Goal: Task Accomplishment & Management: Use online tool/utility

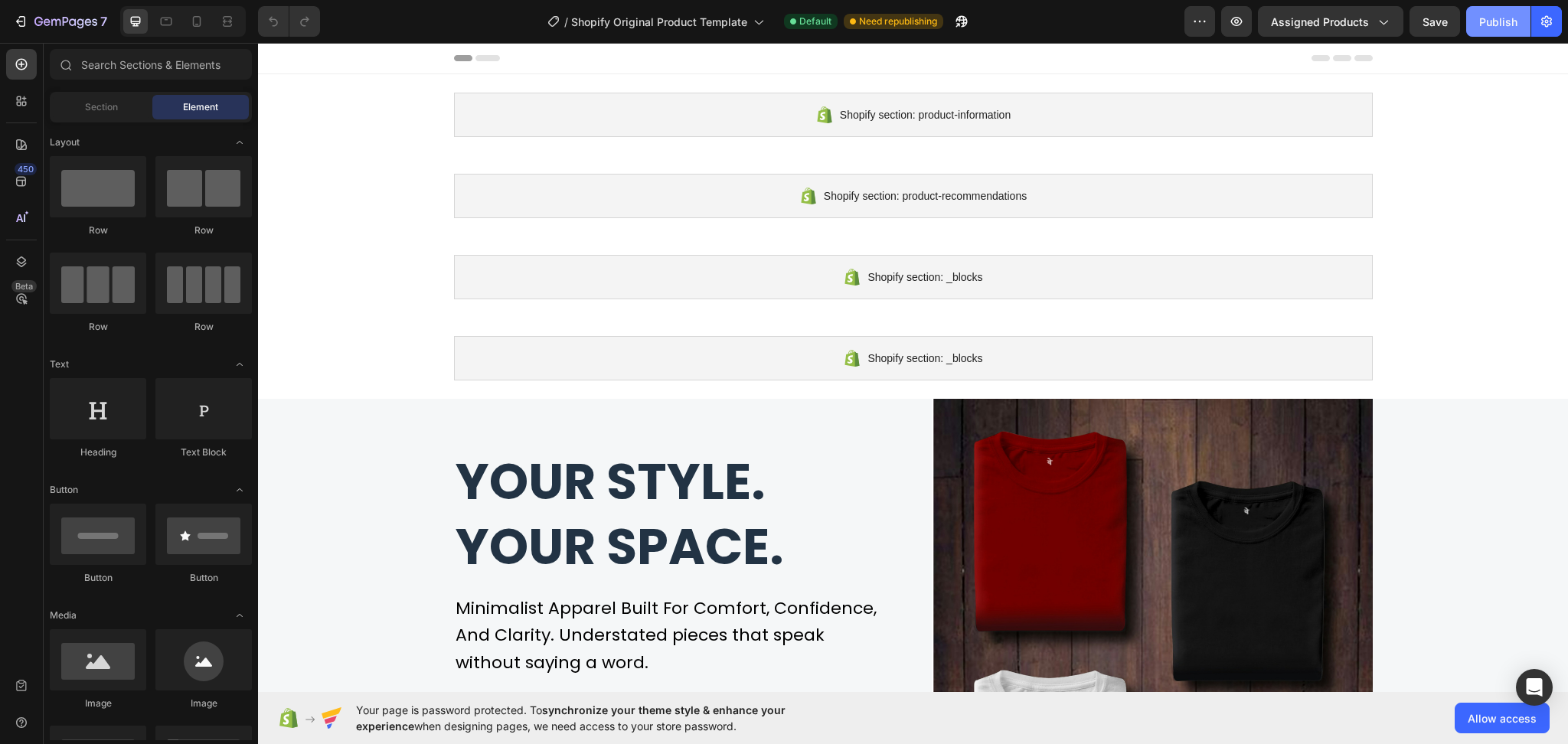
click at [1497, 24] on div "Publish" at bounding box center [1498, 22] width 39 height 16
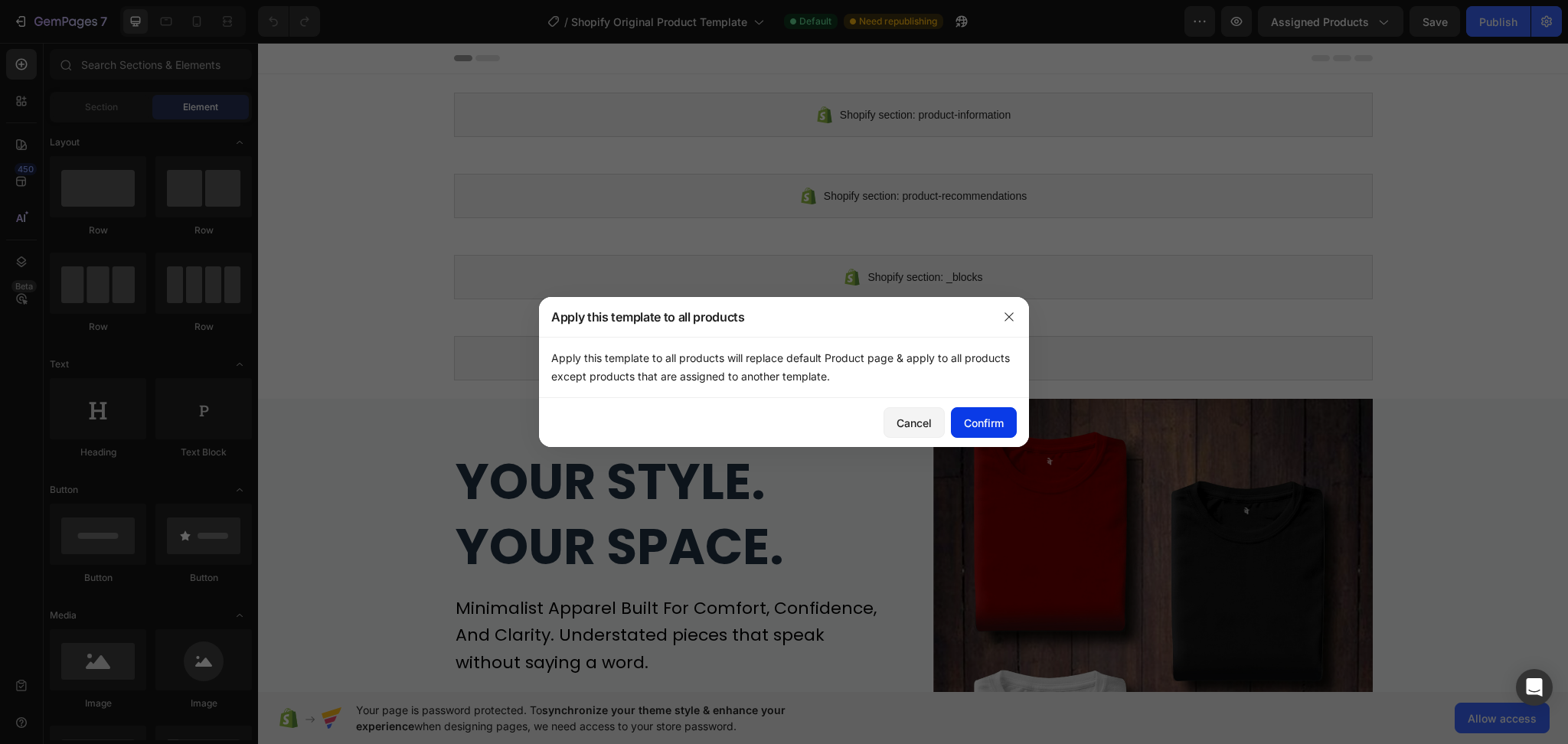
click at [971, 430] on div "Confirm" at bounding box center [983, 423] width 40 height 16
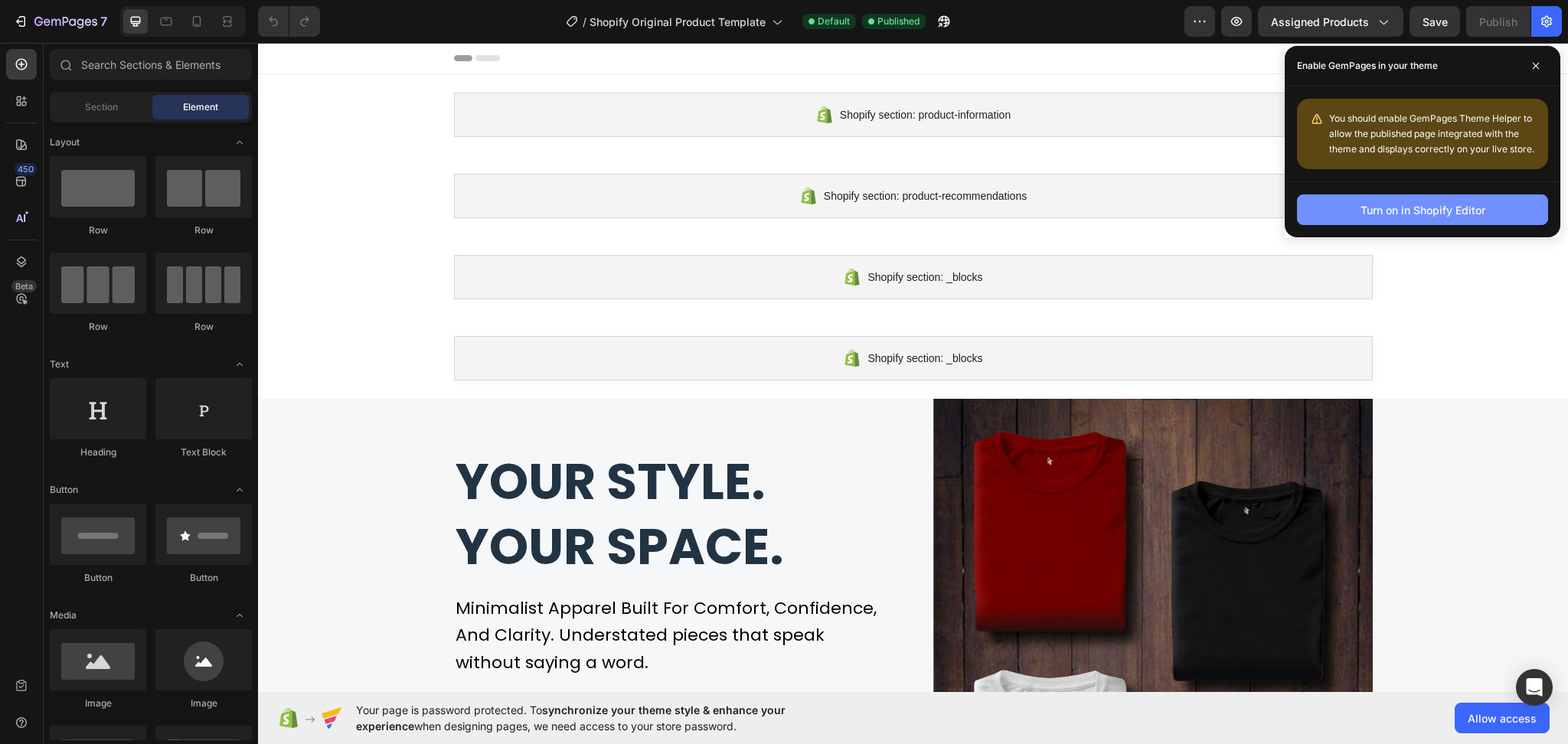
click at [1434, 208] on div "Turn on in Shopify Editor" at bounding box center [1423, 210] width 124 height 16
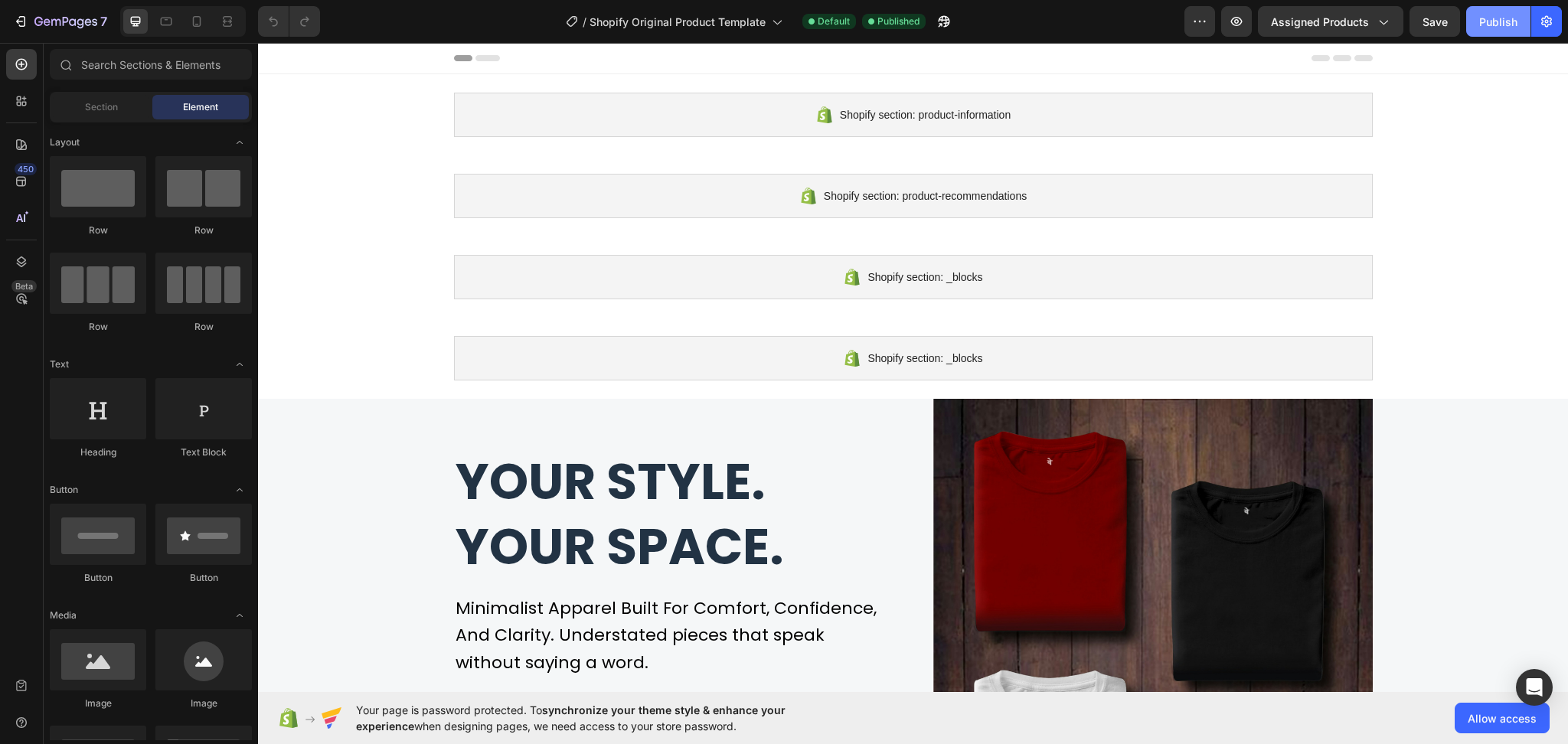
click at [1486, 29] on div "Publish" at bounding box center [1498, 22] width 39 height 16
click at [1508, 18] on div "Publish" at bounding box center [1498, 22] width 39 height 16
click at [44, 18] on icon "button" at bounding box center [66, 22] width 63 height 13
click at [1502, 23] on div "Publish" at bounding box center [1498, 22] width 39 height 16
click at [1235, 28] on icon "button" at bounding box center [1235, 21] width 15 height 15
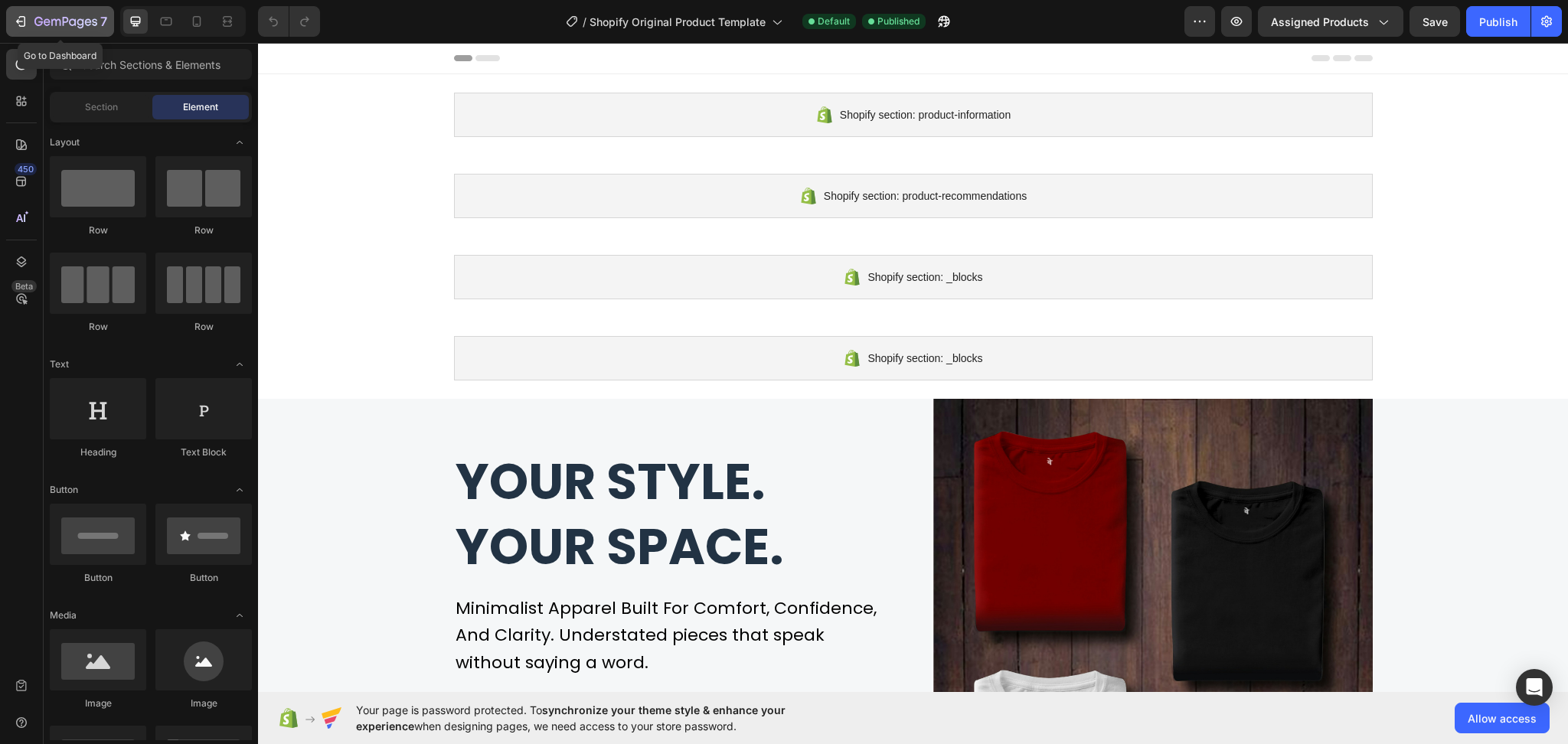
click at [49, 19] on icon "button" at bounding box center [66, 22] width 63 height 13
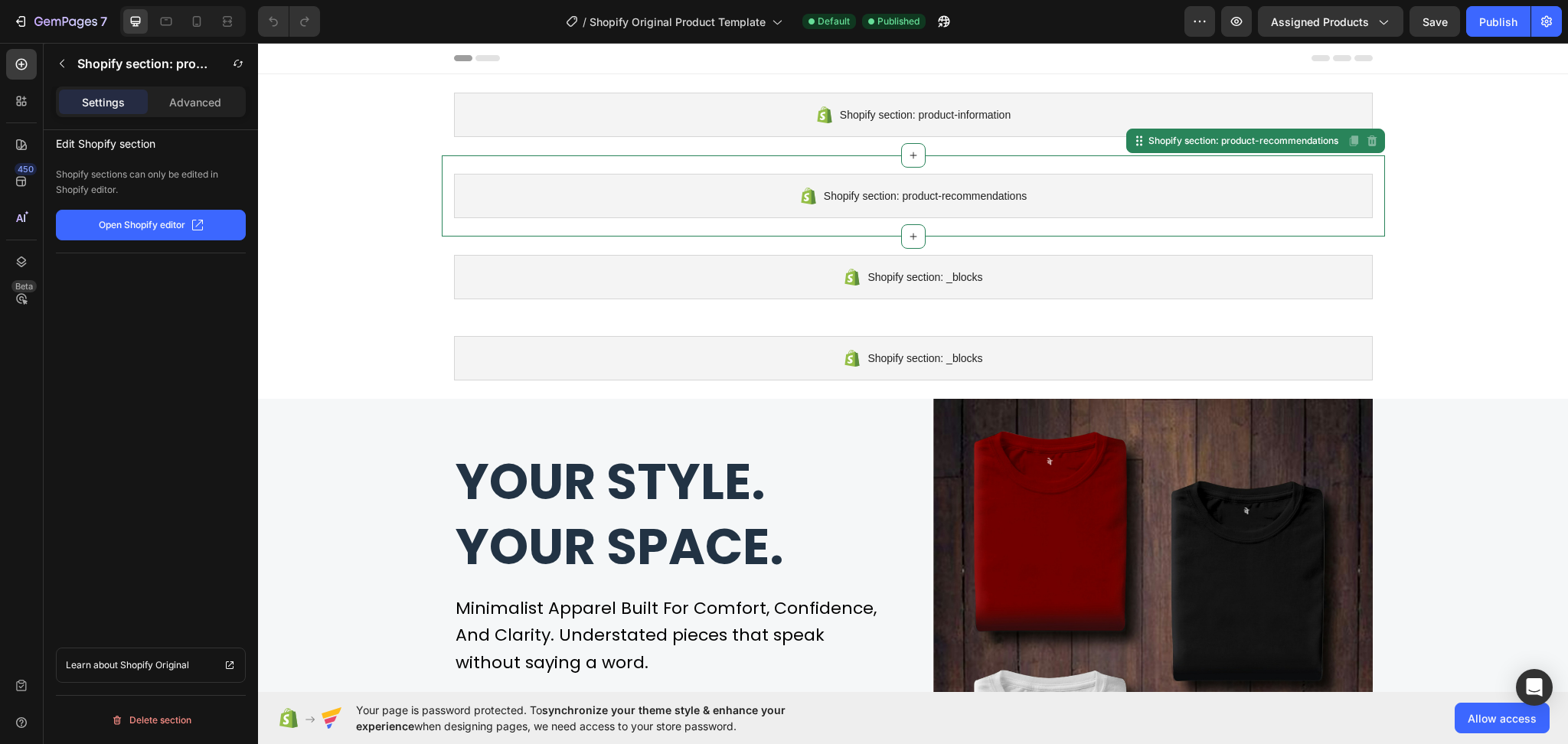
click at [189, 233] on button "Open Shopify editor" at bounding box center [151, 224] width 190 height 31
click at [1429, 4] on div "7 / Shopify Original Product Template Default Published Preview Assigned Produc…" at bounding box center [784, 22] width 1568 height 43
click at [1432, 19] on span "Save" at bounding box center [1435, 21] width 26 height 13
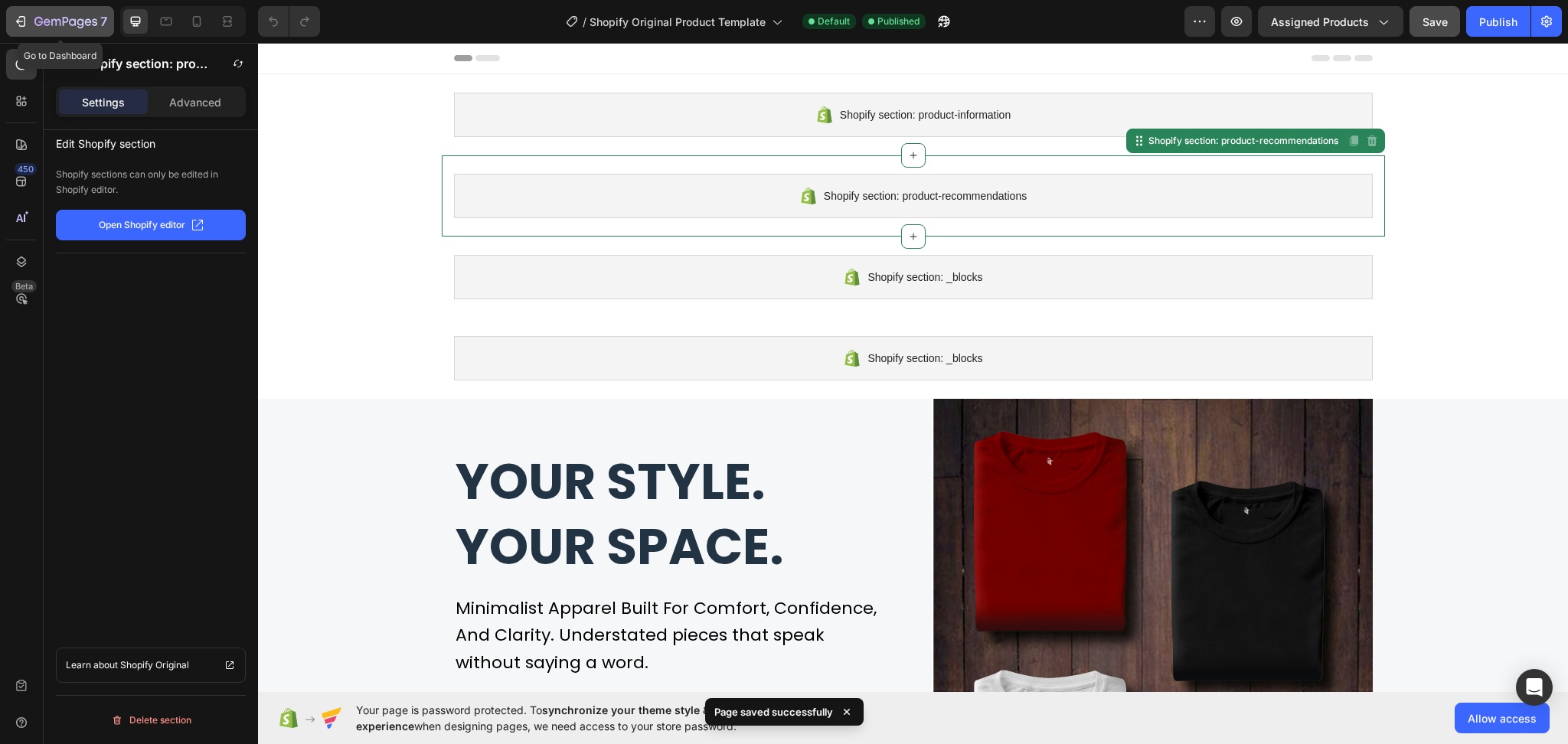
click at [17, 19] on icon "button" at bounding box center [20, 21] width 15 height 15
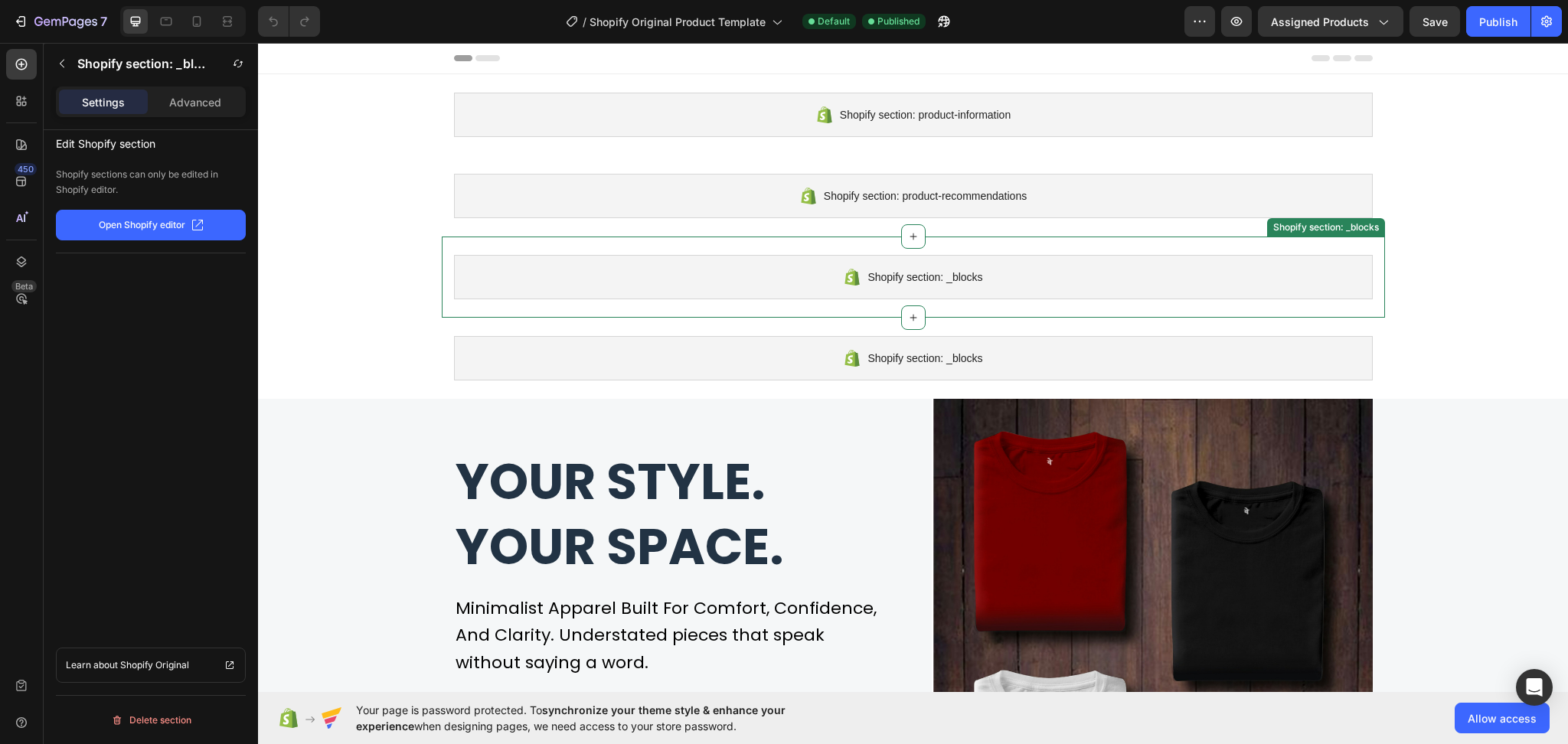
click at [920, 274] on span "Shopify section: _blocks" at bounding box center [925, 277] width 115 height 19
click at [154, 223] on p "Open Shopify editor" at bounding box center [142, 225] width 87 height 14
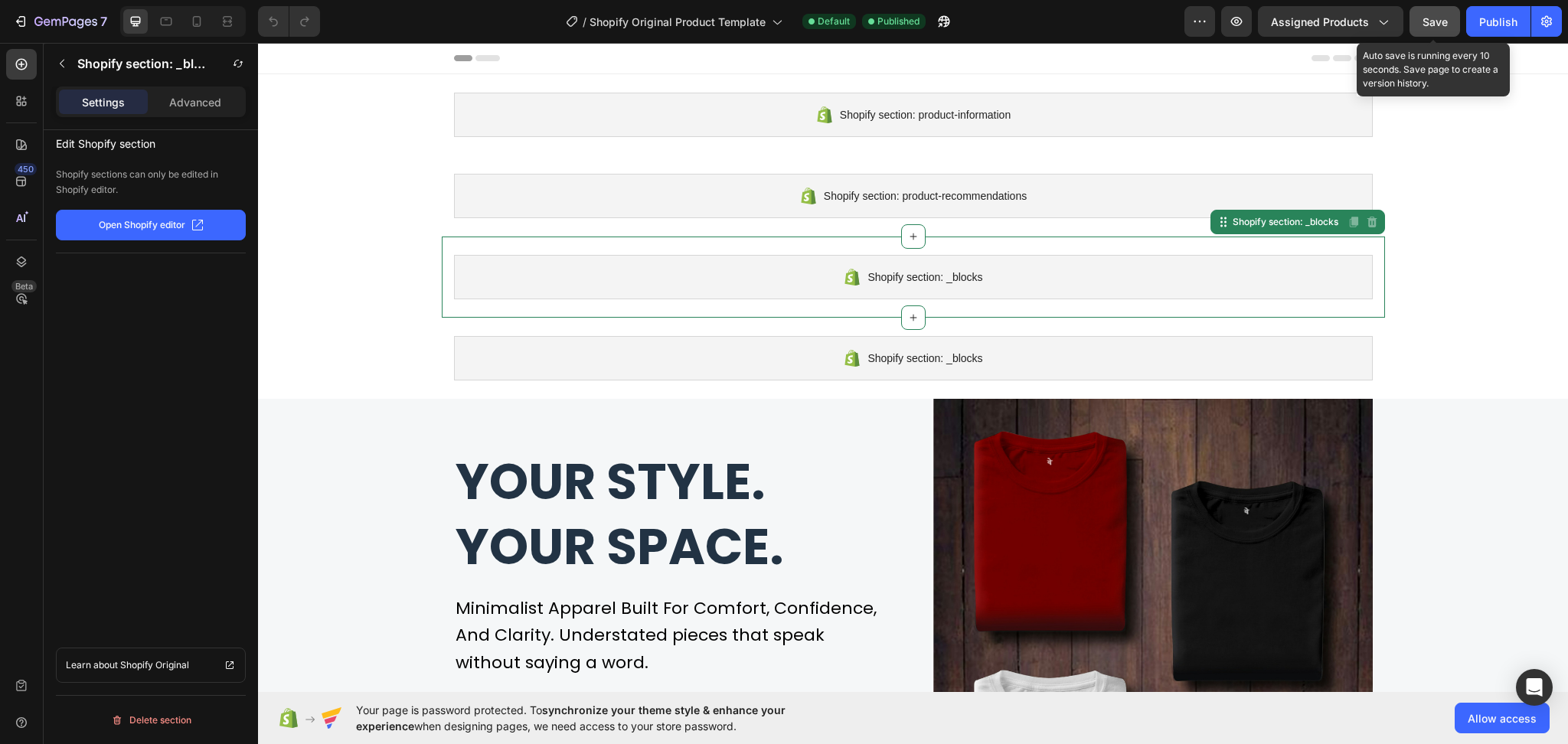
click at [1445, 22] on span "Save" at bounding box center [1435, 21] width 26 height 13
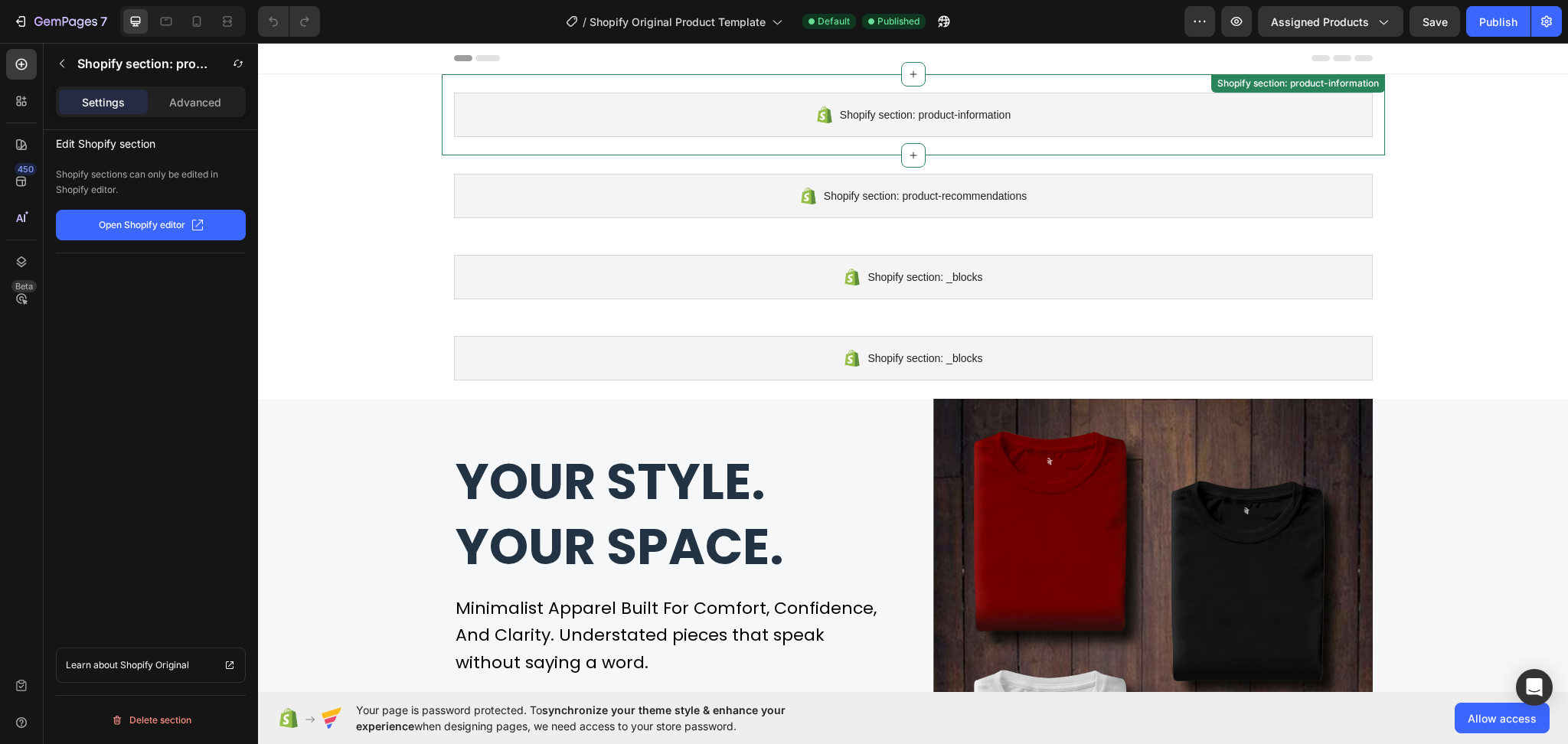
click at [1201, 124] on div "Shopify section: product-information" at bounding box center [913, 115] width 919 height 44
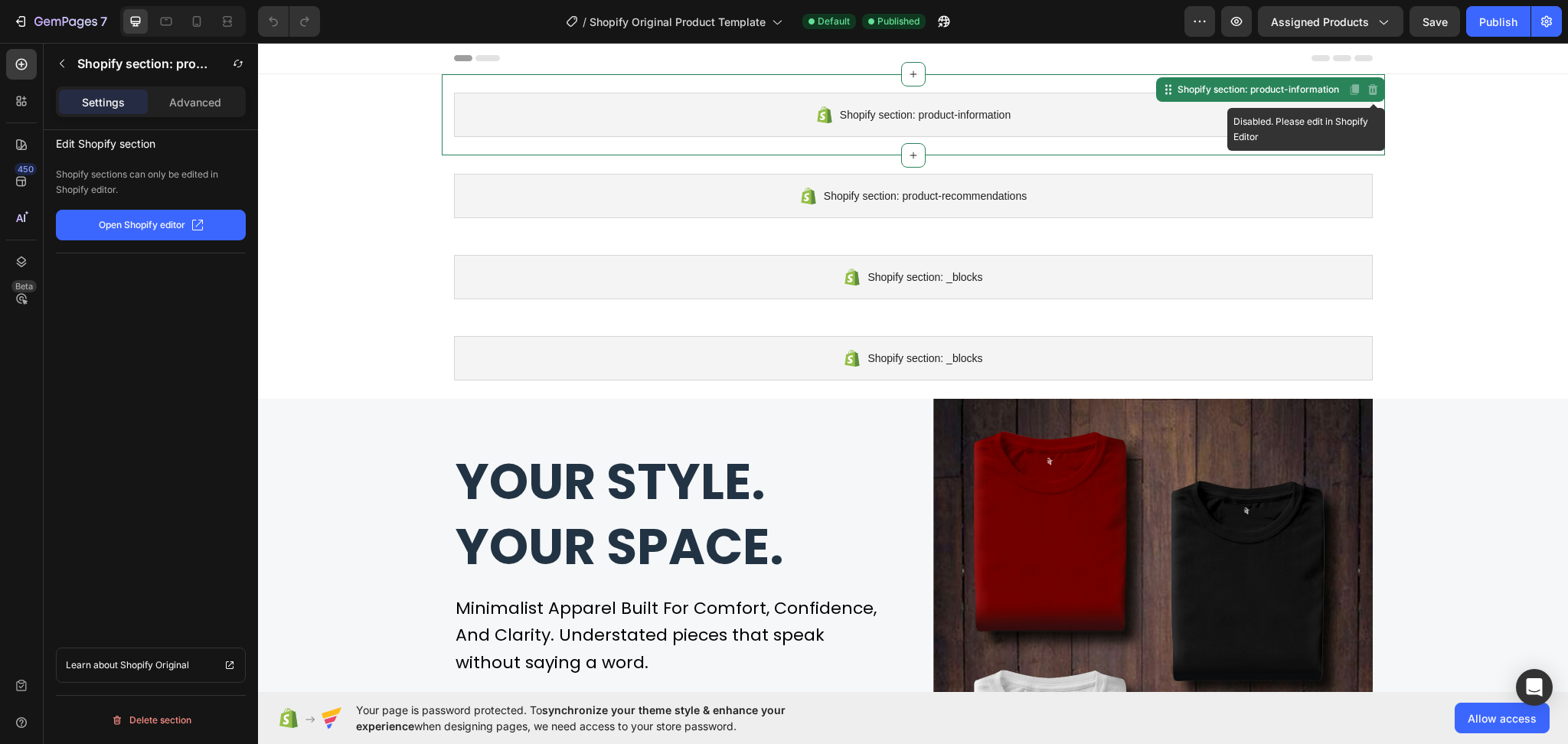
click at [1366, 87] on icon at bounding box center [1372, 89] width 12 height 12
click at [127, 217] on button "Open Shopify editor" at bounding box center [151, 224] width 190 height 31
click at [1511, 23] on div "Publish" at bounding box center [1498, 22] width 39 height 16
click at [1525, 713] on span "Allow access" at bounding box center [1502, 718] width 69 height 16
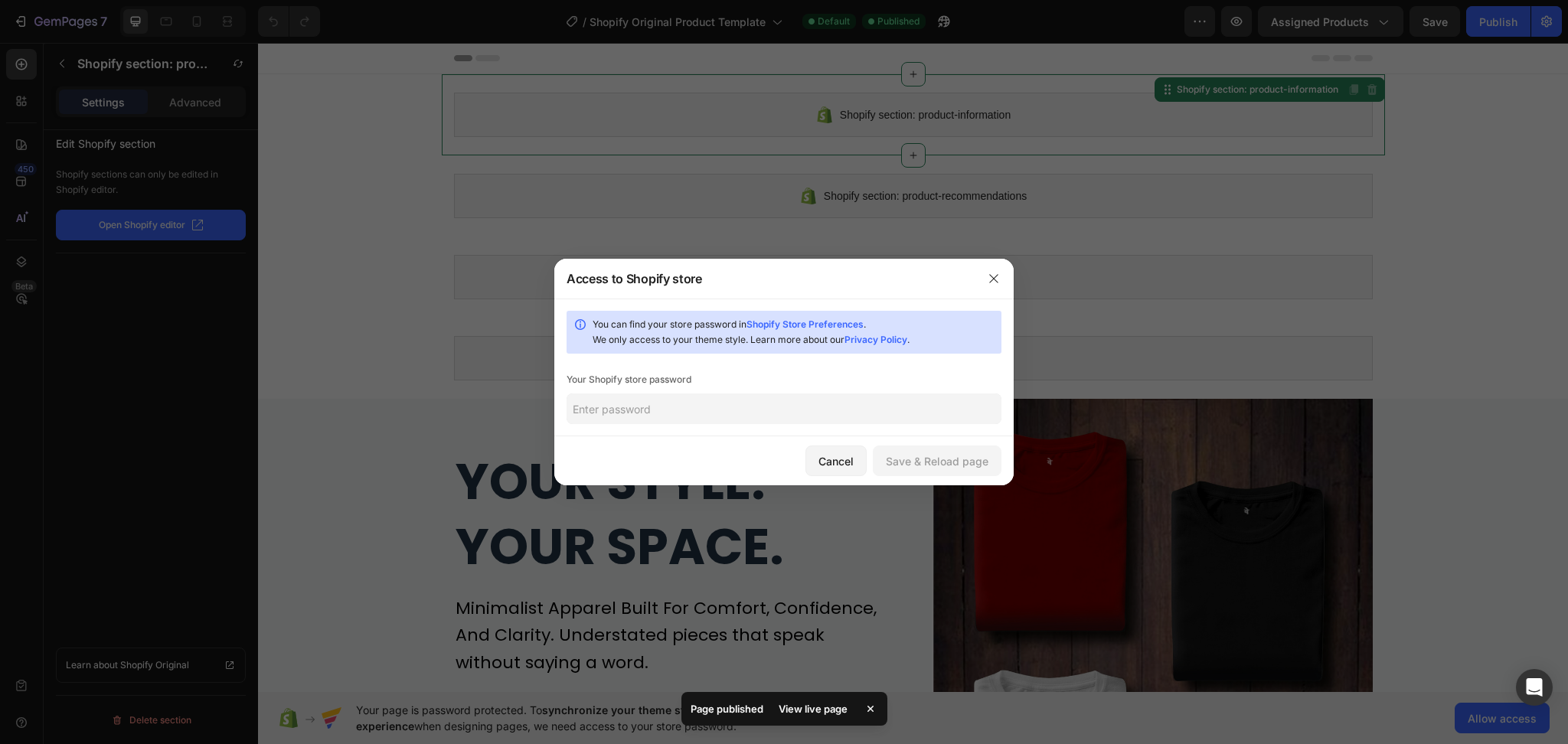
click at [835, 409] on input "text" at bounding box center [784, 408] width 435 height 31
paste input "@Shopify_2025"
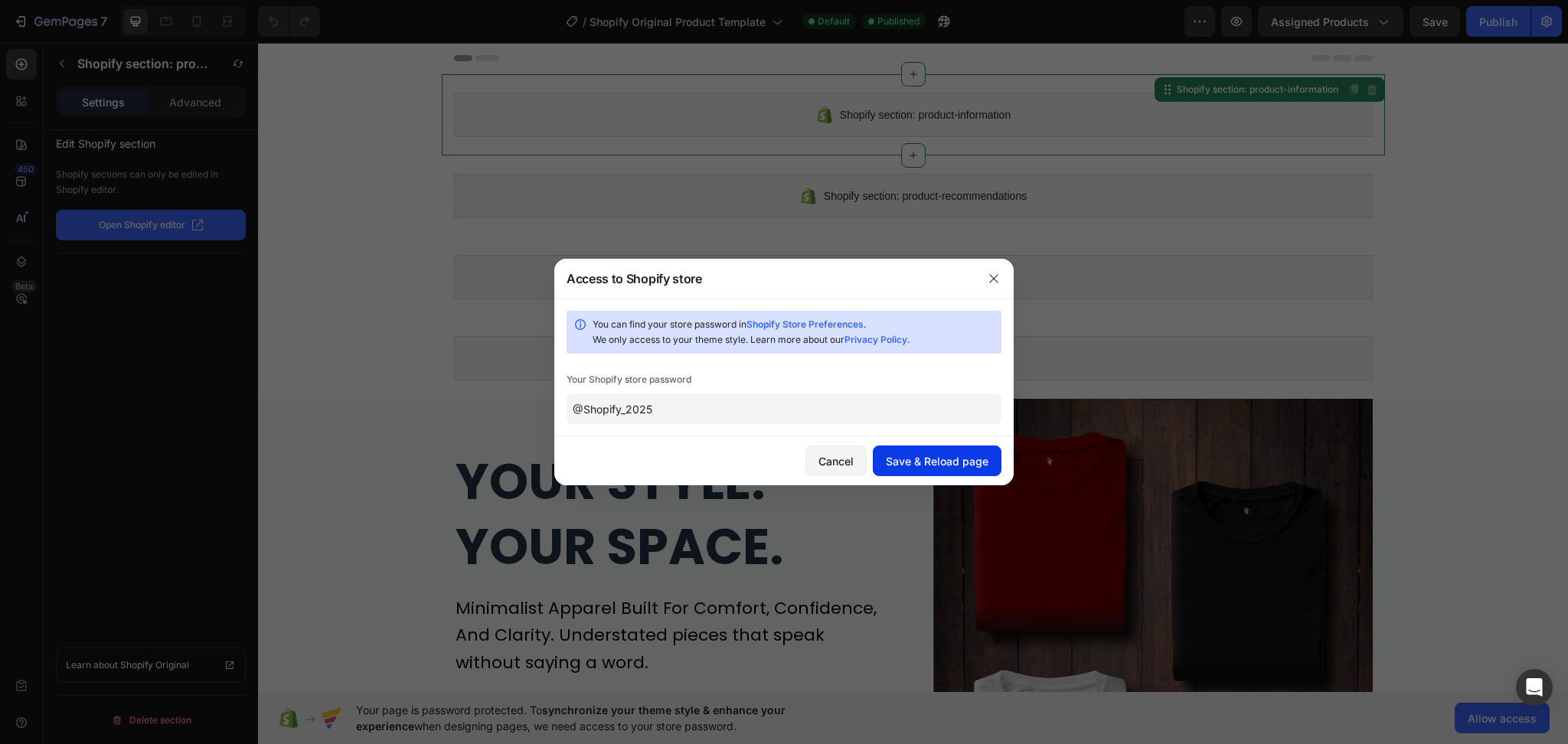
type input "@Shopify_2025"
click at [958, 469] on button "Save & Reload page" at bounding box center [937, 460] width 128 height 31
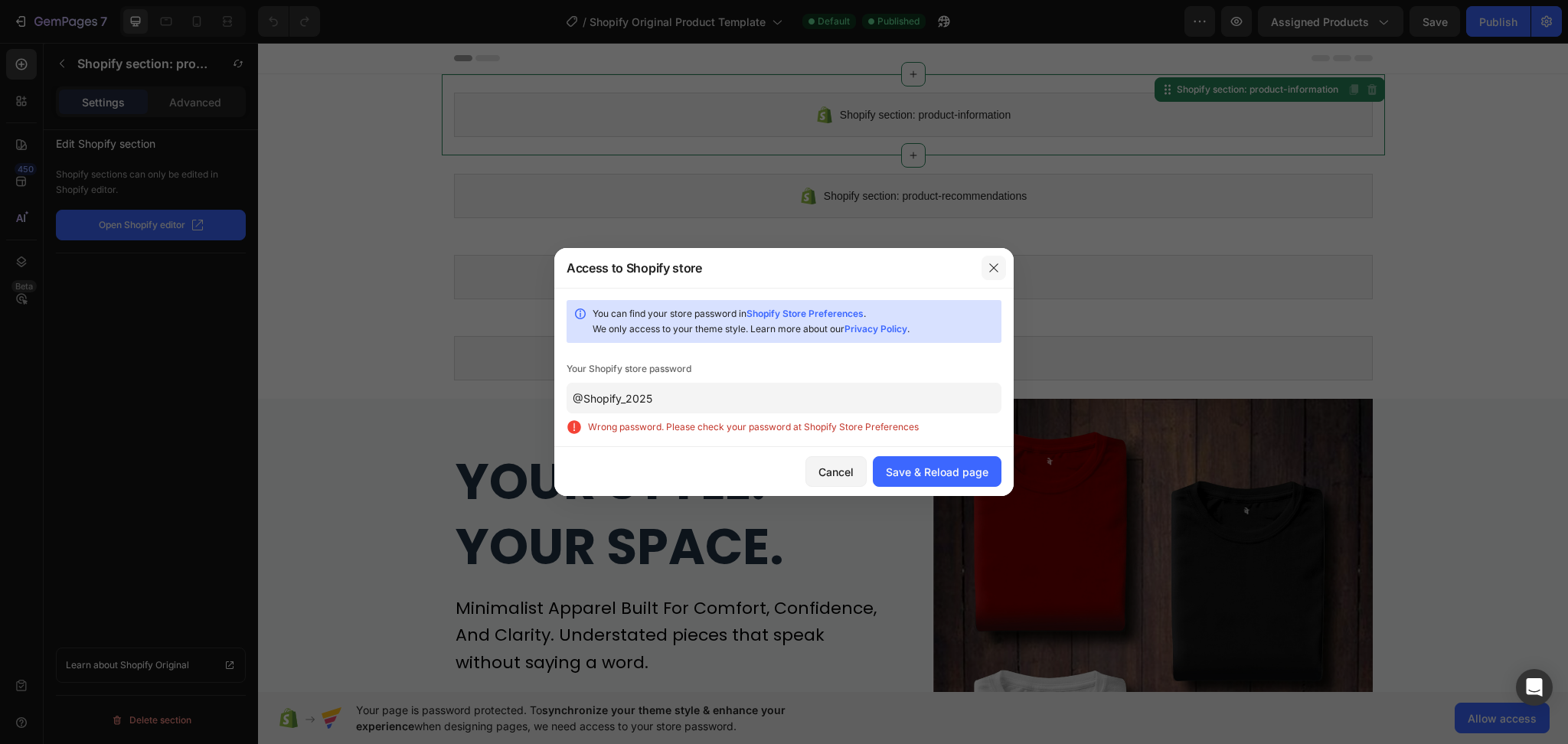
click at [998, 262] on icon "button" at bounding box center [993, 268] width 12 height 12
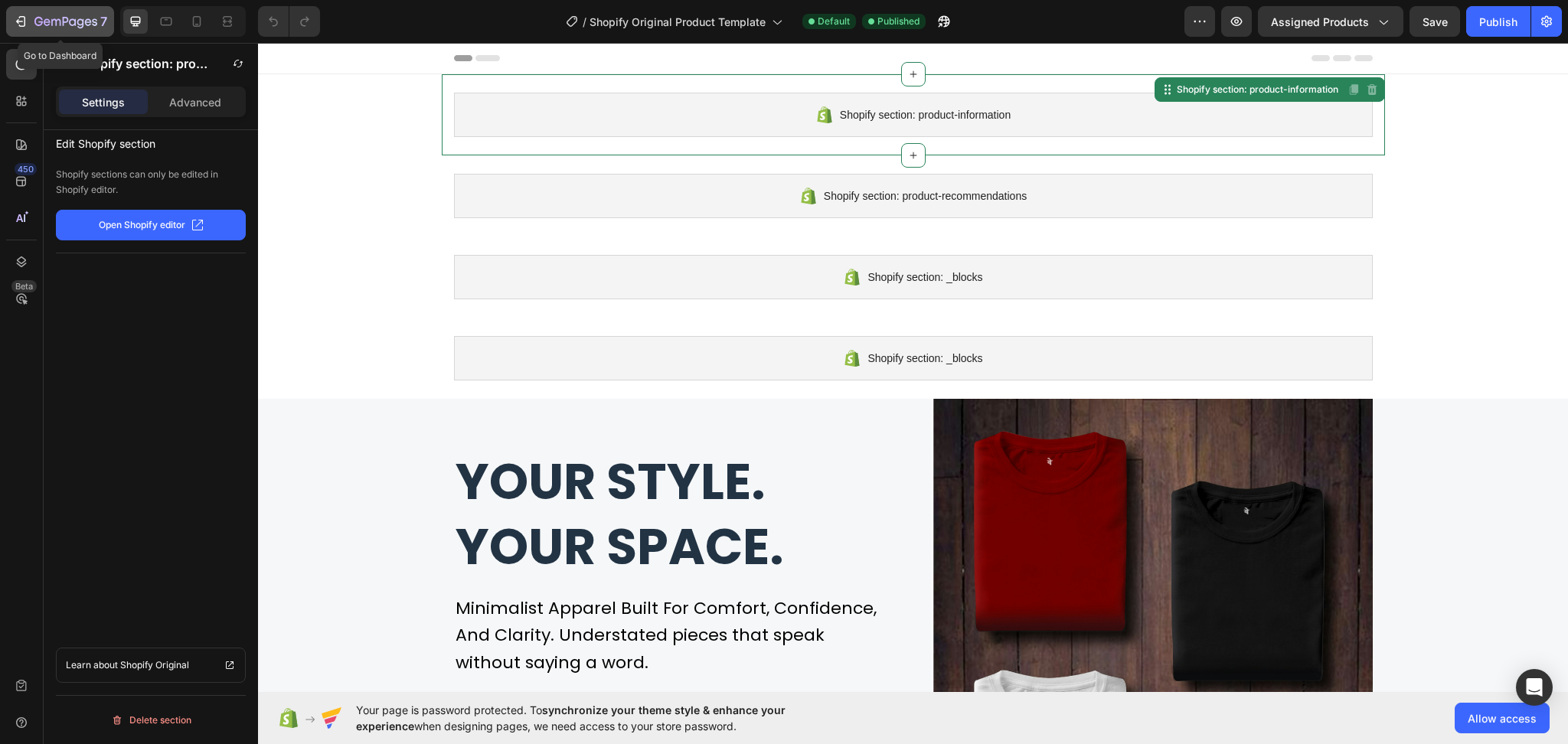
click at [36, 19] on icon "button" at bounding box center [39, 21] width 9 height 9
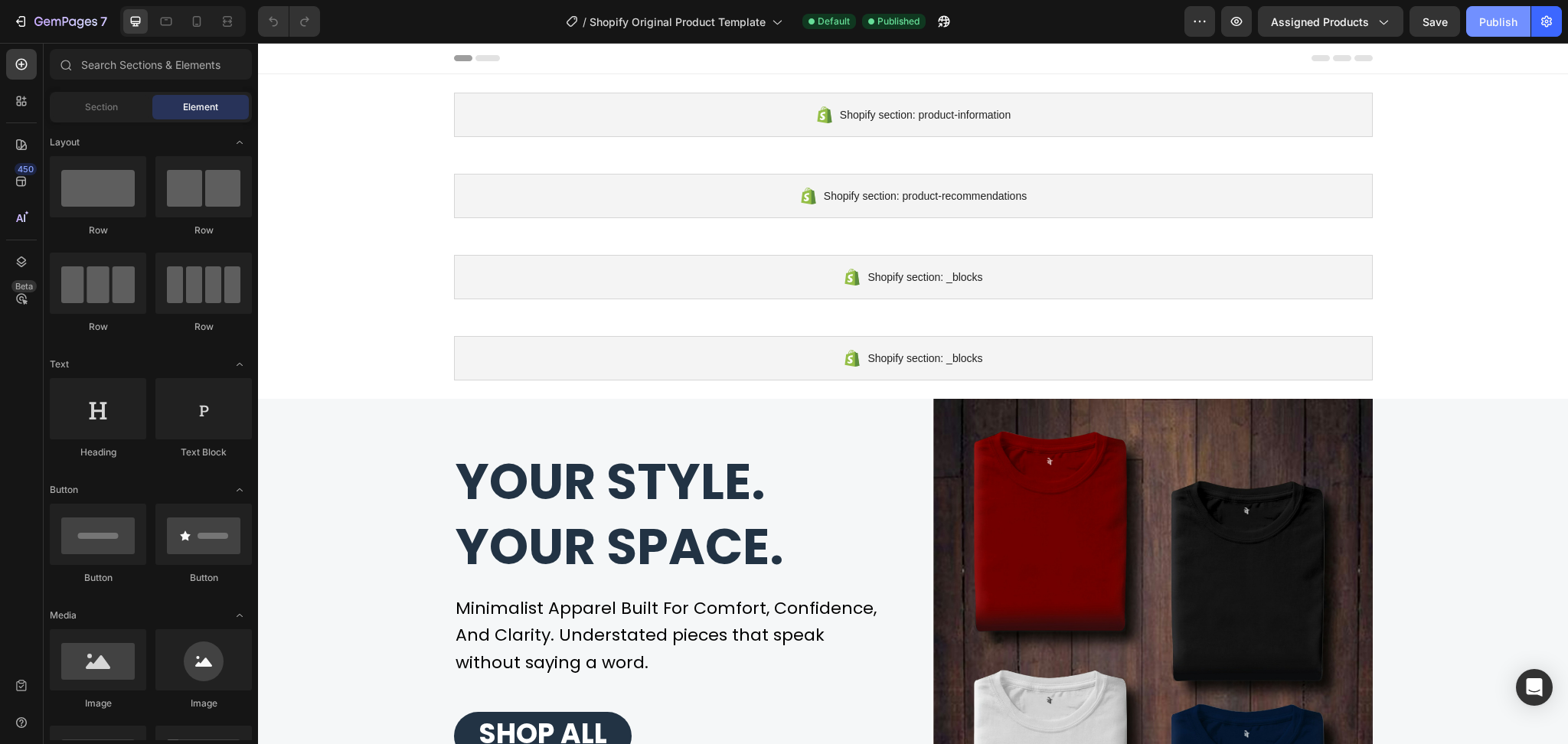
click at [1497, 25] on div "Publish" at bounding box center [1498, 22] width 39 height 16
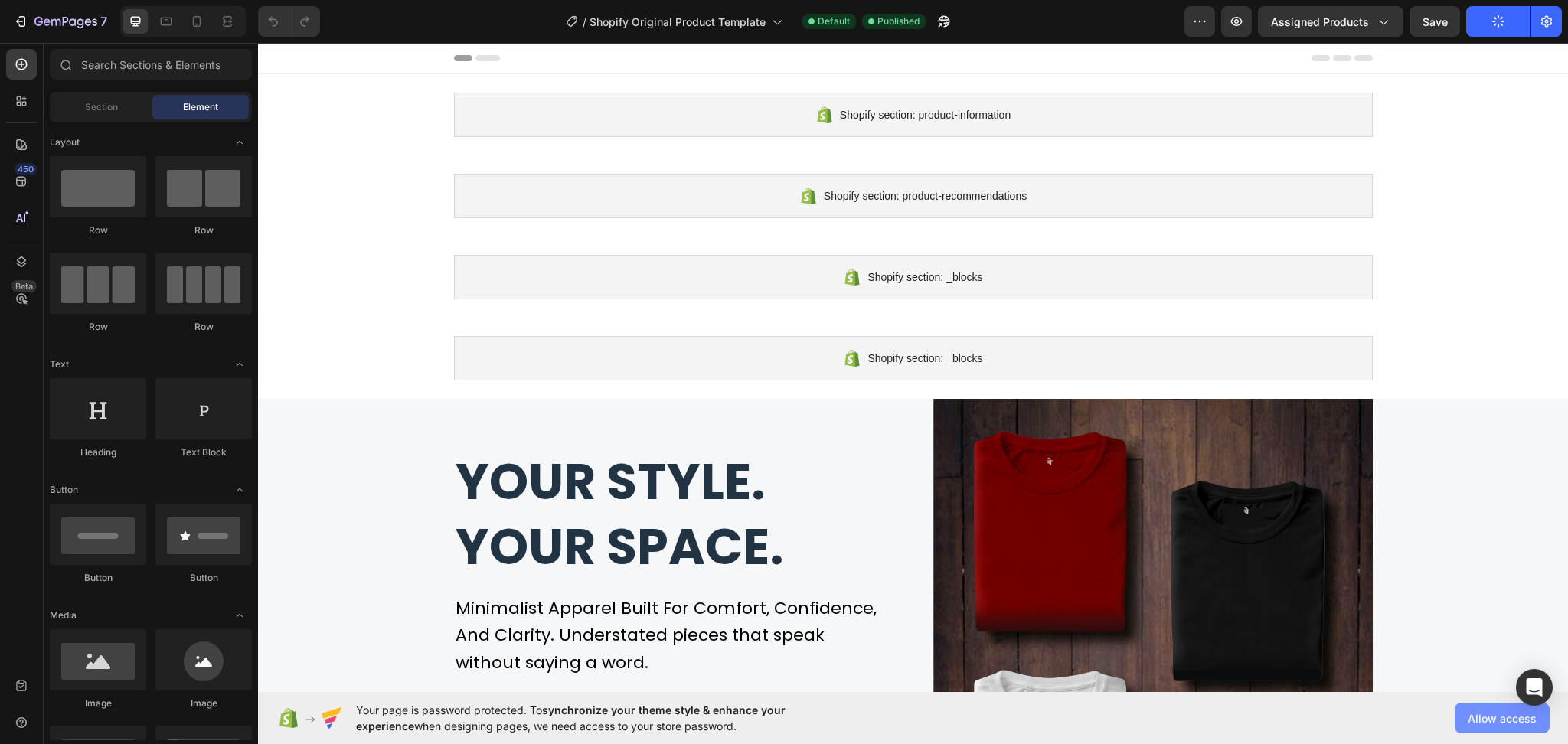
click at [1469, 715] on span "Allow access" at bounding box center [1502, 718] width 69 height 16
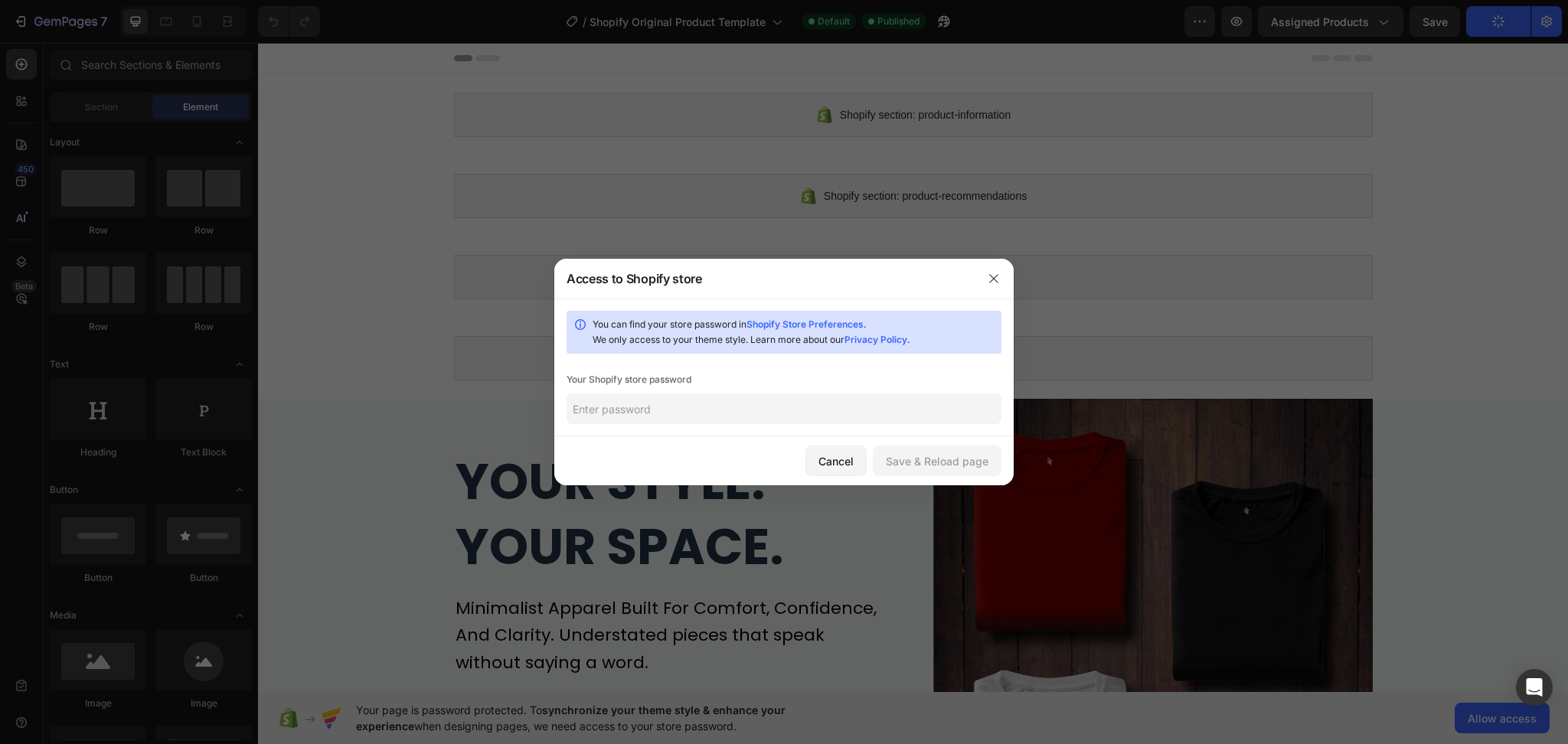
click at [818, 322] on link "Shopify Store Preferences" at bounding box center [804, 324] width 118 height 12
click at [731, 407] on input "text" at bounding box center [784, 408] width 435 height 31
paste input "chahsu"
type input "chahsu"
click at [805, 451] on button "Cancel" at bounding box center [836, 460] width 61 height 31
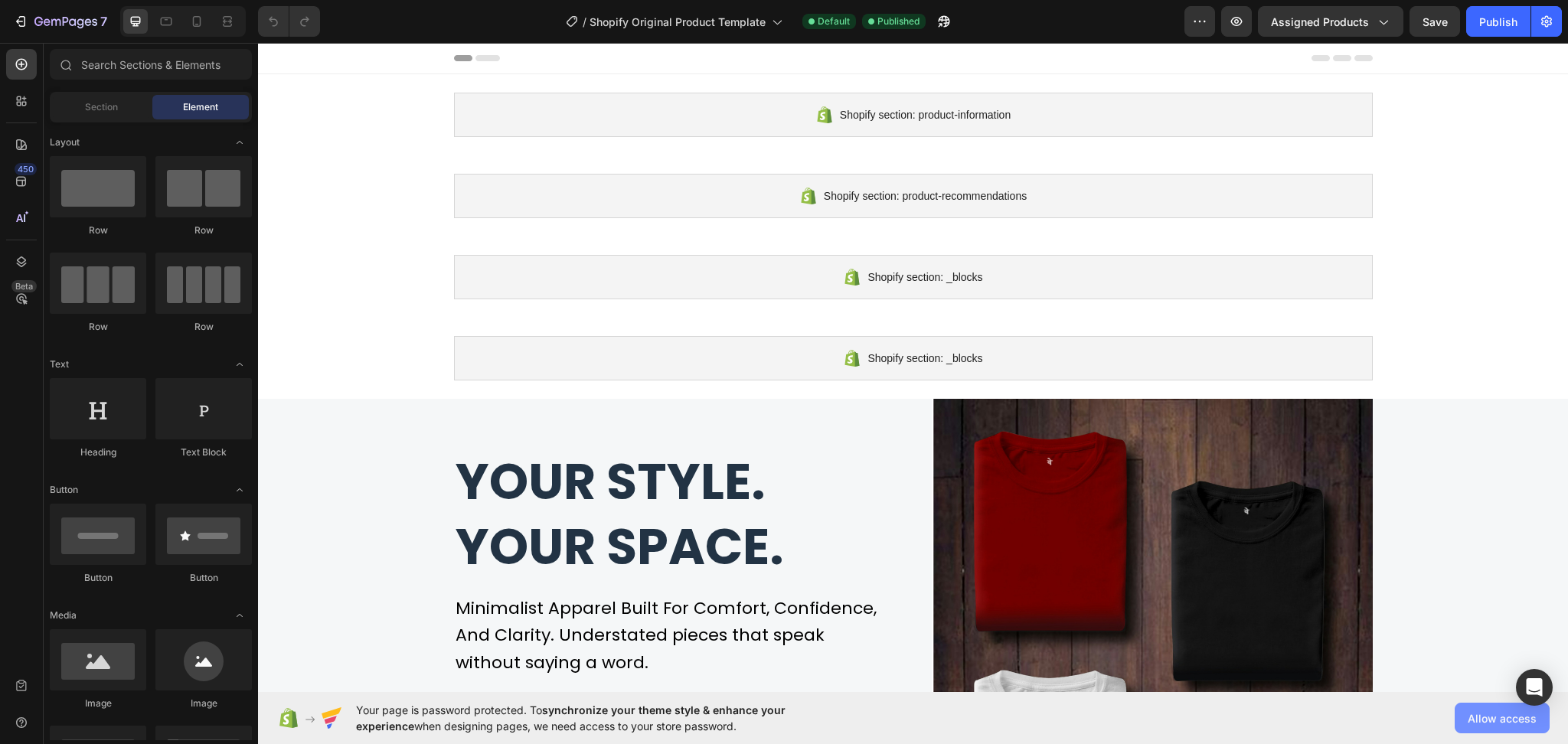
click at [1487, 703] on button "Allow access" at bounding box center [1502, 717] width 95 height 31
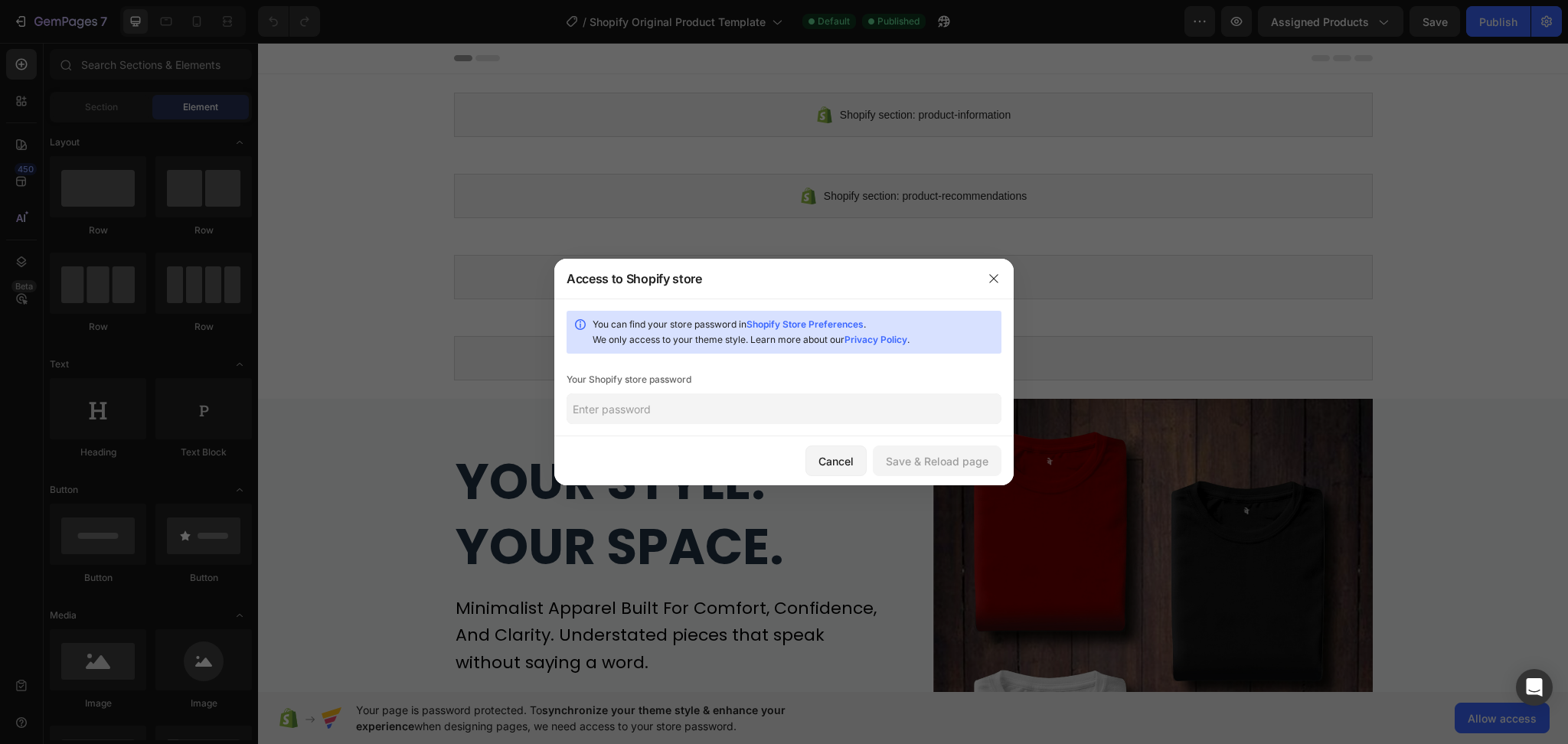
click at [699, 417] on input "text" at bounding box center [784, 408] width 435 height 31
paste input "chahsu"
type input "chahsu"
click at [944, 466] on div "Save & Reload page" at bounding box center [937, 461] width 103 height 16
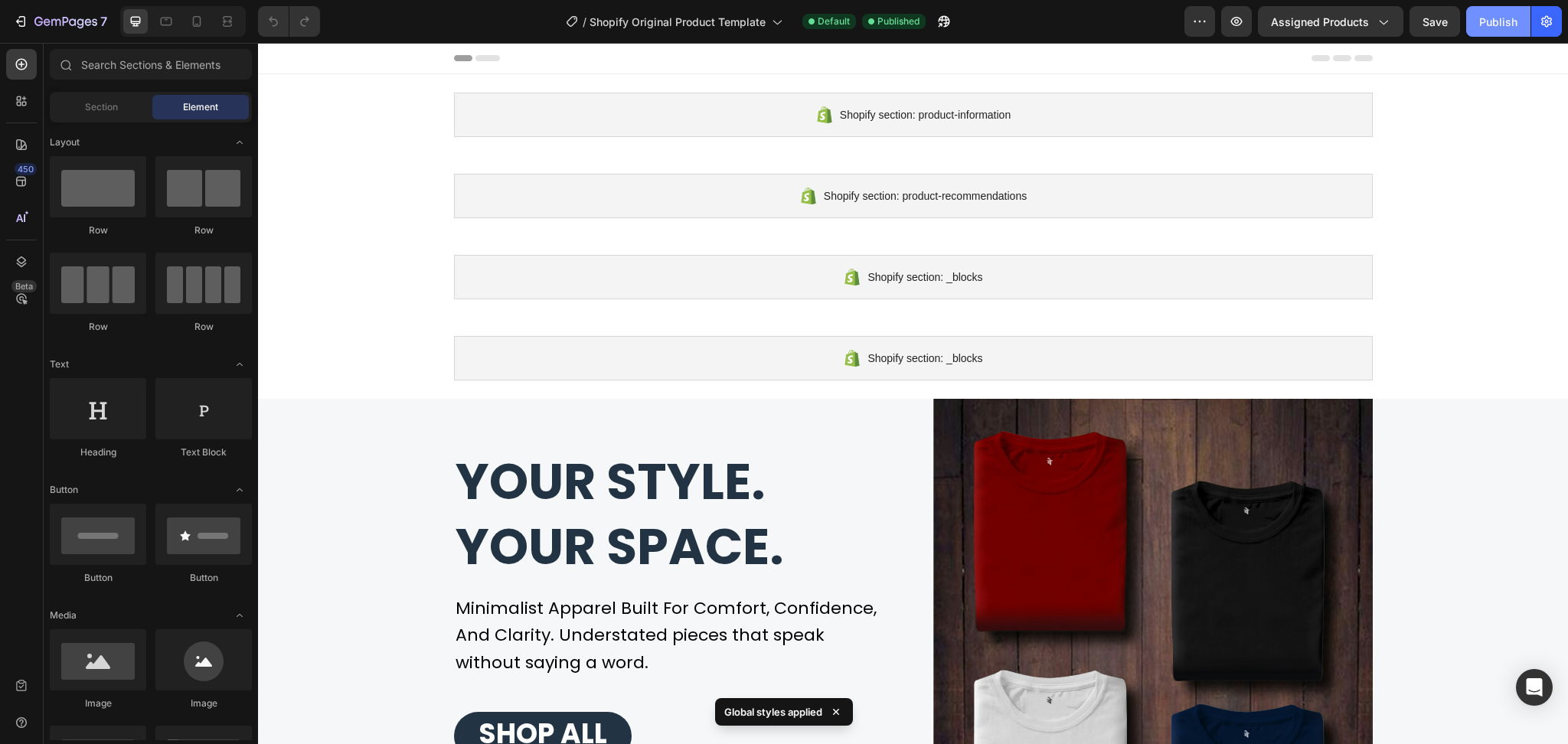
click at [1488, 20] on div "Publish" at bounding box center [1498, 22] width 39 height 16
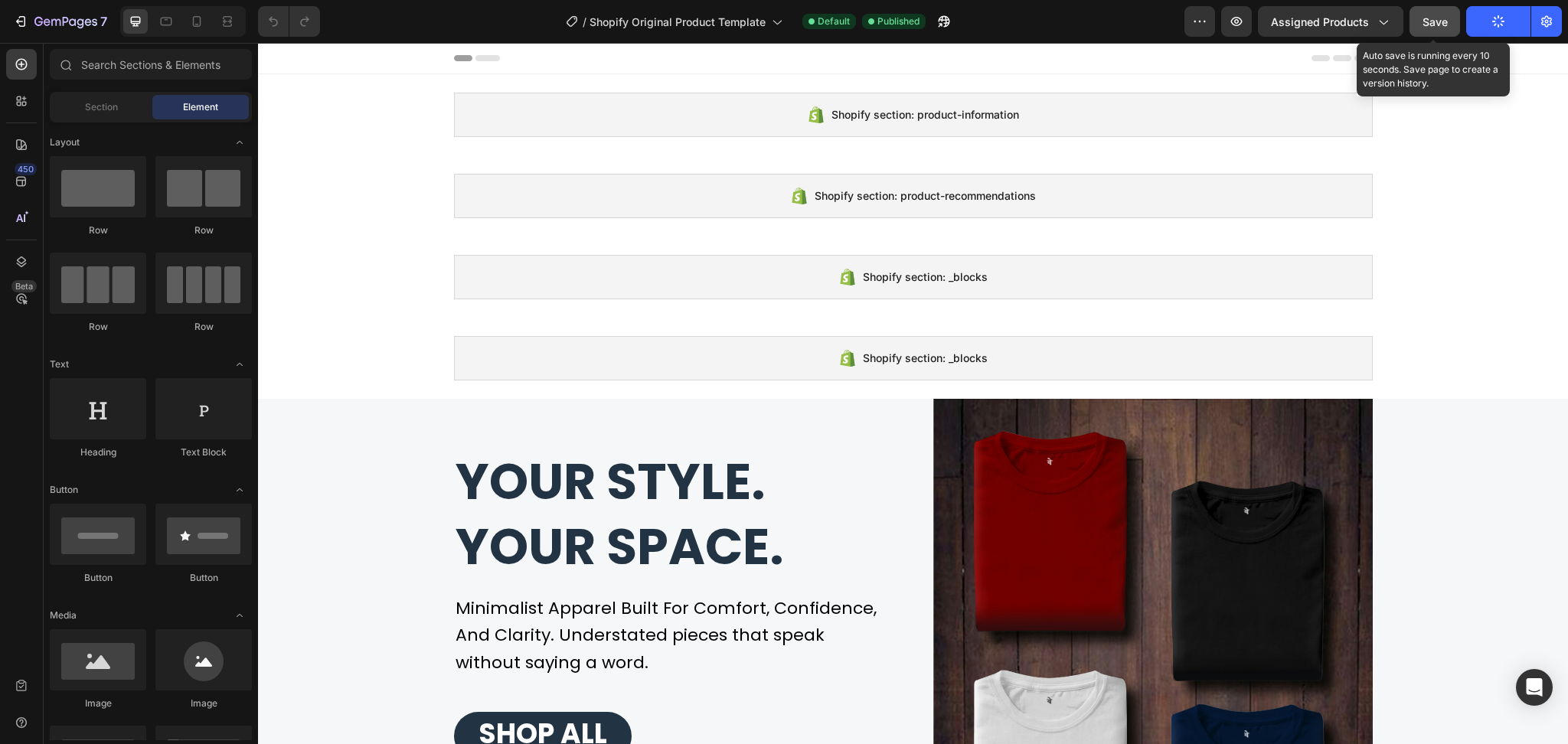
click at [1441, 27] on span "Save" at bounding box center [1435, 21] width 26 height 13
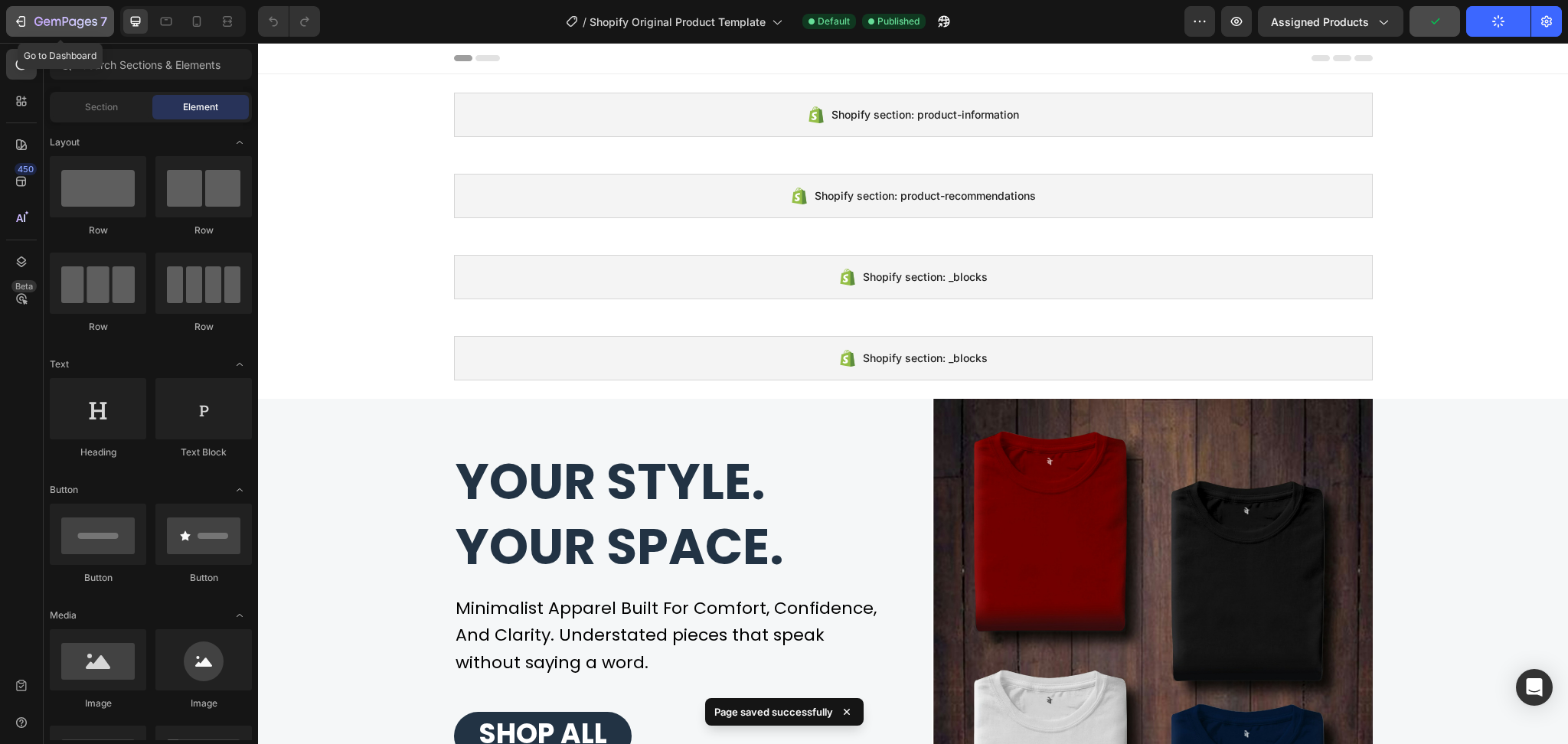
click at [41, 26] on icon "button" at bounding box center [66, 22] width 63 height 13
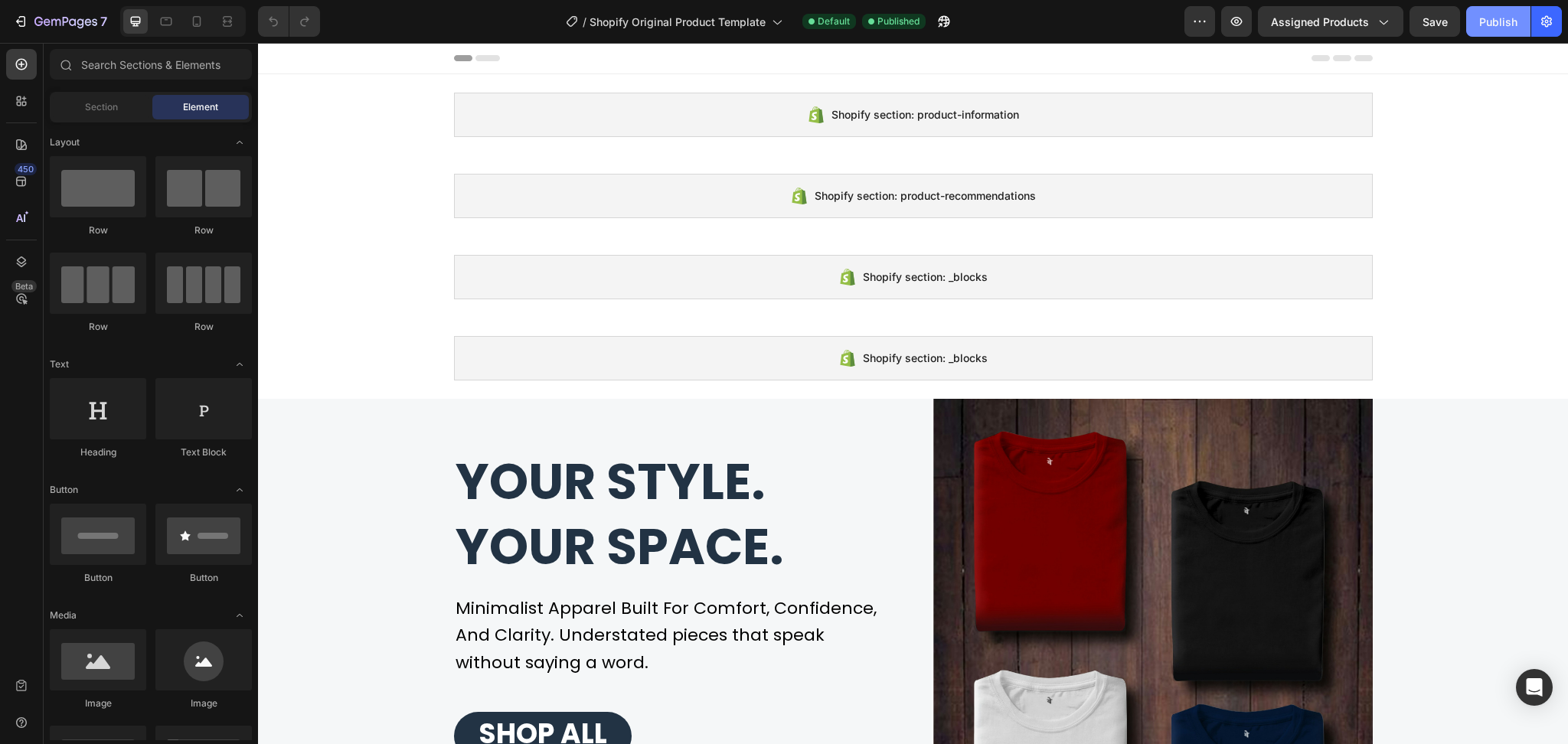
click at [1493, 18] on div "Publish" at bounding box center [1498, 22] width 39 height 16
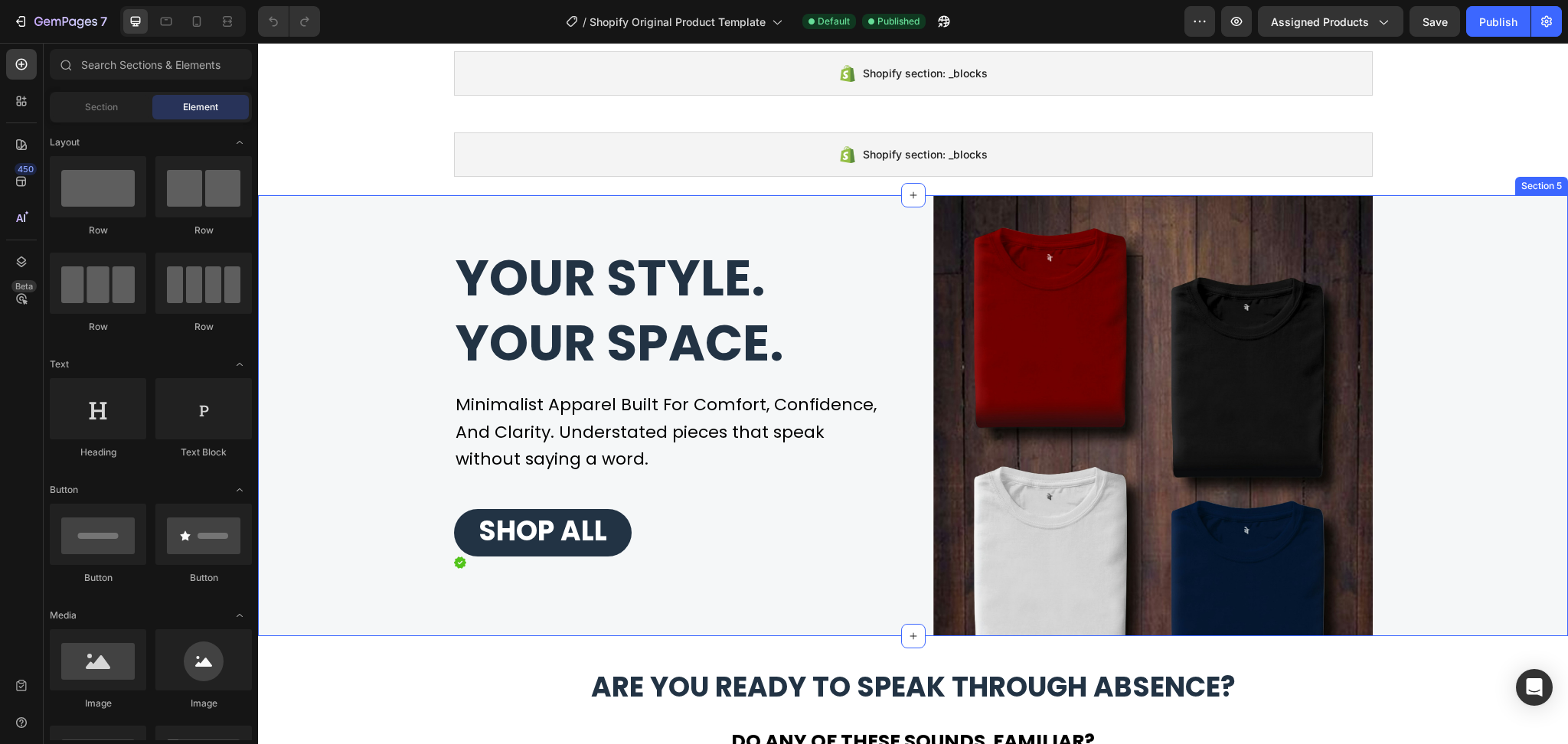
scroll to position [306, 0]
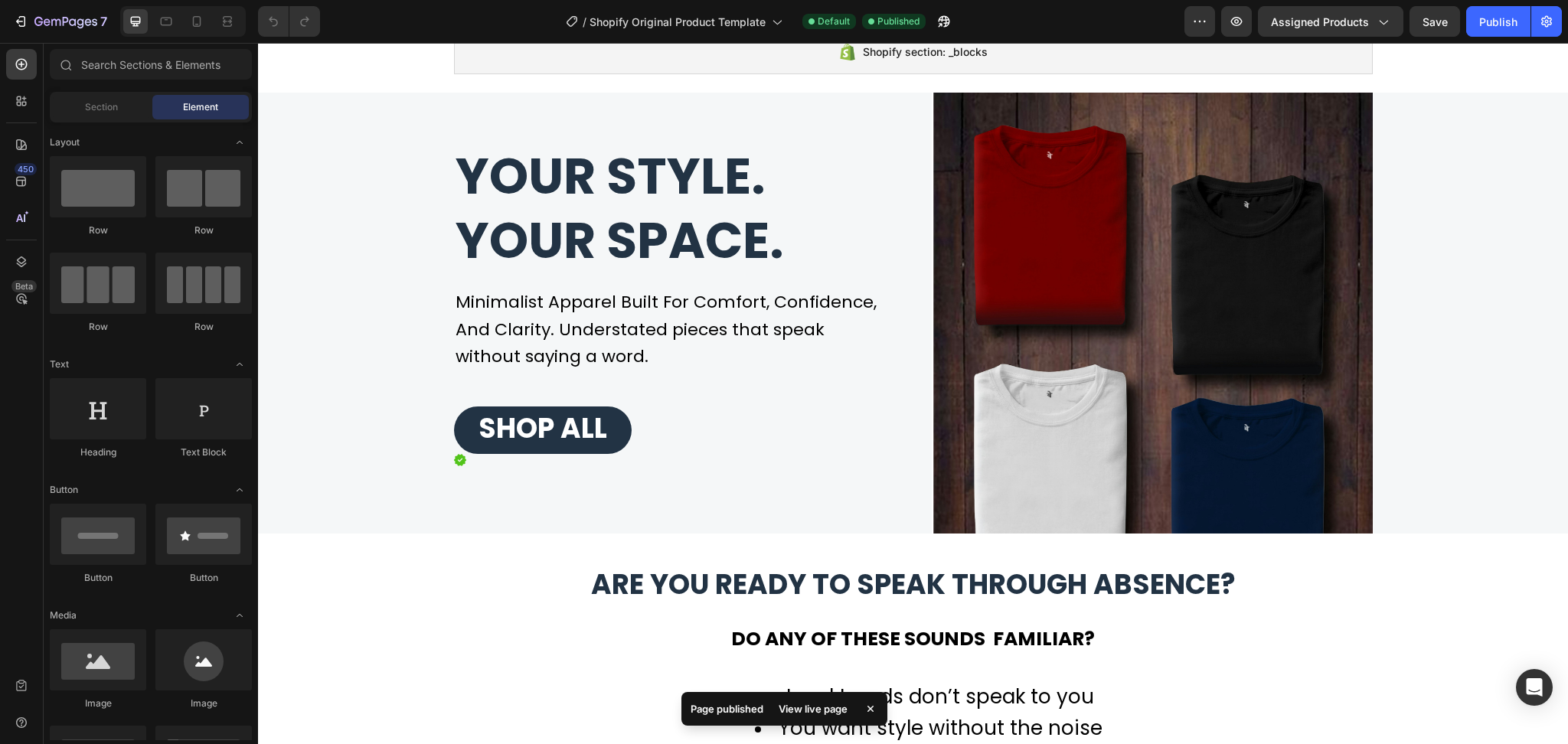
click at [827, 712] on div "View live page" at bounding box center [813, 709] width 87 height 22
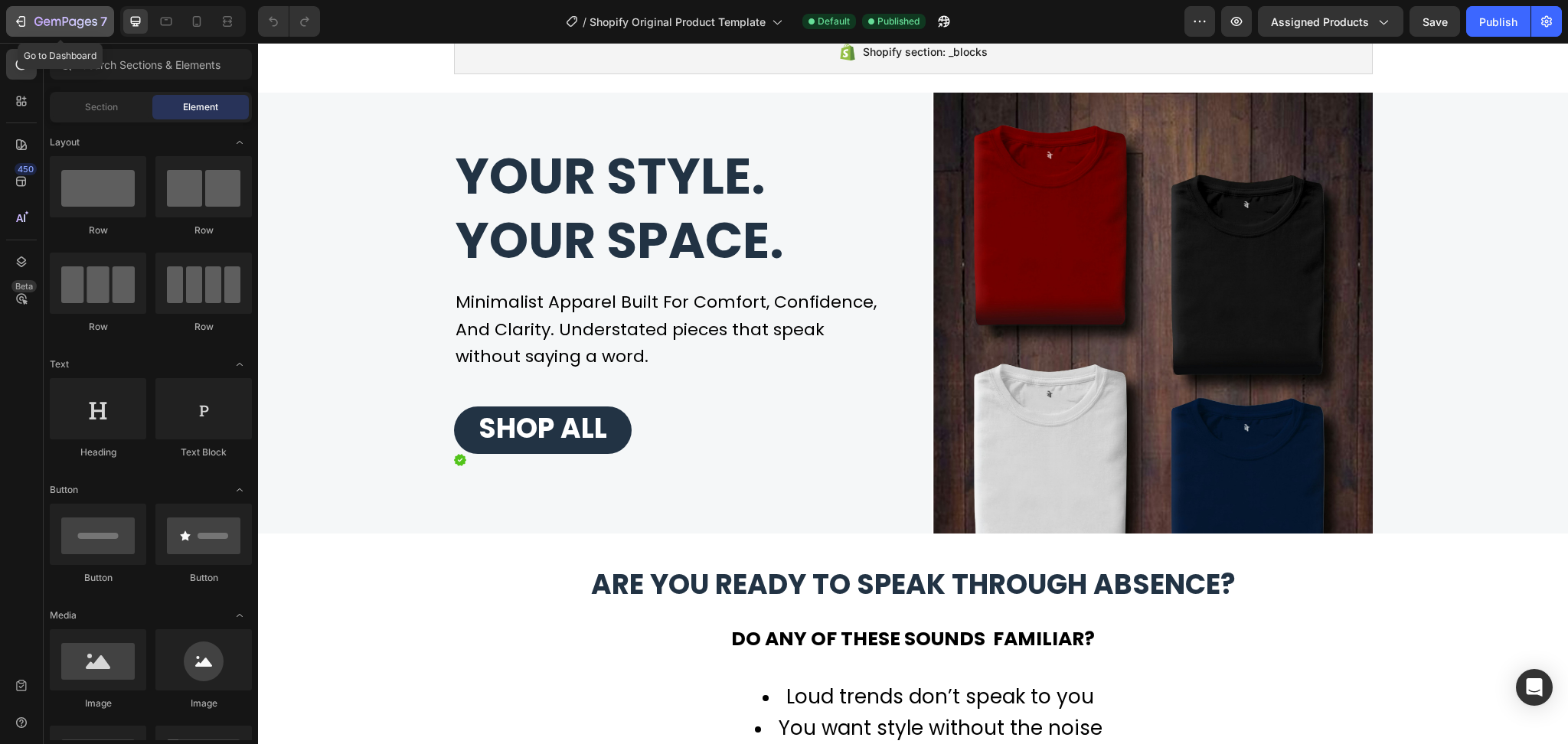
click at [68, 24] on icon "button" at bounding box center [66, 22] width 63 height 13
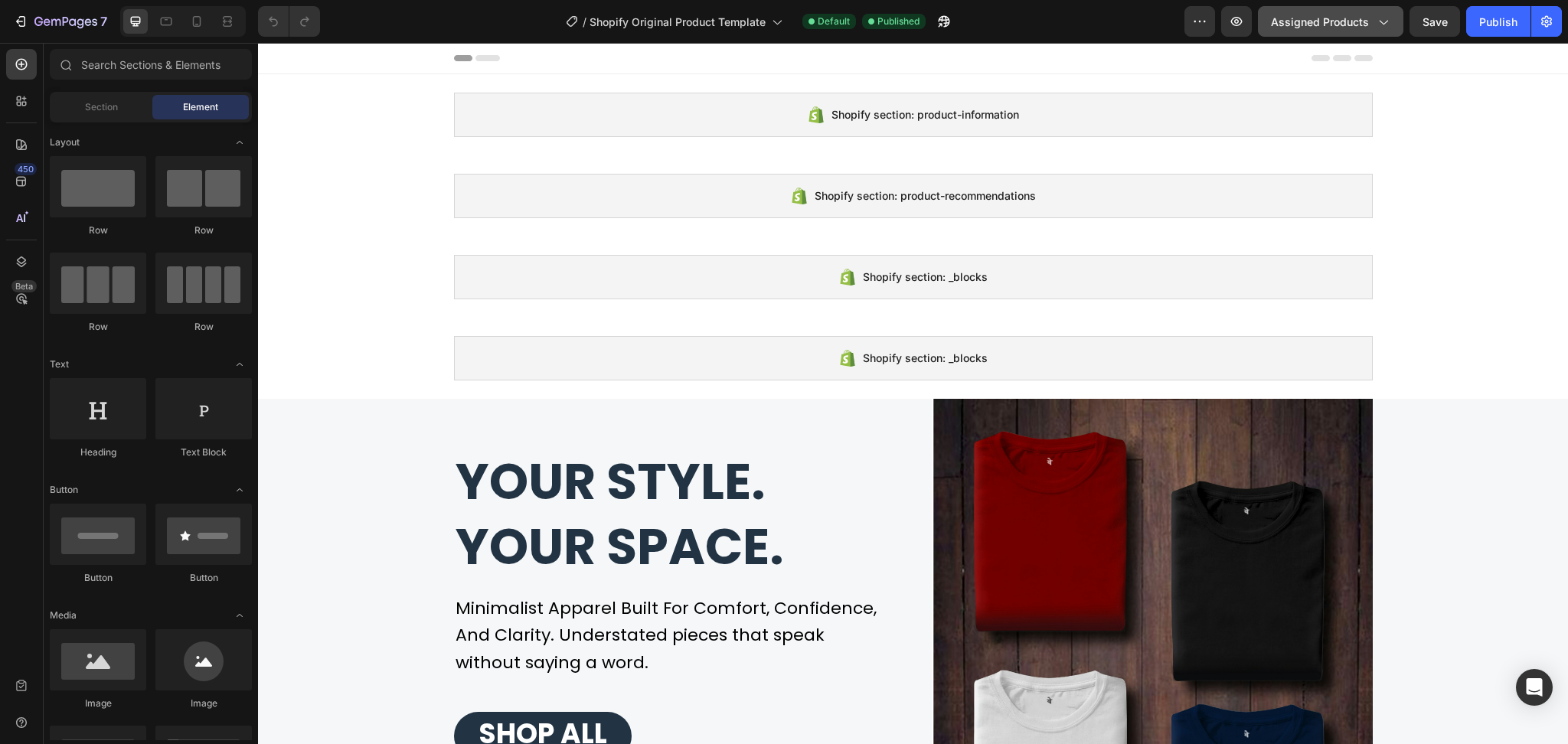
click at [1387, 34] on button "Assigned Products" at bounding box center [1330, 21] width 145 height 31
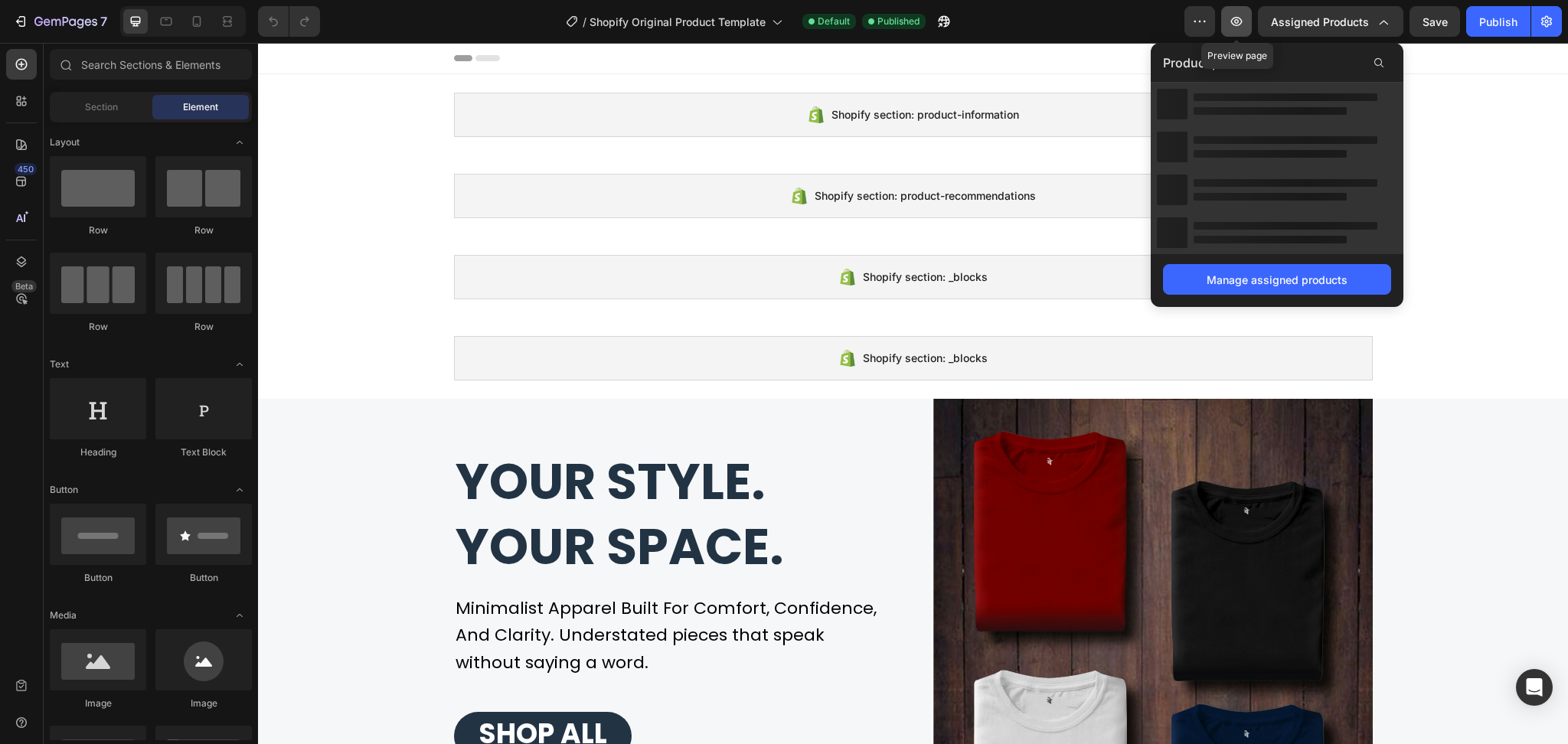
click at [1239, 19] on icon "button" at bounding box center [1235, 21] width 15 height 15
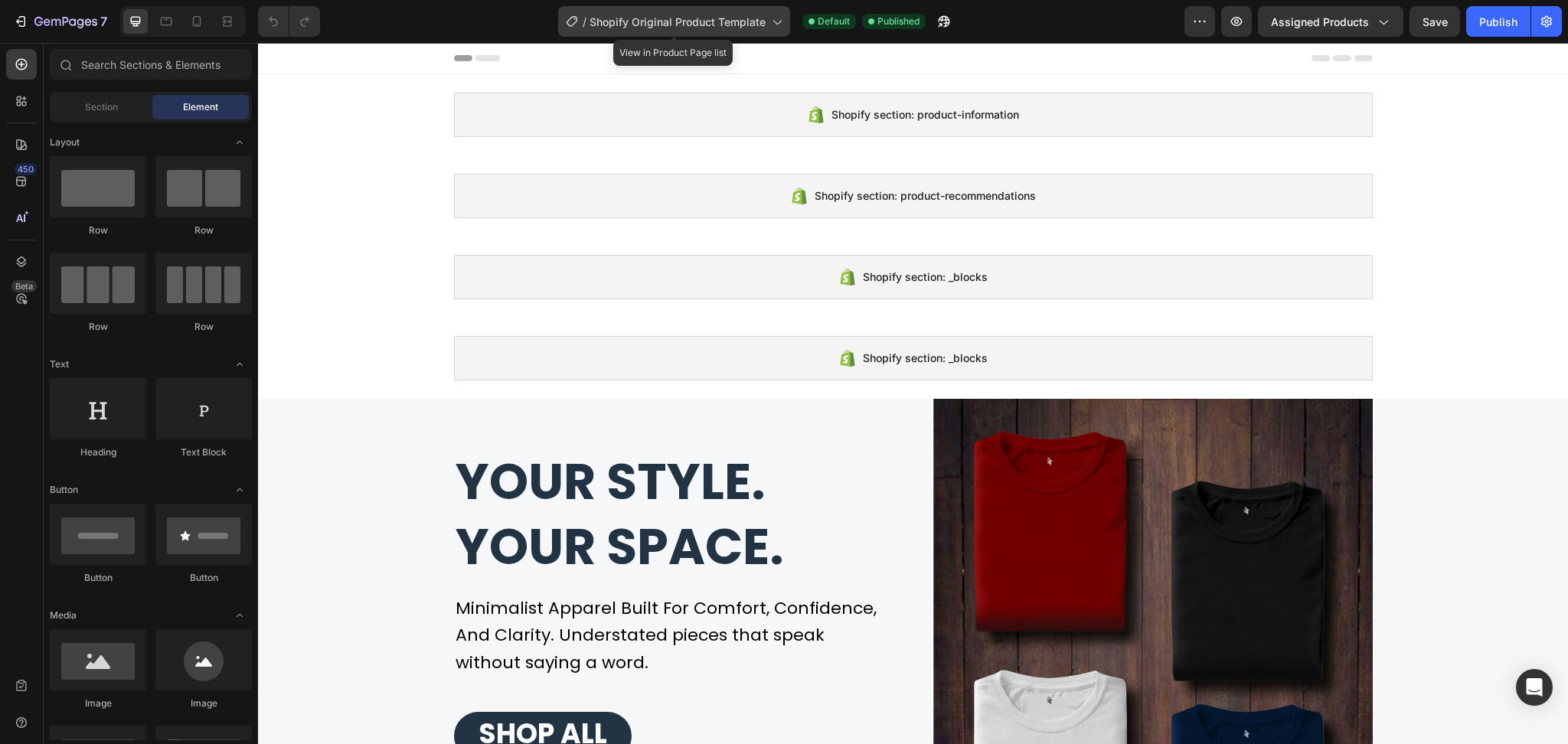
click at [774, 23] on icon at bounding box center [776, 21] width 15 height 15
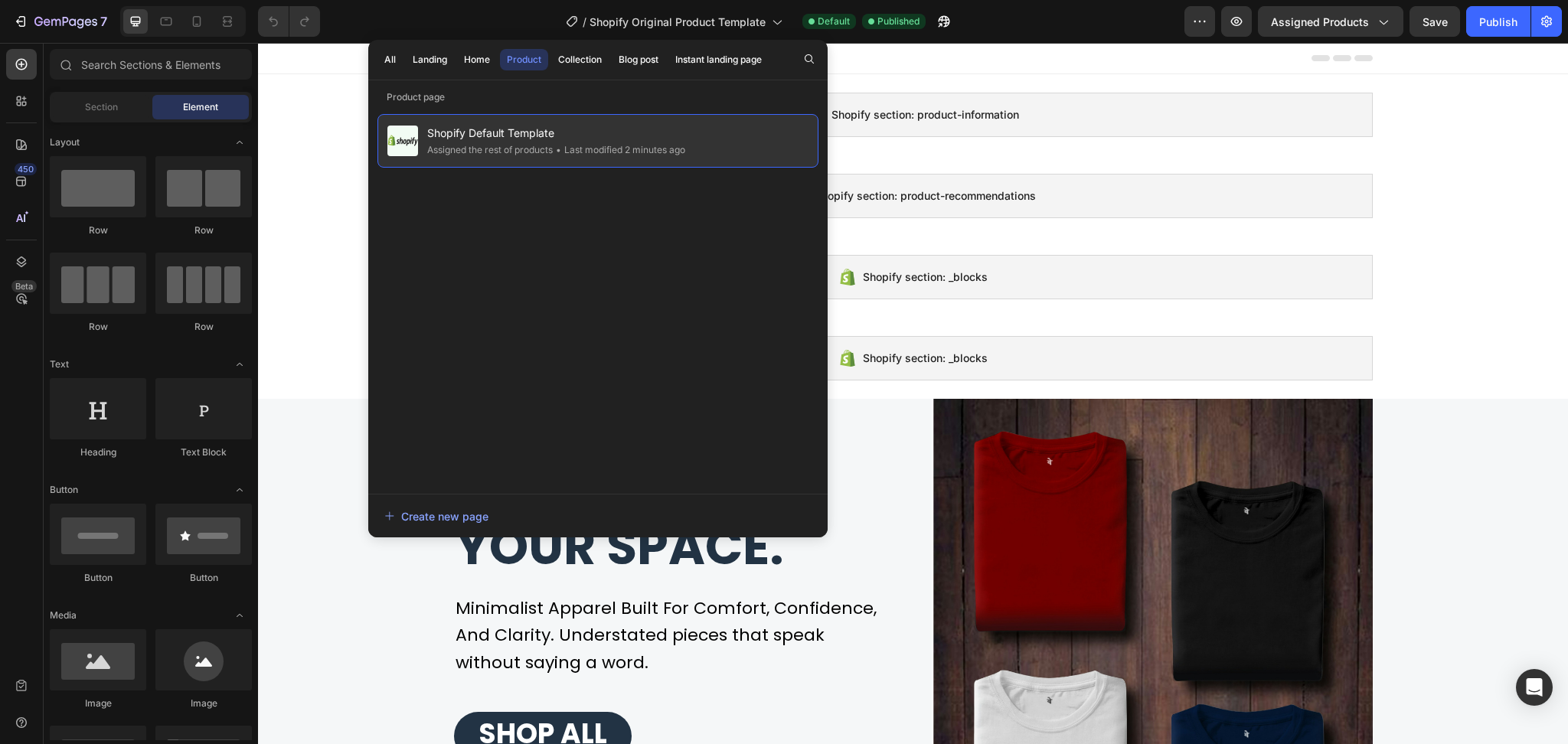
click at [552, 145] on div "Assigned the rest of products" at bounding box center [619, 149] width 132 height 15
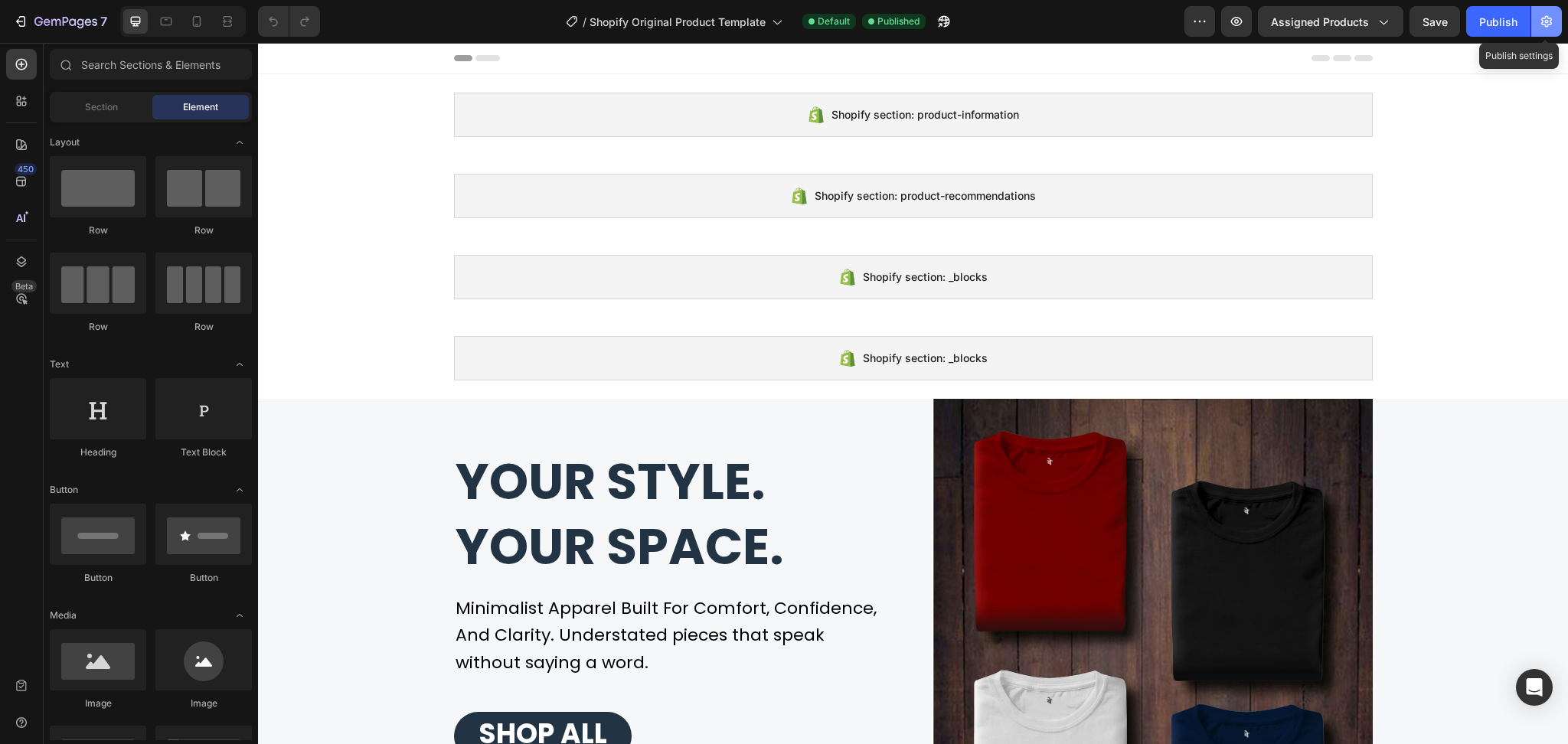
click at [1541, 26] on icon "button" at bounding box center [1545, 21] width 15 height 15
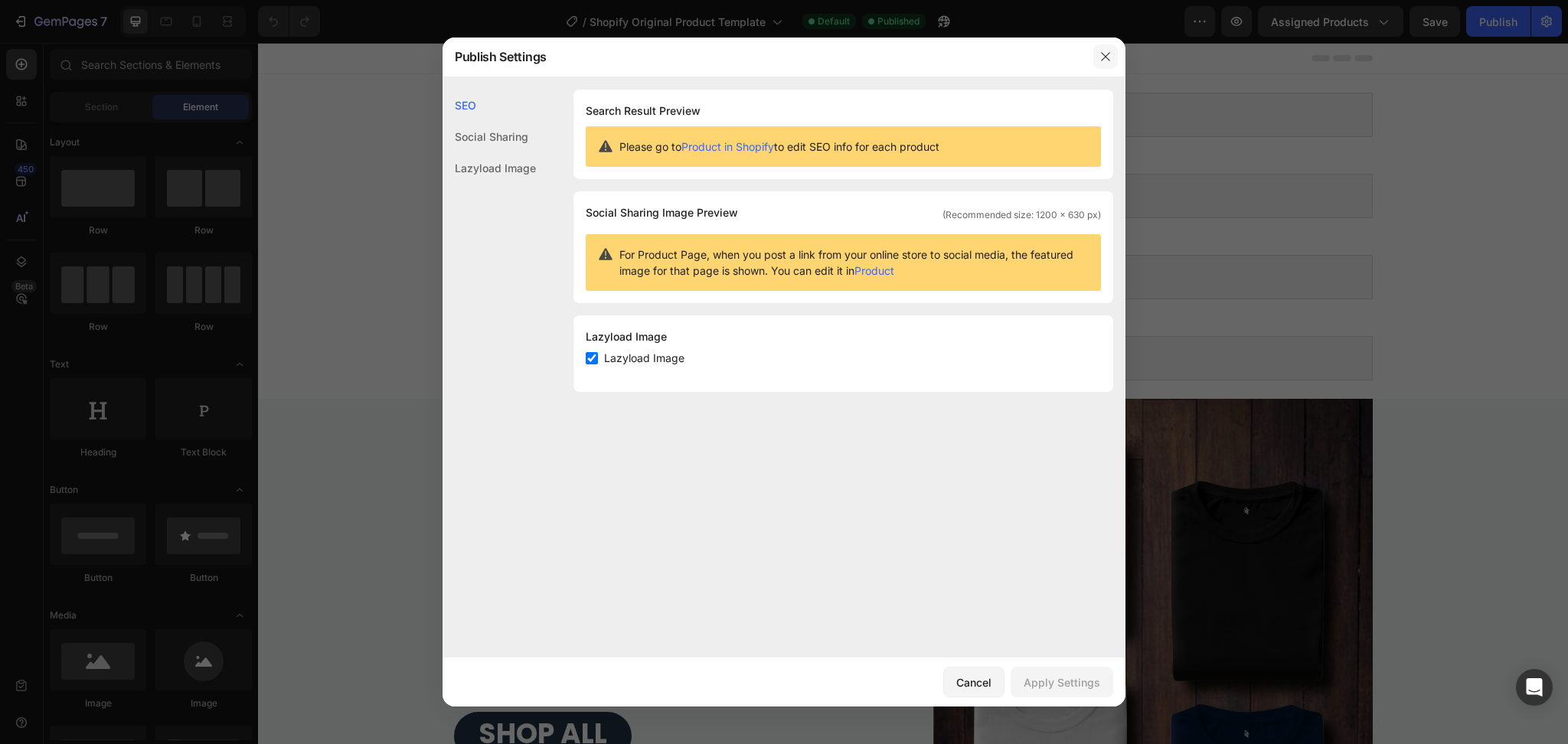
click at [1103, 60] on icon "button" at bounding box center [1106, 56] width 12 height 12
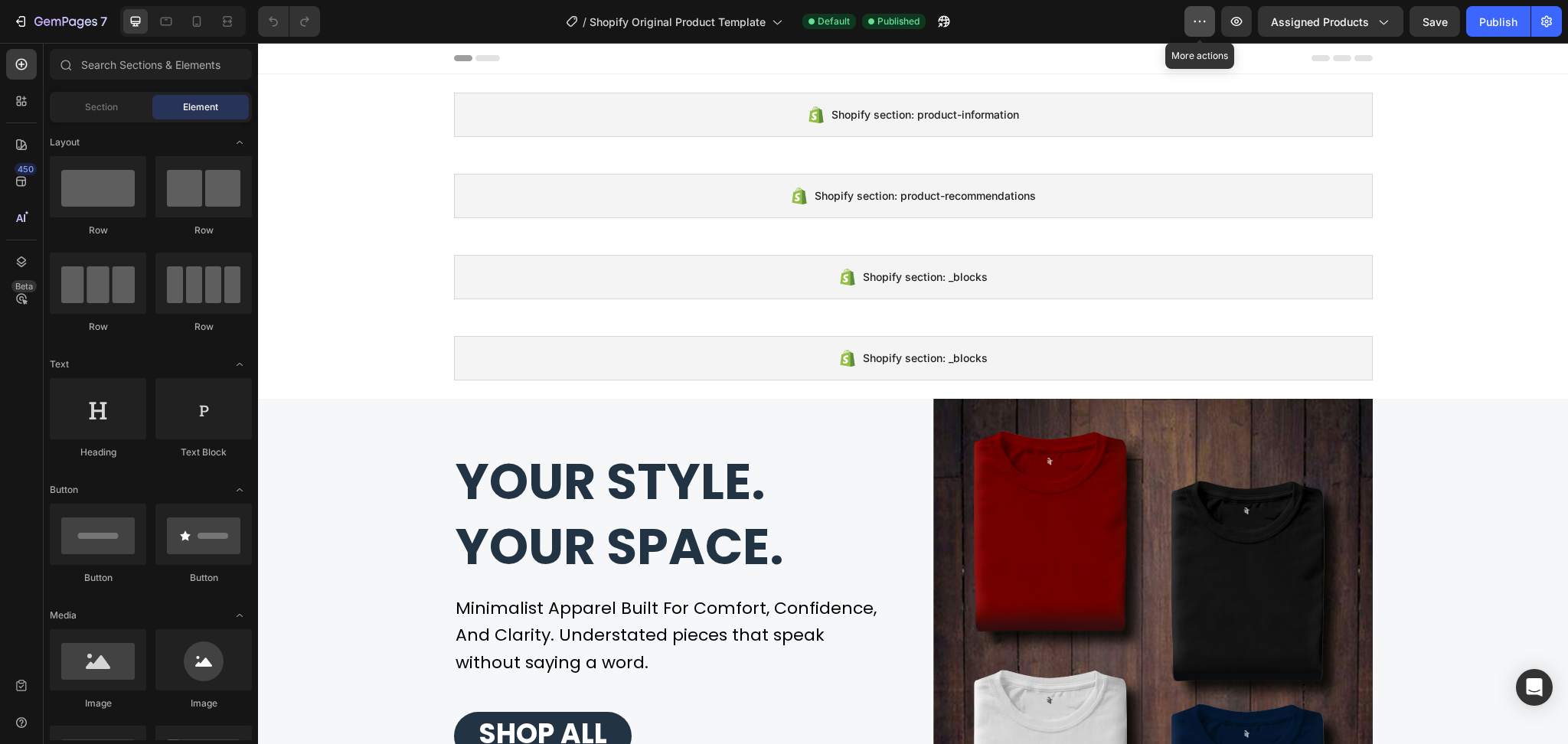
click at [1194, 19] on icon "button" at bounding box center [1198, 21] width 15 height 15
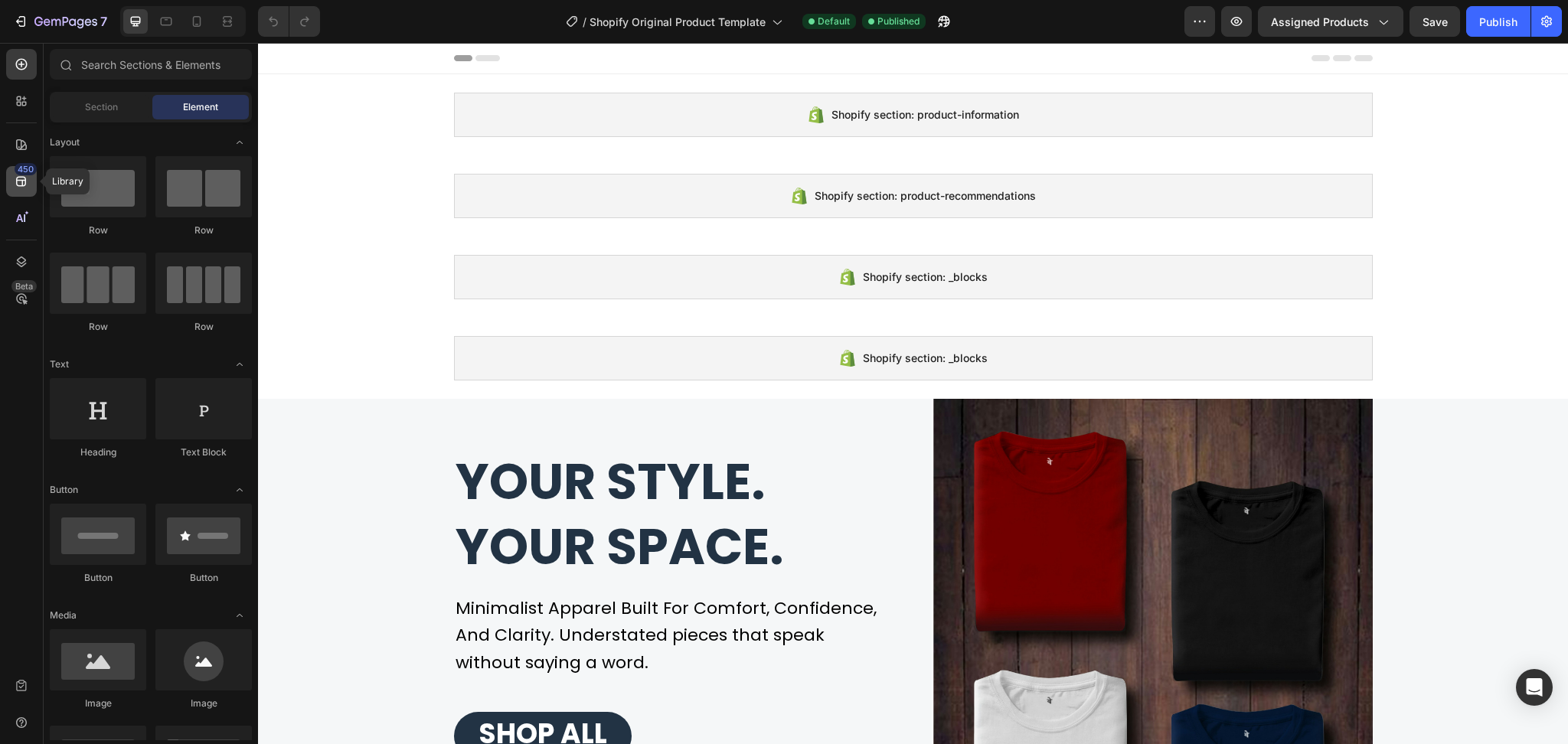
click at [25, 184] on icon at bounding box center [21, 181] width 15 height 15
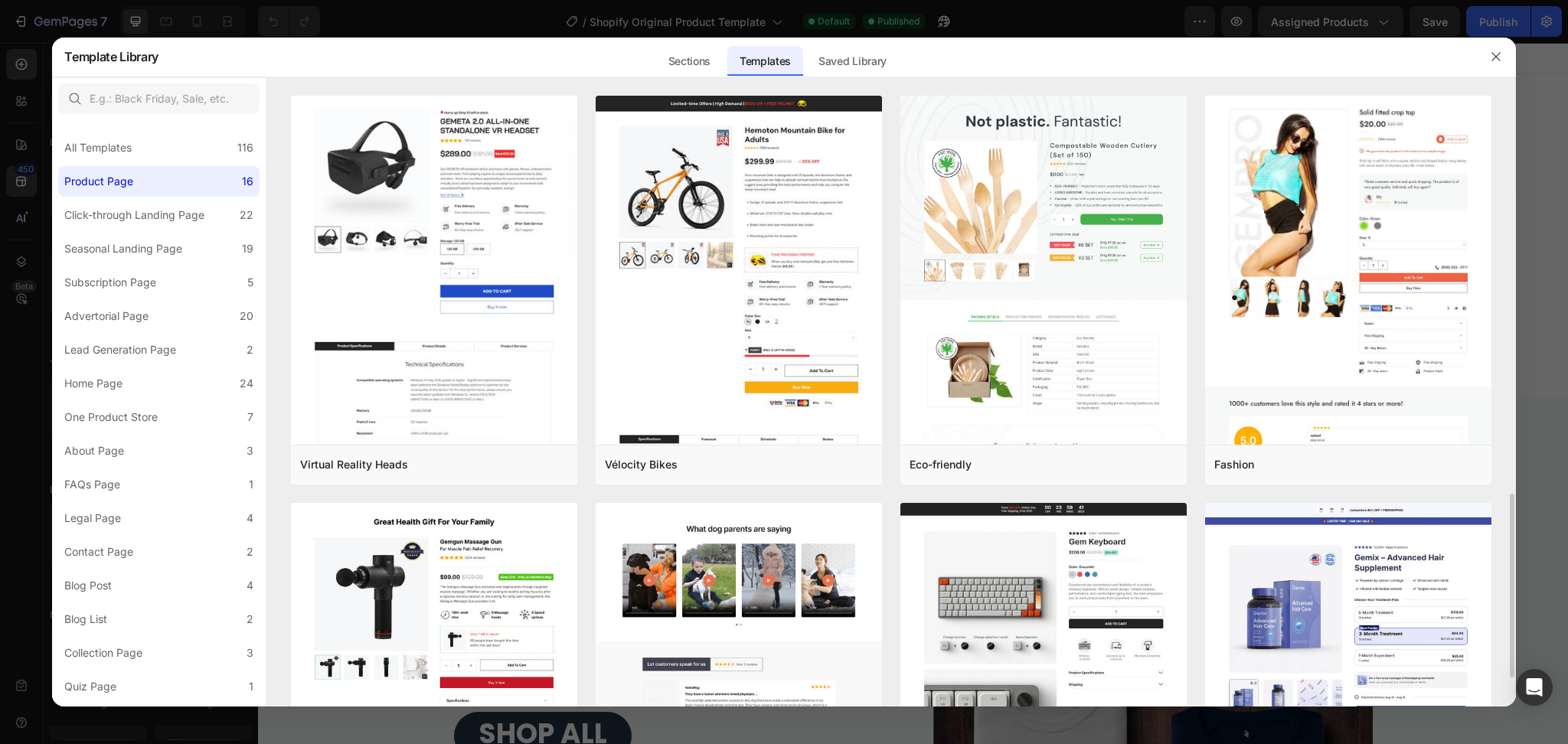
scroll to position [408, 0]
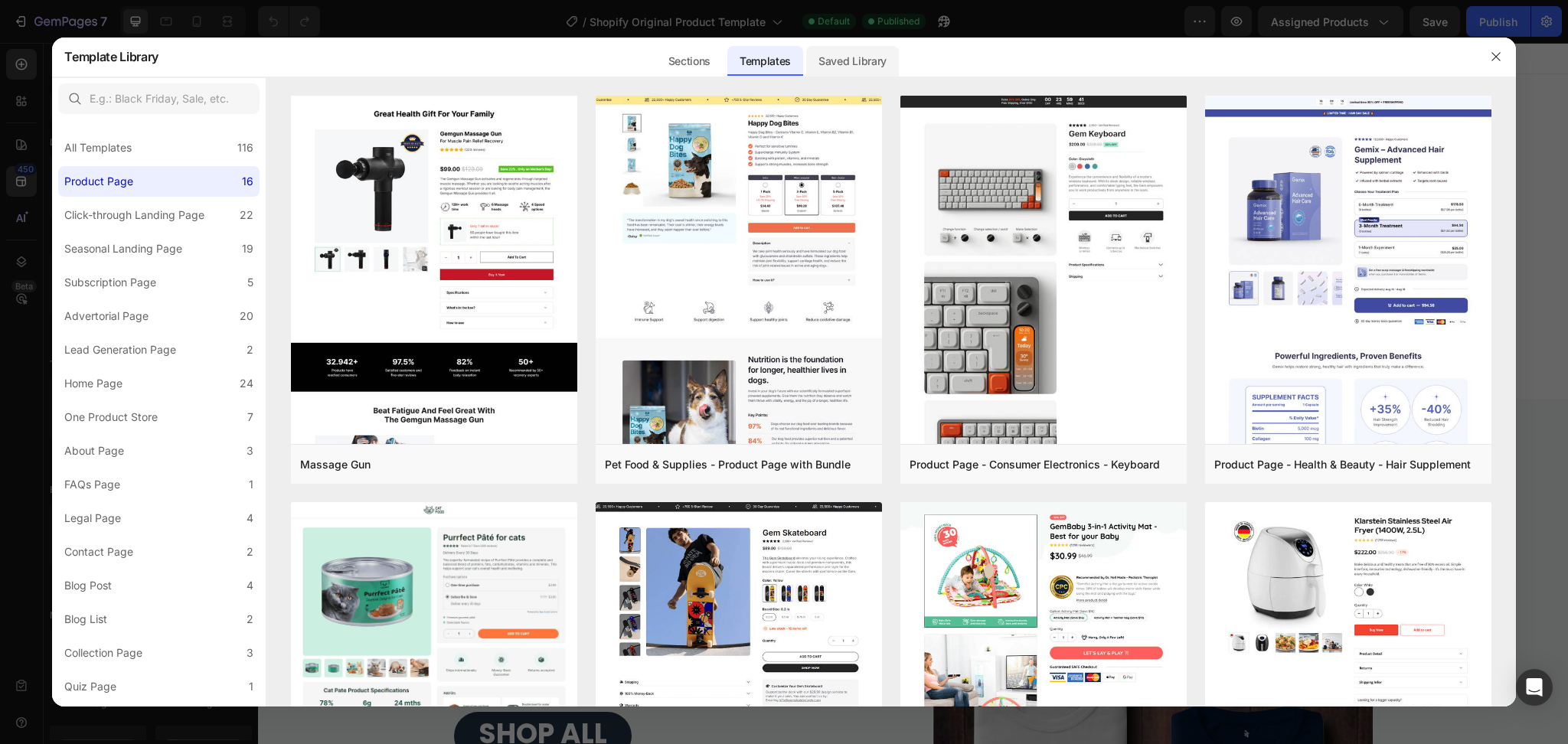
click at [851, 66] on div "Saved Library" at bounding box center [853, 60] width 93 height 31
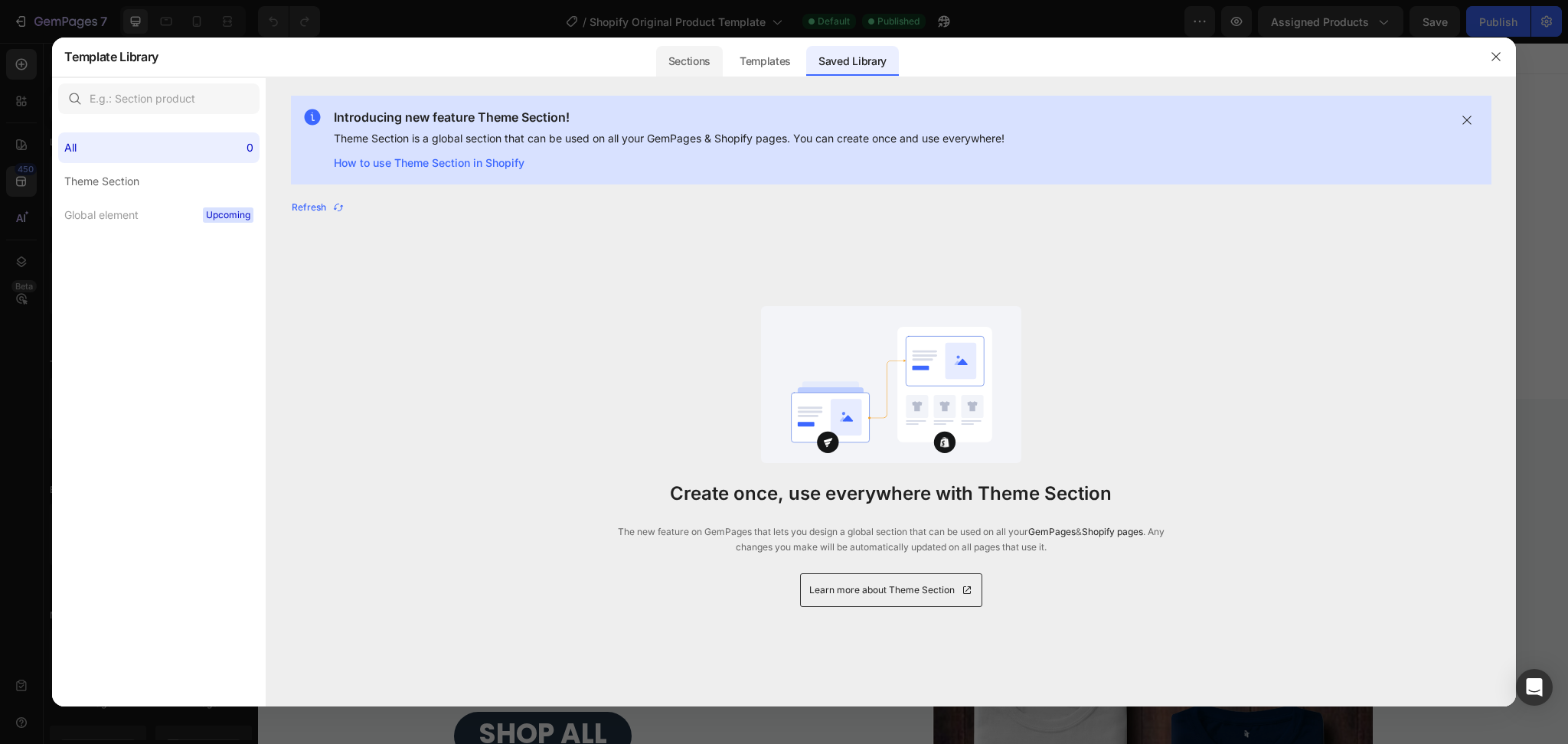
click at [683, 66] on div "Sections" at bounding box center [689, 60] width 66 height 31
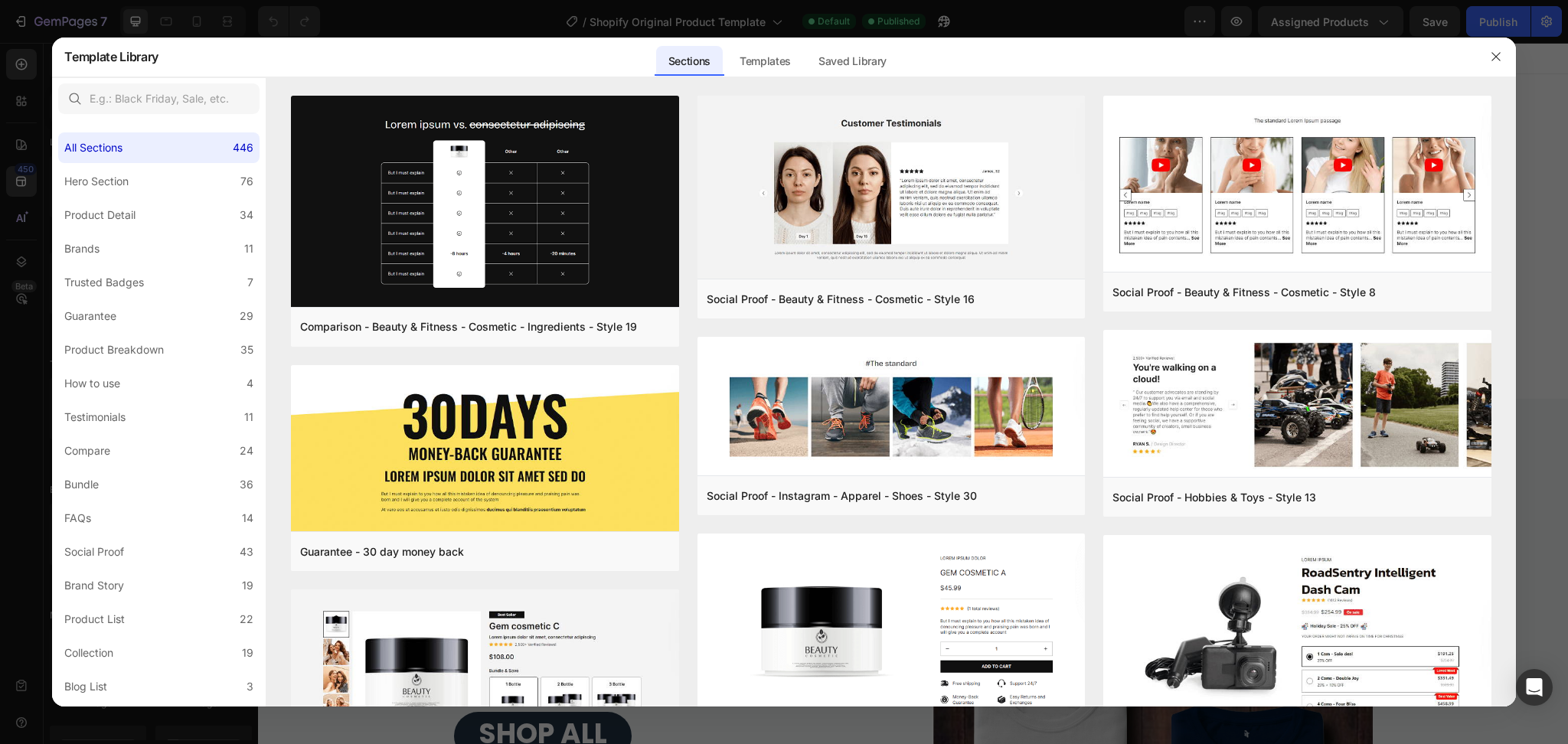
click at [21, 169] on div at bounding box center [784, 372] width 1568 height 744
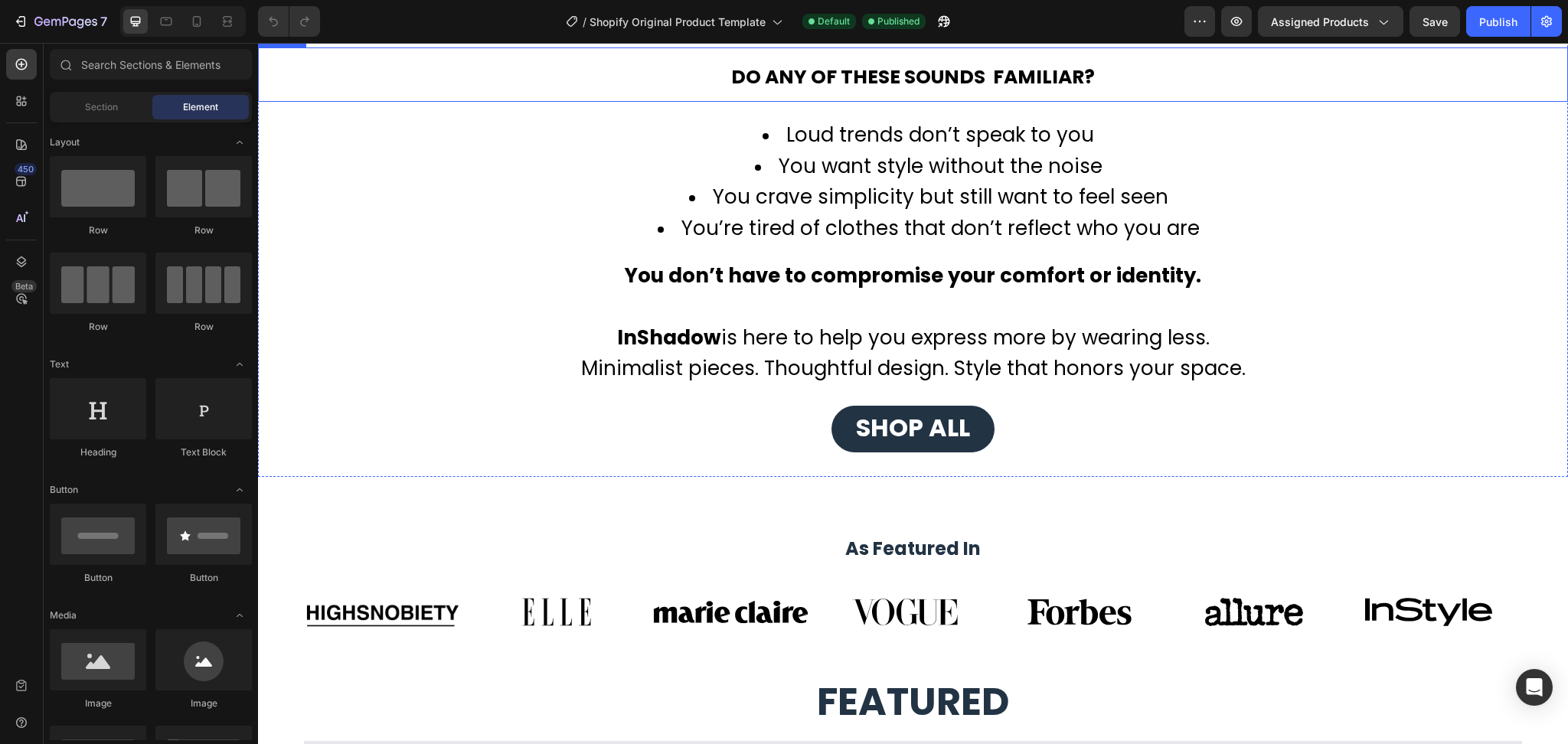
scroll to position [919, 0]
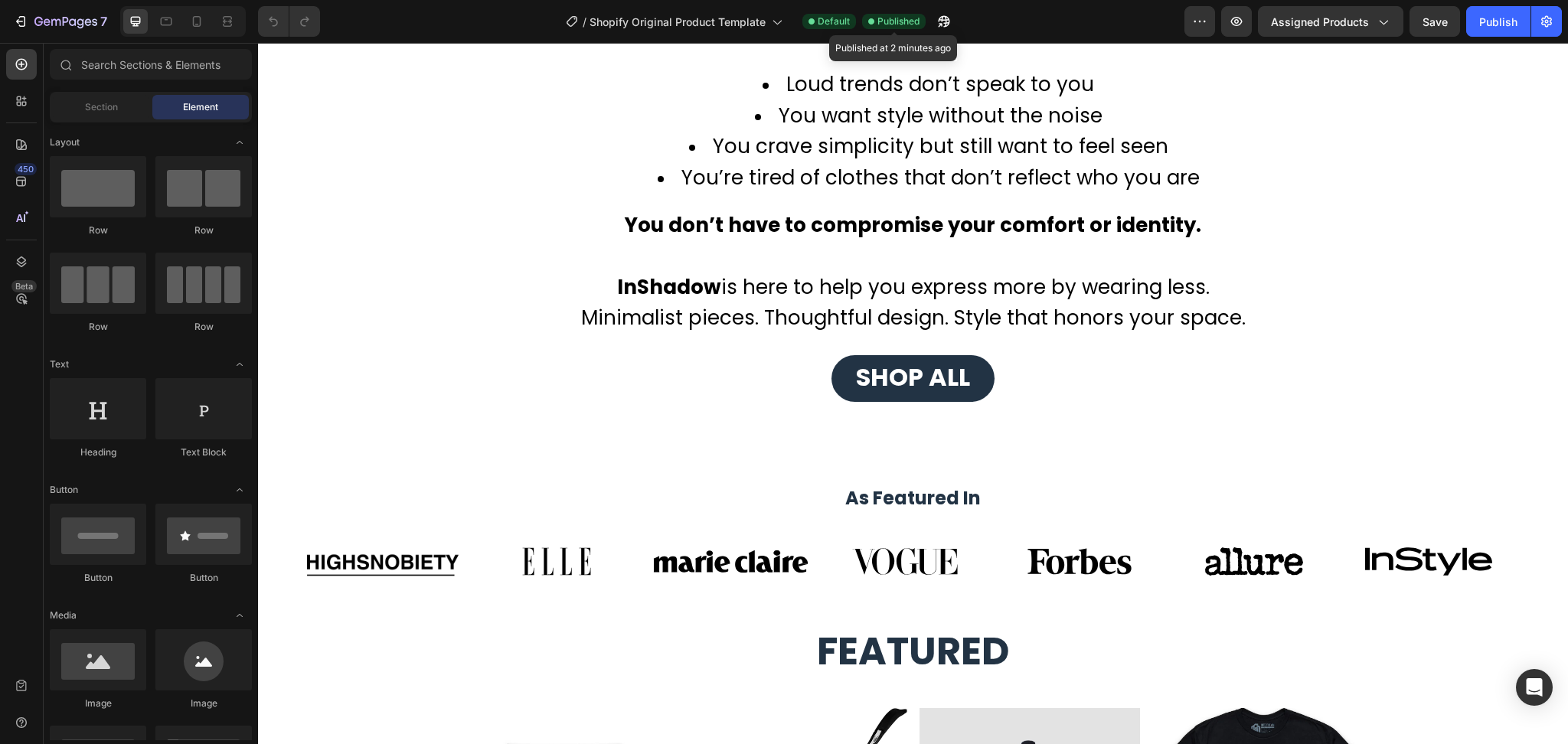
click at [892, 20] on span "Published" at bounding box center [898, 22] width 42 height 14
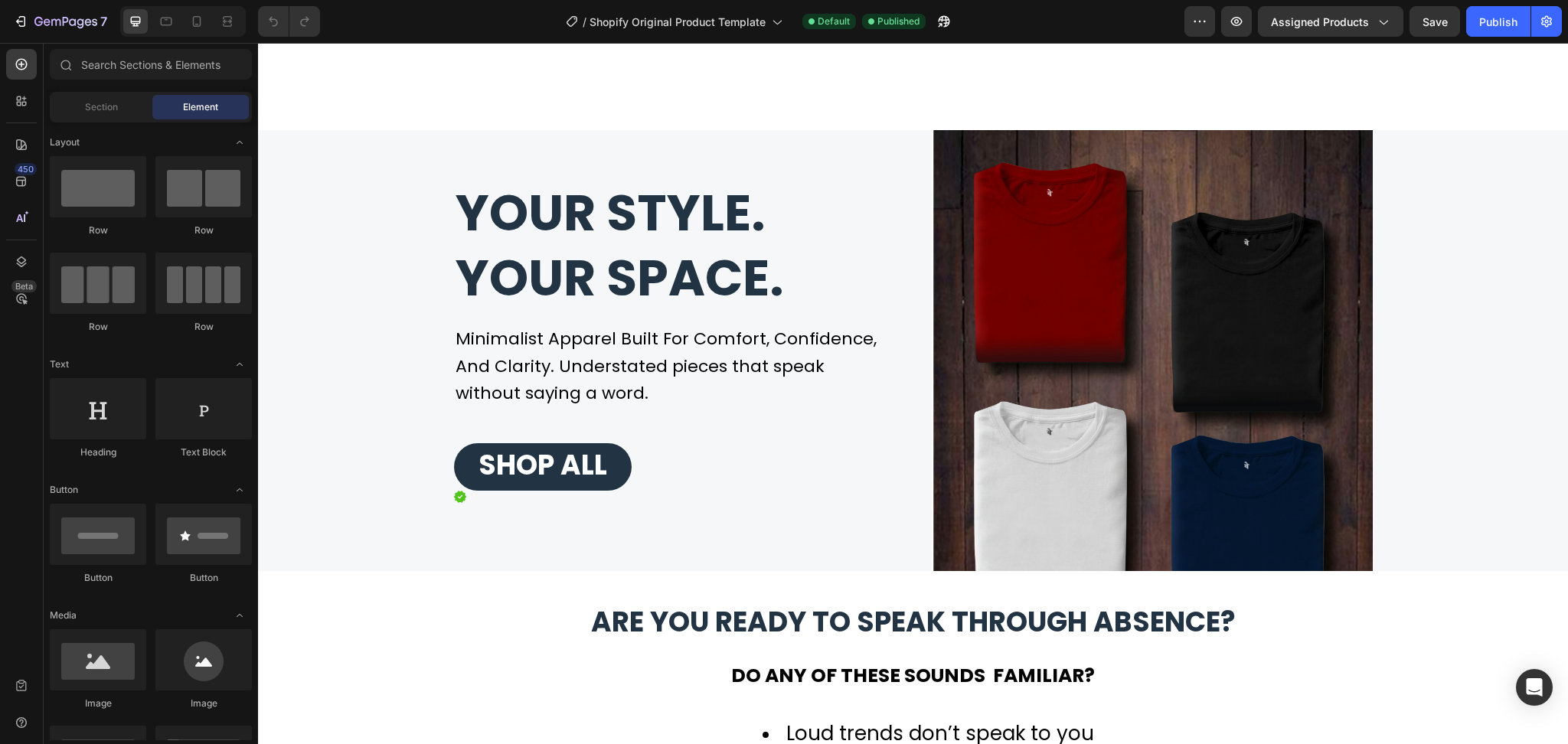
scroll to position [0, 0]
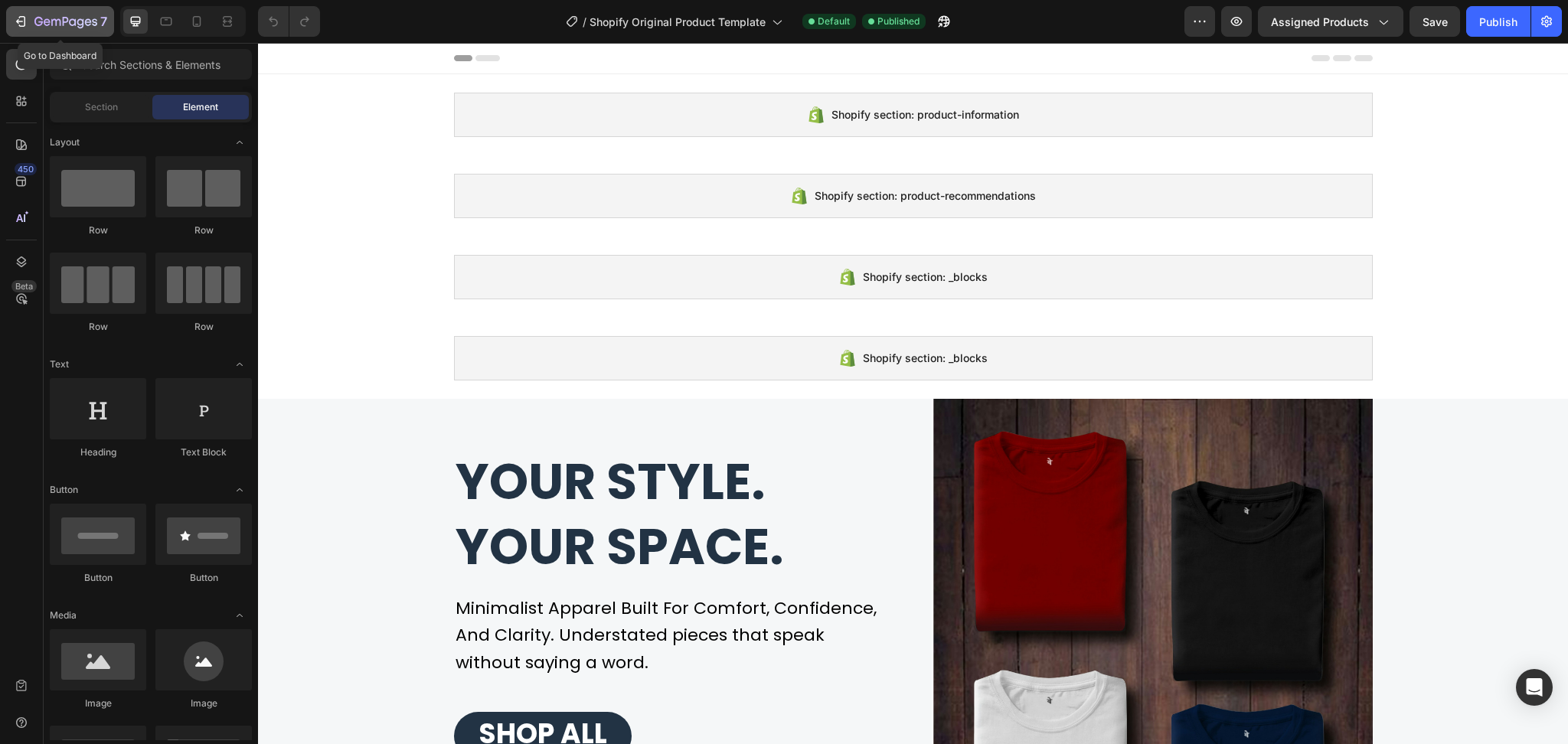
click at [29, 18] on div "7" at bounding box center [59, 21] width 94 height 19
click at [1544, 19] on icon "button" at bounding box center [1545, 21] width 15 height 15
click at [1543, 19] on icon "button" at bounding box center [1545, 21] width 15 height 15
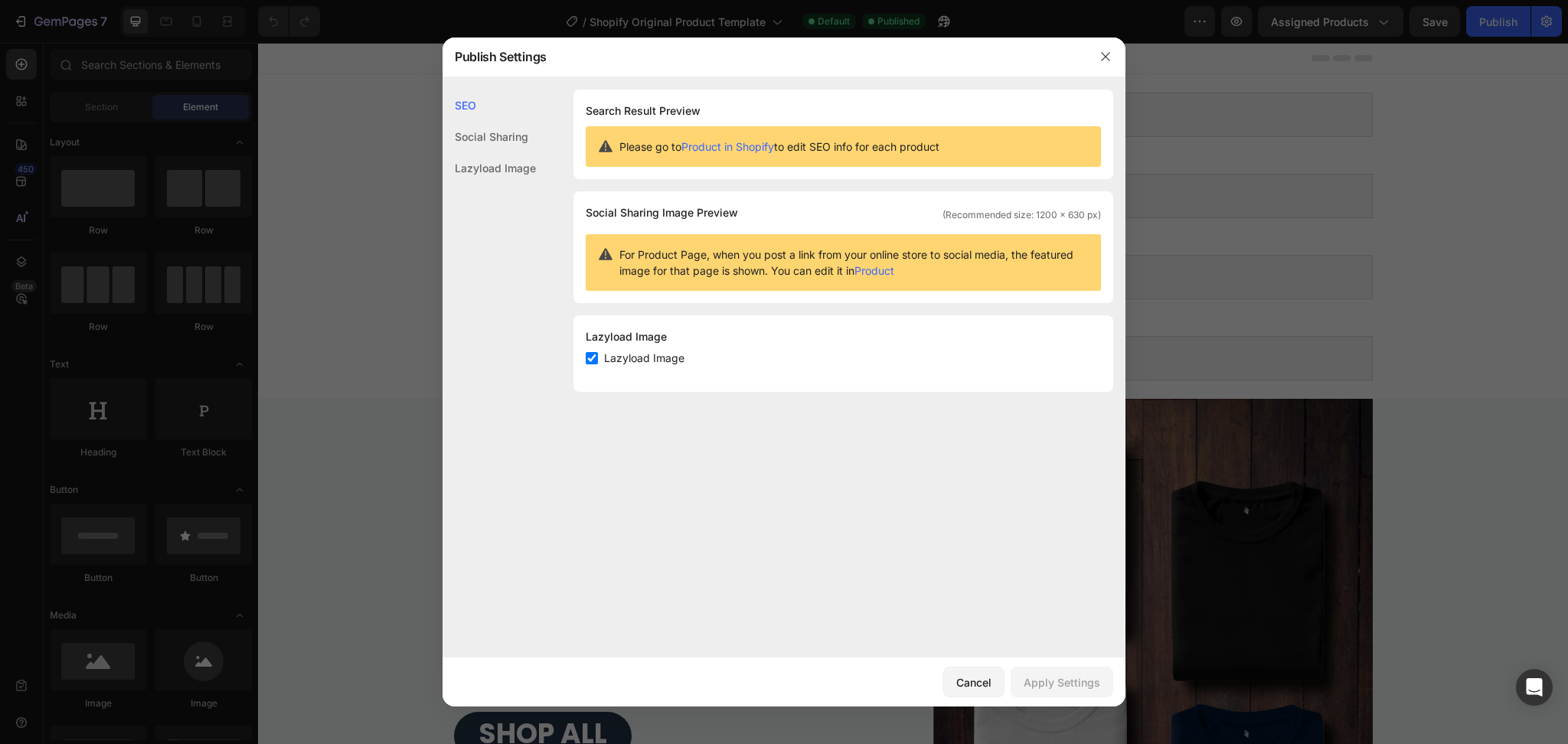
click at [476, 152] on div "Social Sharing" at bounding box center [489, 168] width 94 height 32
click at [485, 174] on div "Lazyload Image" at bounding box center [489, 168] width 94 height 32
click at [481, 152] on div "Social Sharing" at bounding box center [489, 168] width 94 height 32
click at [467, 121] on div "SEO" at bounding box center [489, 136] width 94 height 32
click at [1559, 22] on div at bounding box center [784, 372] width 1568 height 744
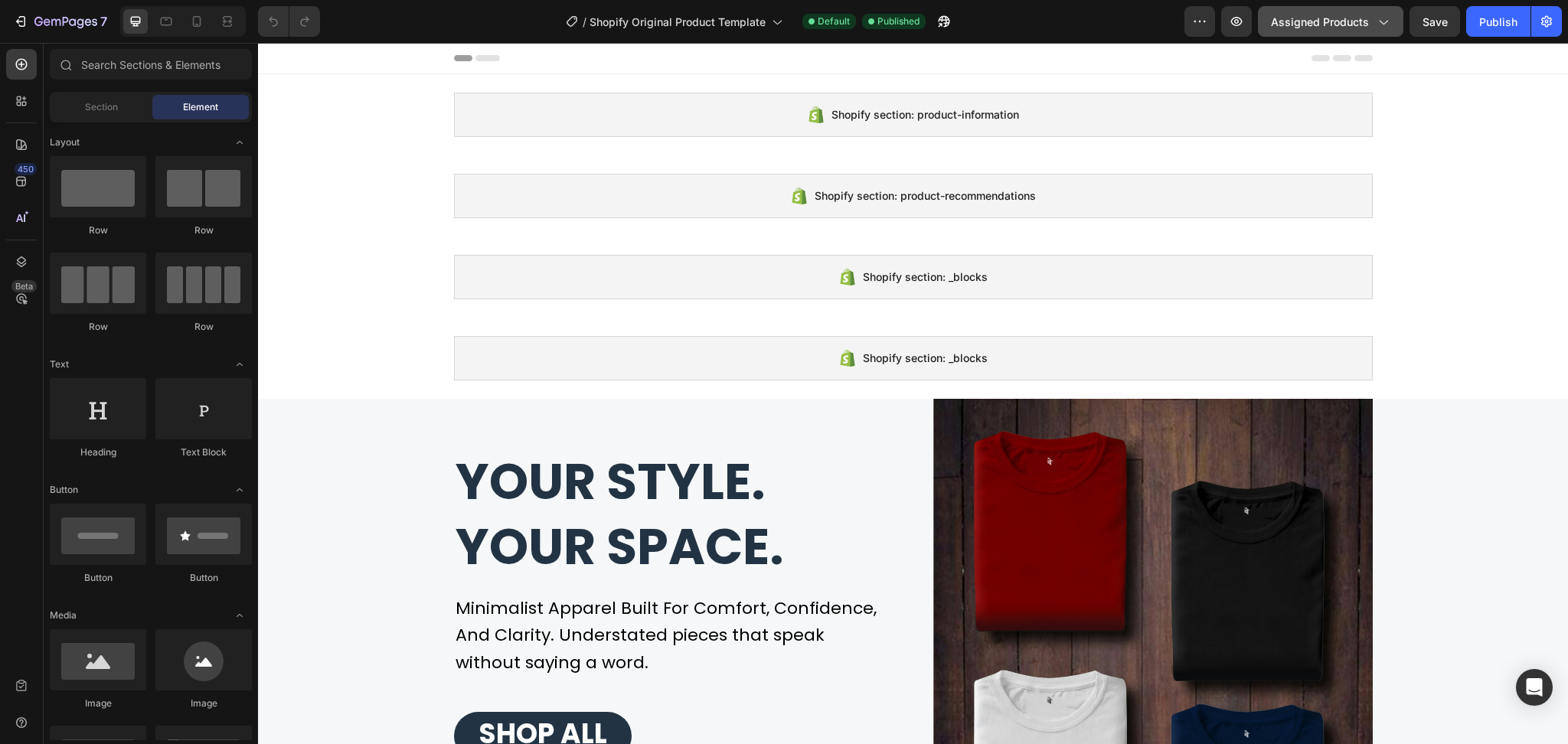
click at [1382, 22] on icon "button" at bounding box center [1381, 21] width 15 height 15
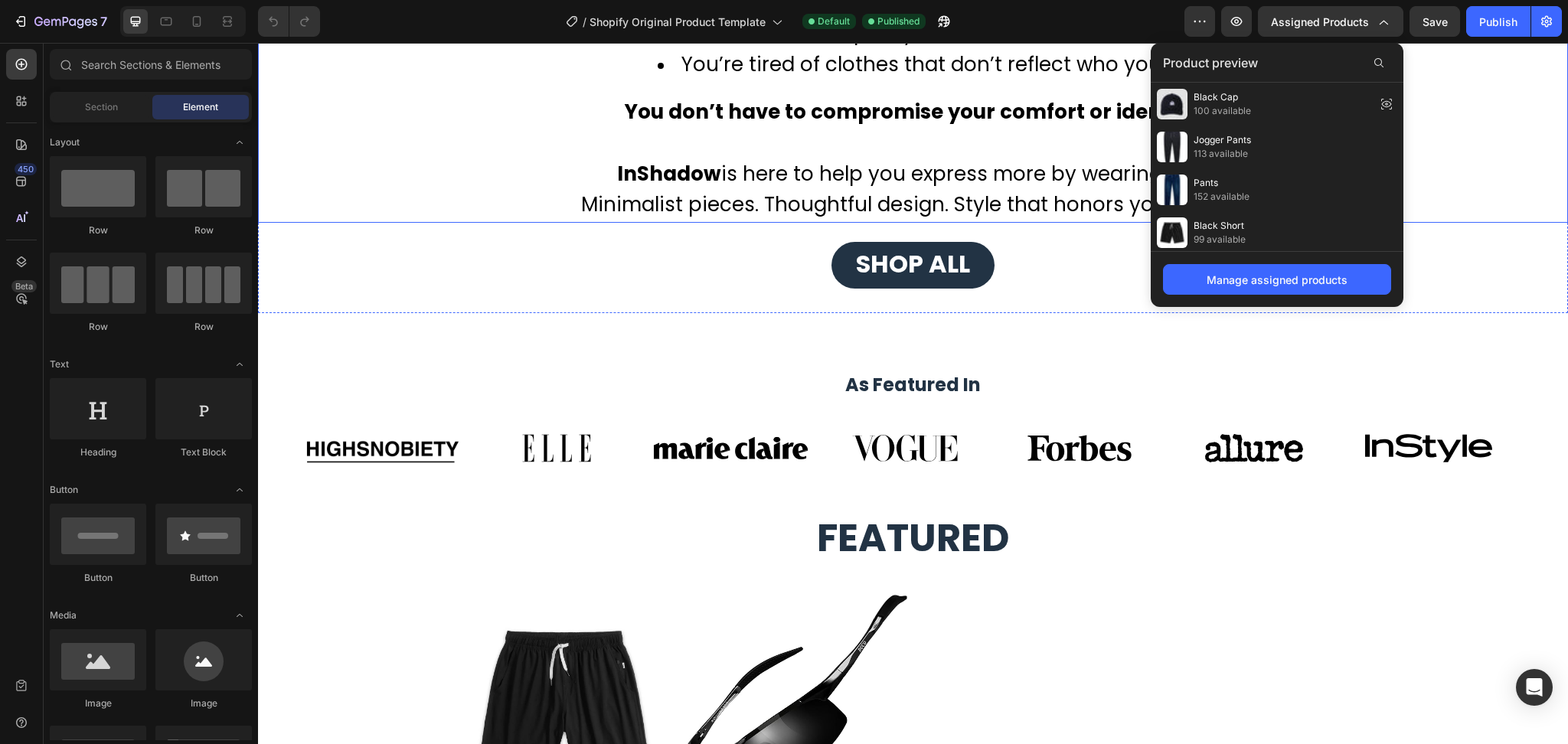
scroll to position [1429, 0]
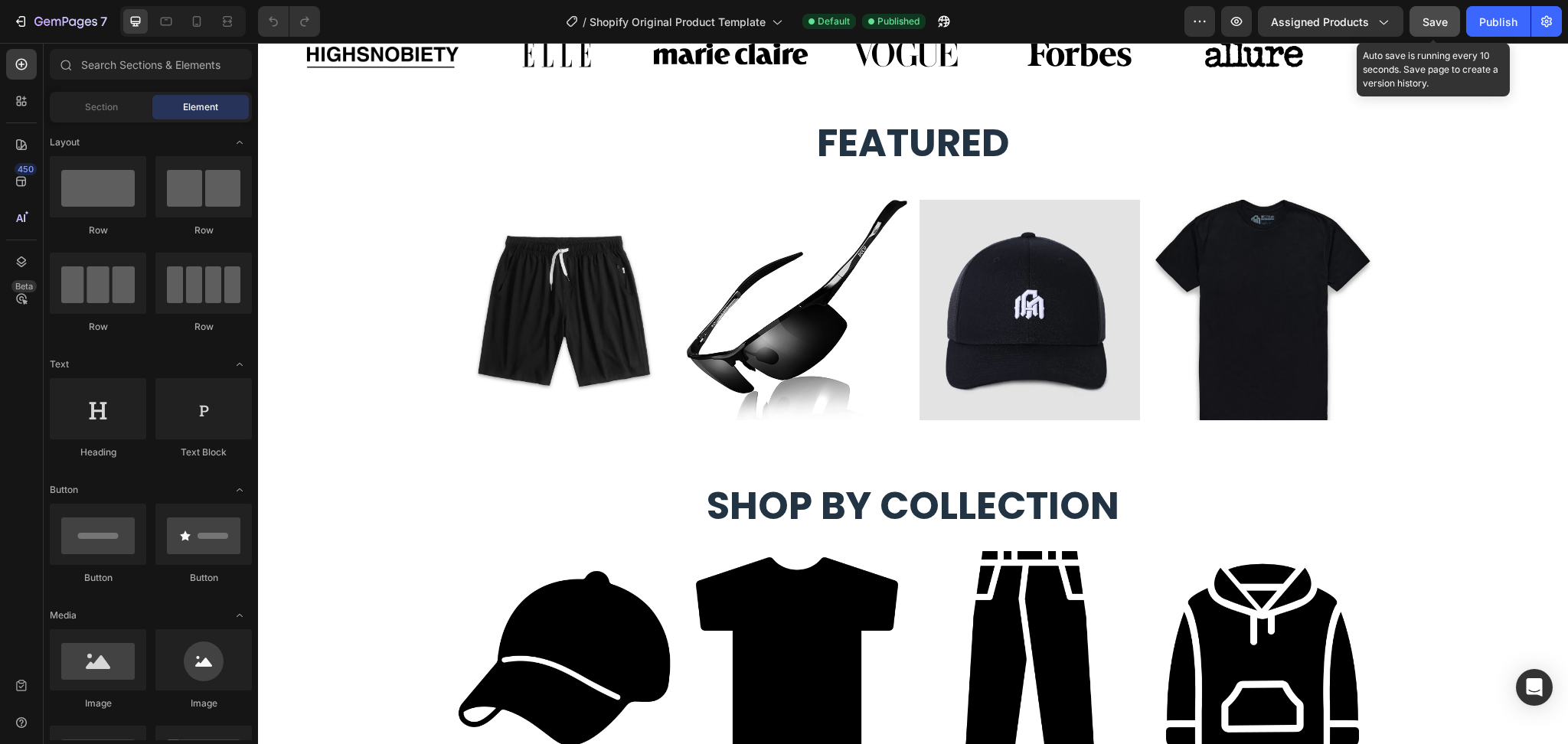
click at [1432, 19] on span "Save" at bounding box center [1435, 21] width 26 height 13
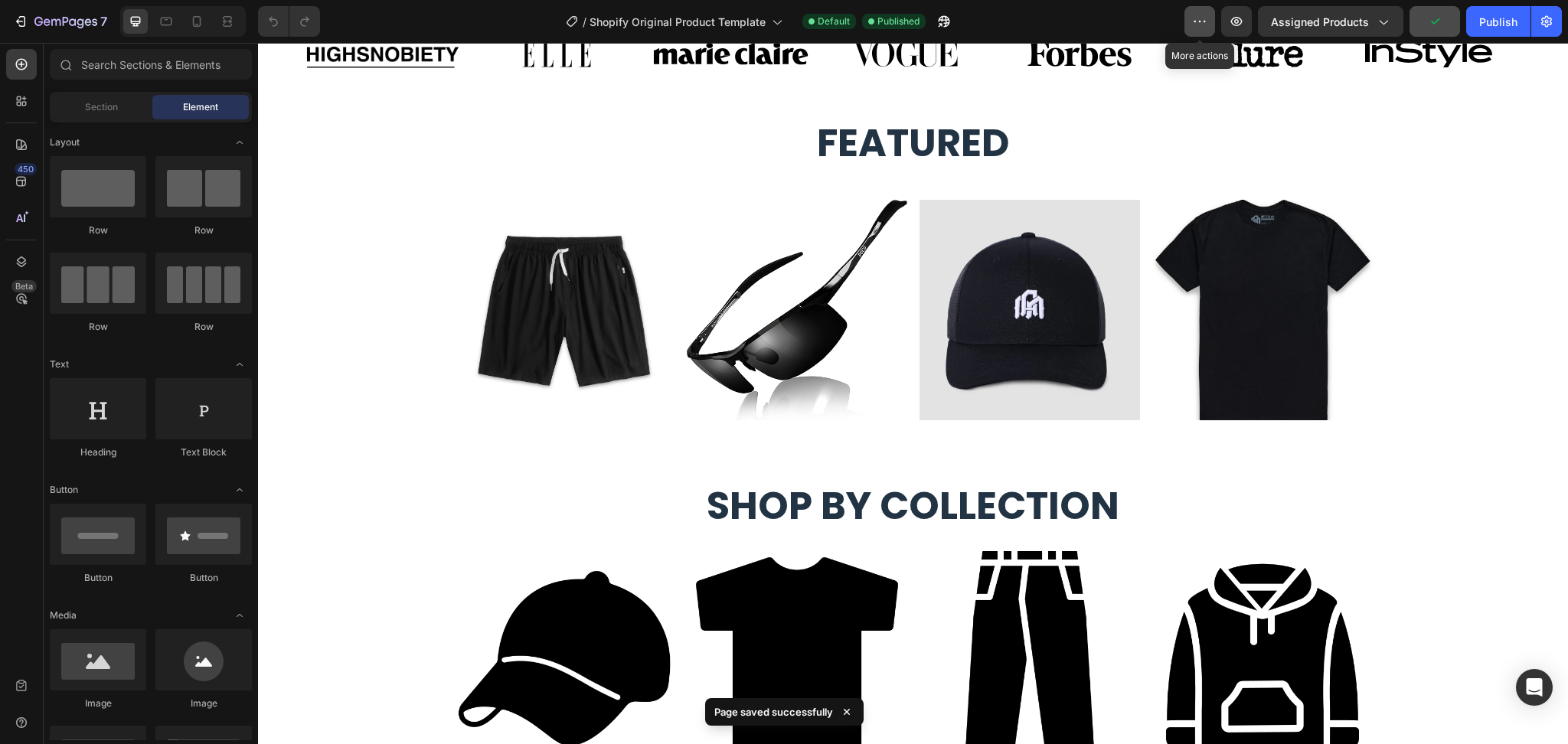
click at [1201, 18] on icon "button" at bounding box center [1198, 21] width 15 height 15
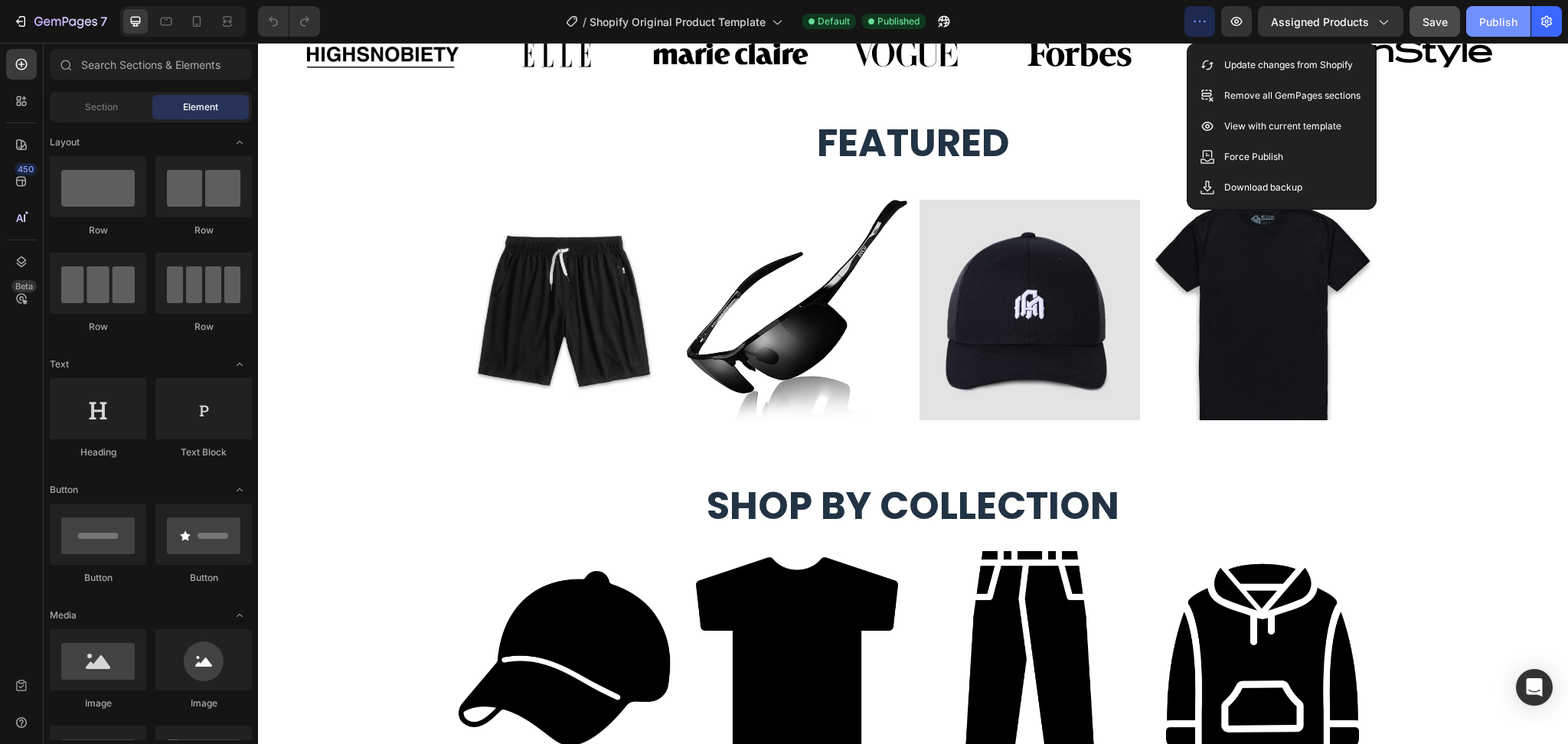
click at [1488, 29] on button "Publish" at bounding box center [1498, 21] width 64 height 31
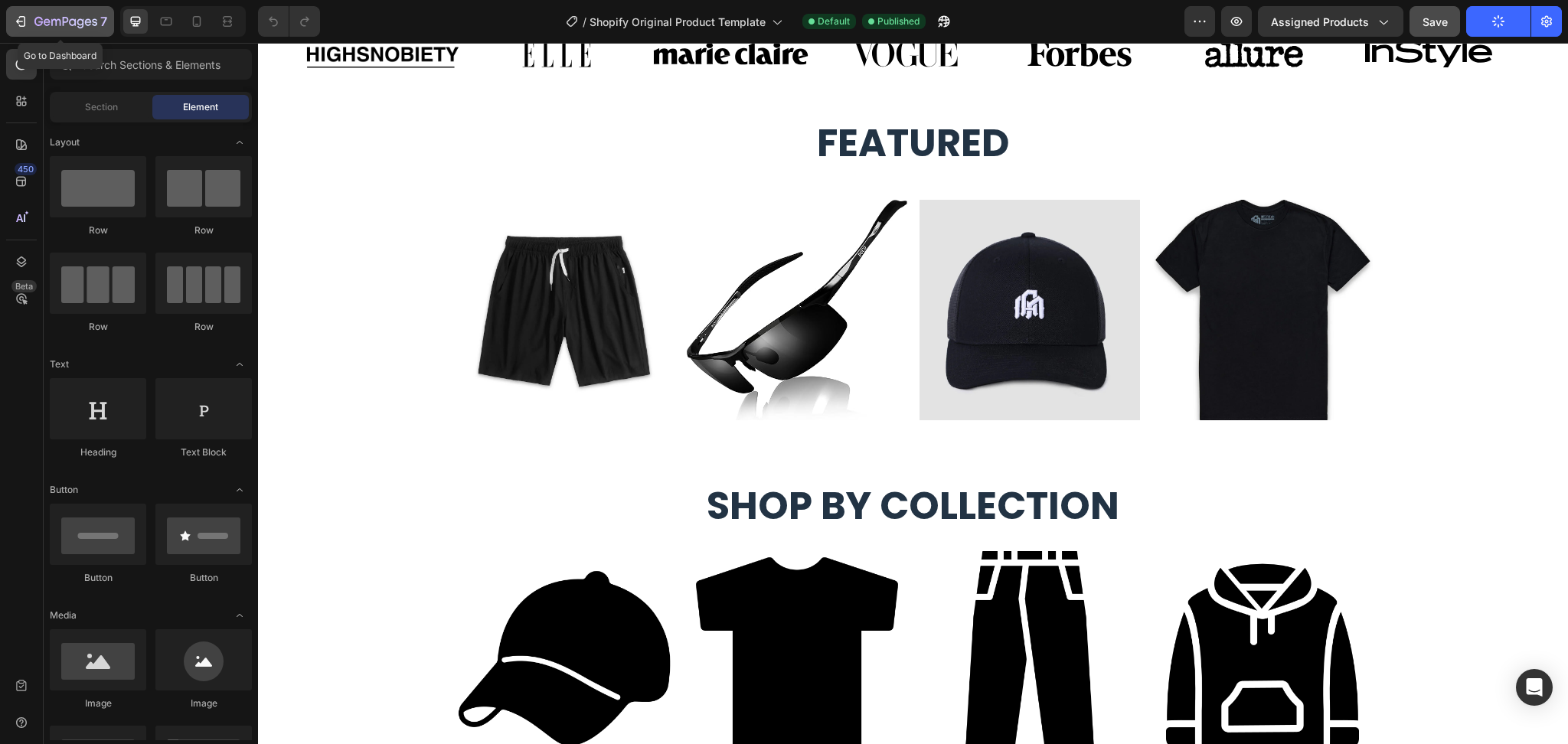
click at [52, 22] on icon "button" at bounding box center [55, 22] width 9 height 7
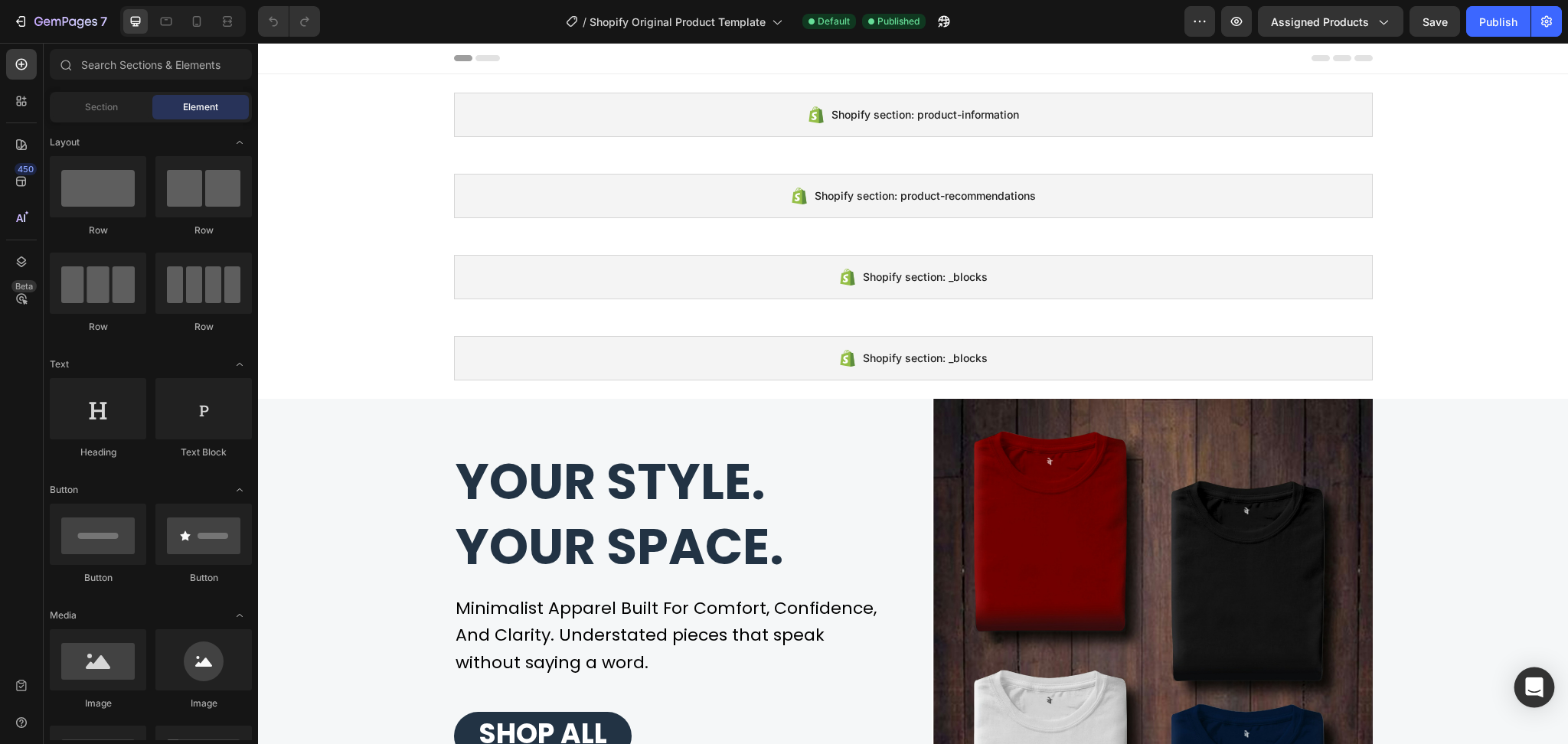
click at [1543, 691] on div "Open Intercom Messenger" at bounding box center [1533, 688] width 41 height 41
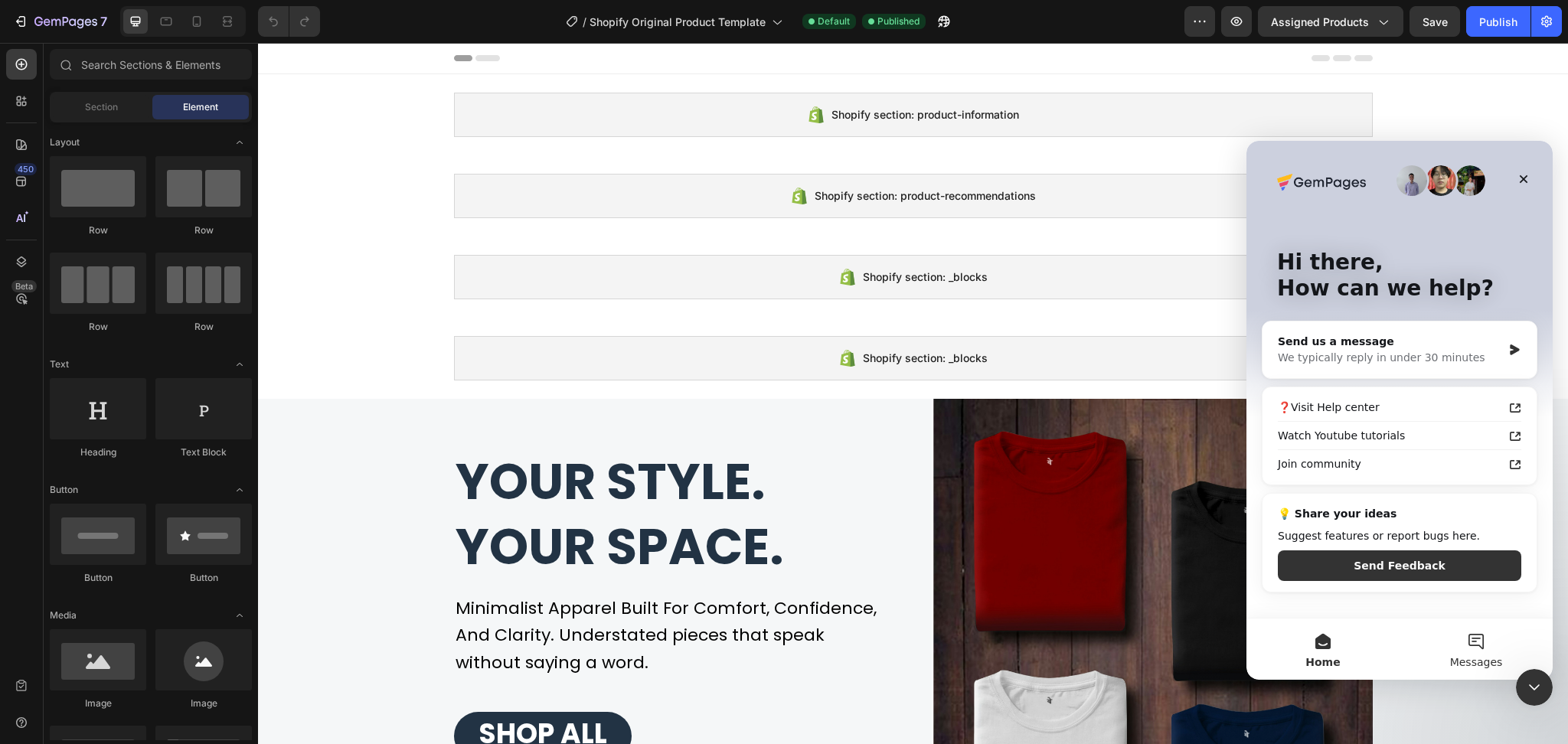
click at [1477, 653] on button "Messages" at bounding box center [1475, 649] width 153 height 61
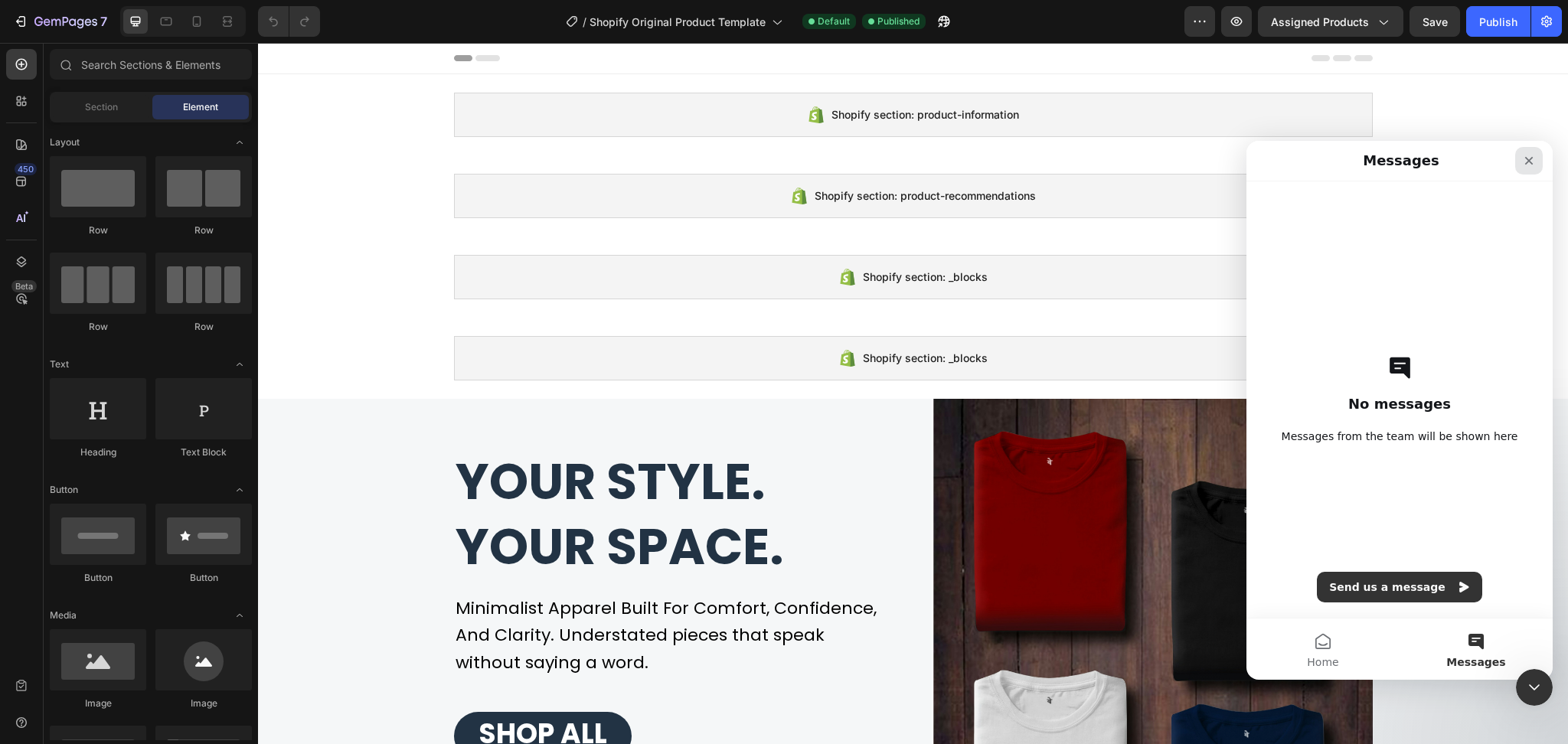
click at [1521, 167] on div "Close" at bounding box center [1528, 161] width 28 height 28
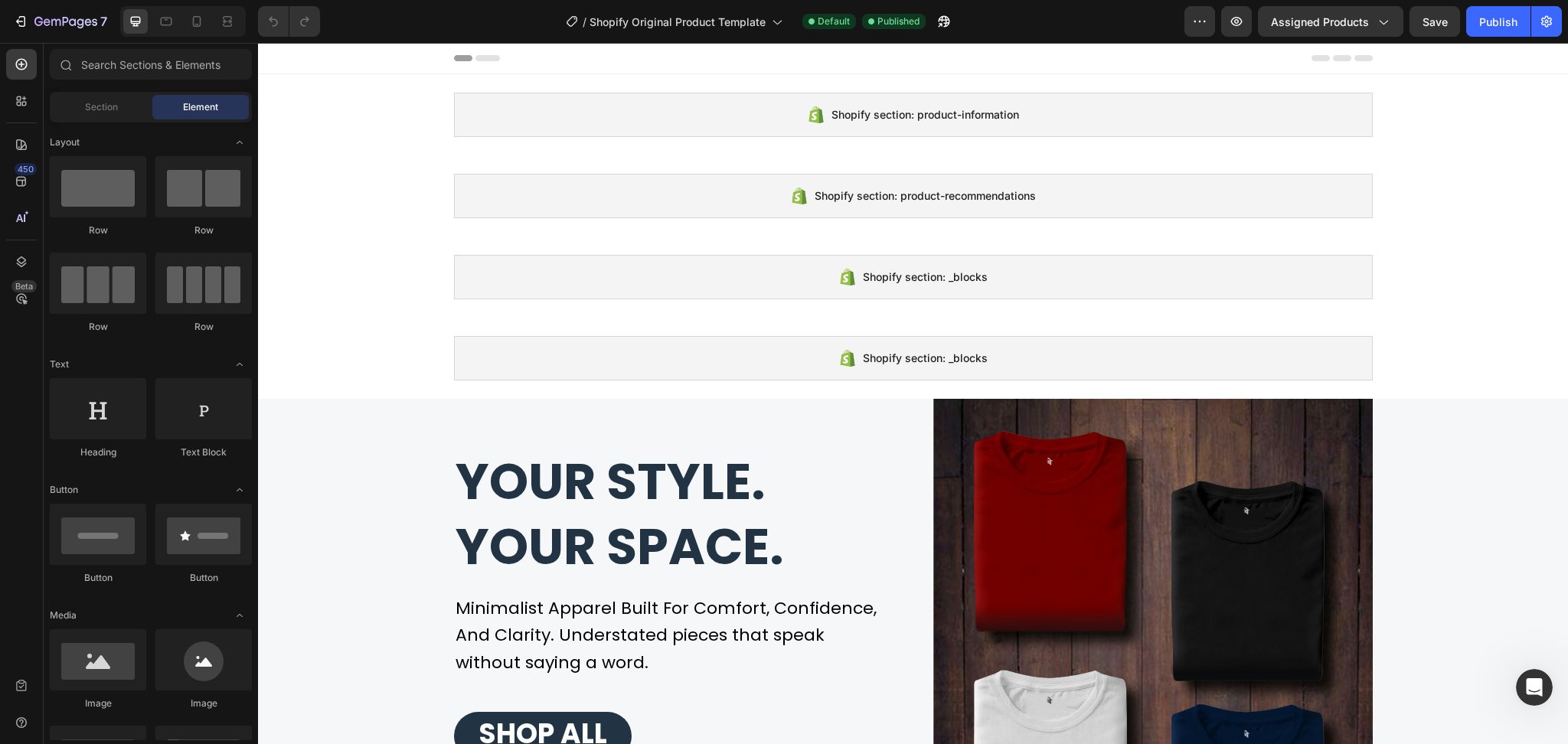
click at [22, 102] on icon at bounding box center [24, 104] width 5 height 5
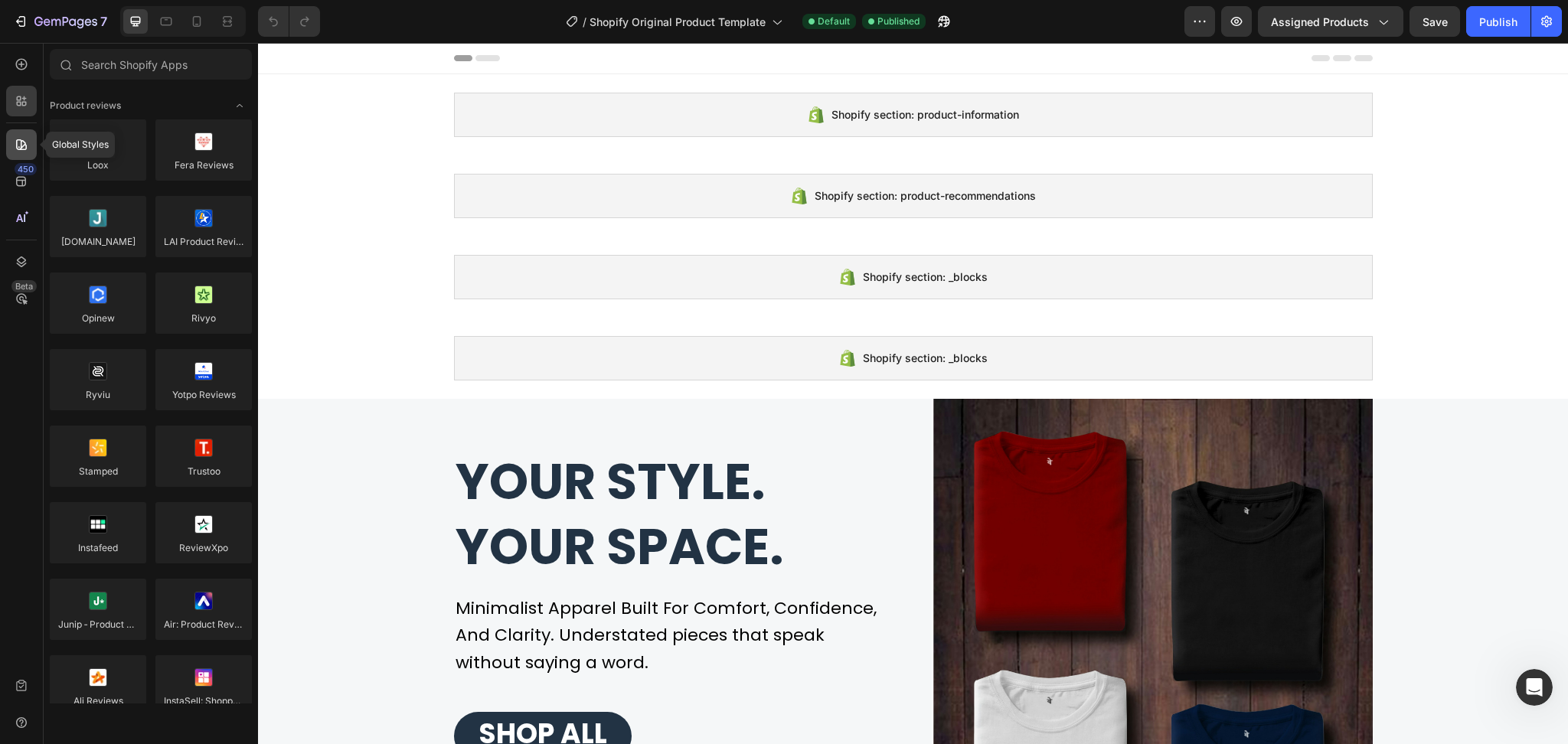
click at [17, 149] on icon at bounding box center [21, 144] width 15 height 15
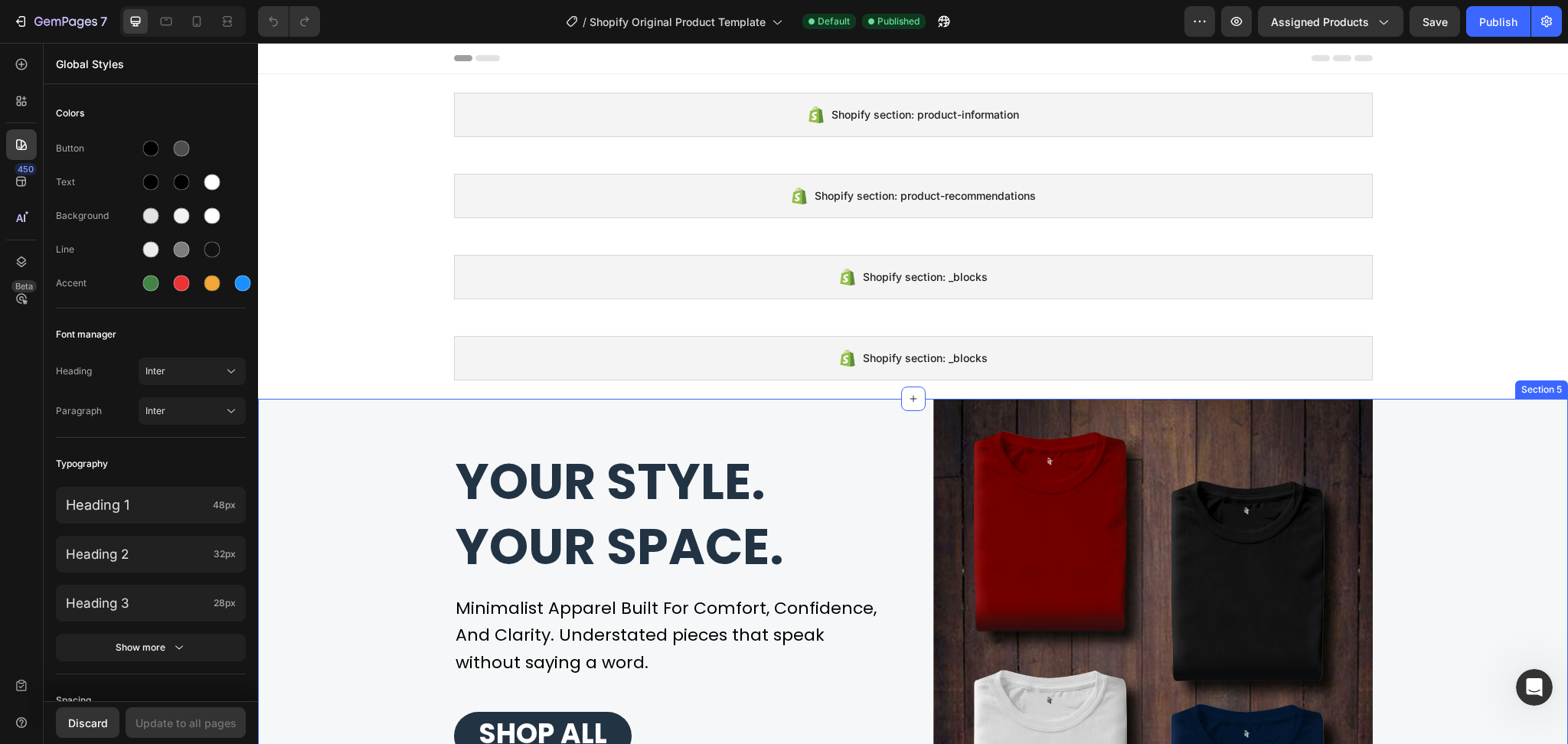
click at [1500, 620] on div "Your style. Your space. Heading Minimalist Apparel Built For Comfort, Confidenc…" at bounding box center [913, 620] width 1286 height 441
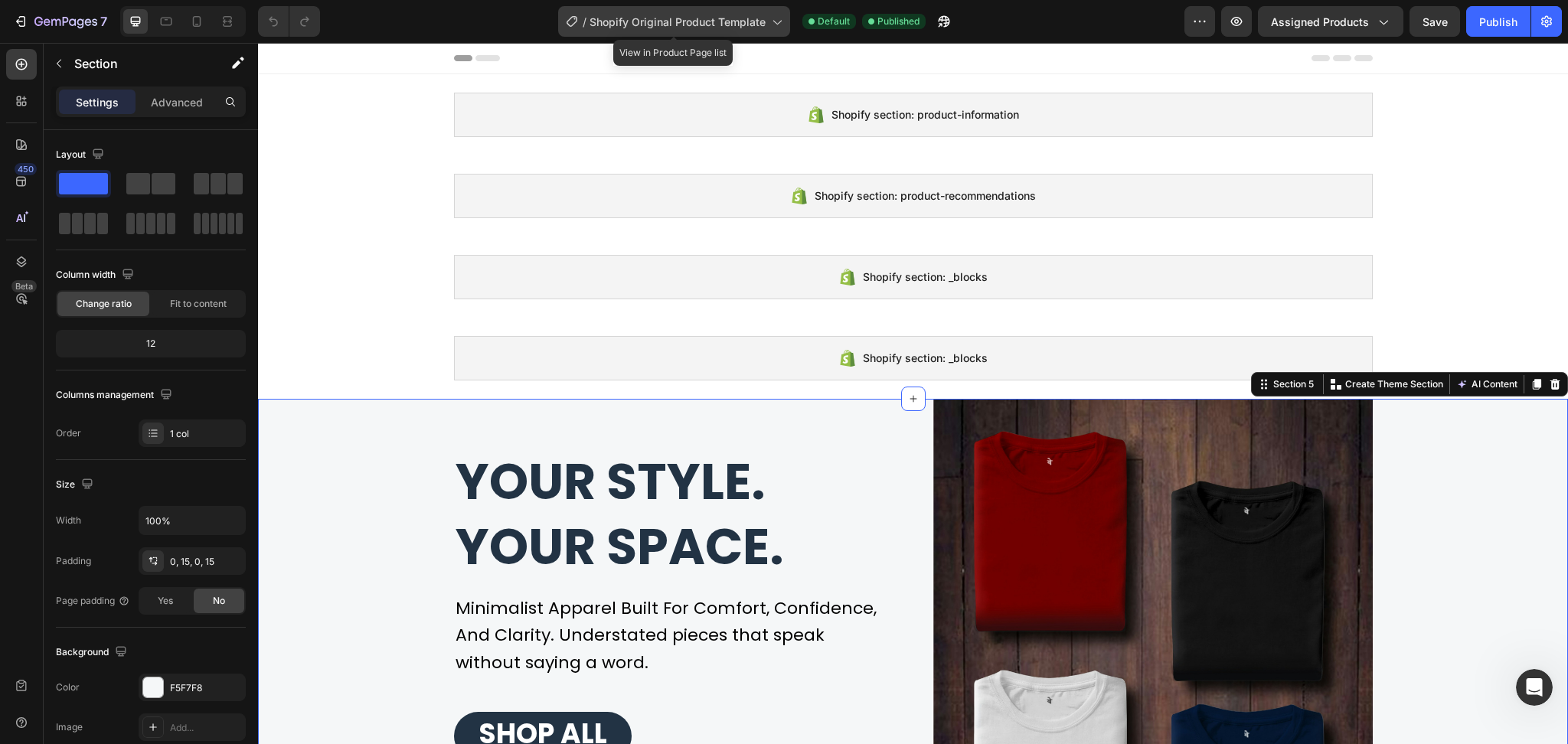
click at [776, 22] on icon at bounding box center [776, 21] width 15 height 15
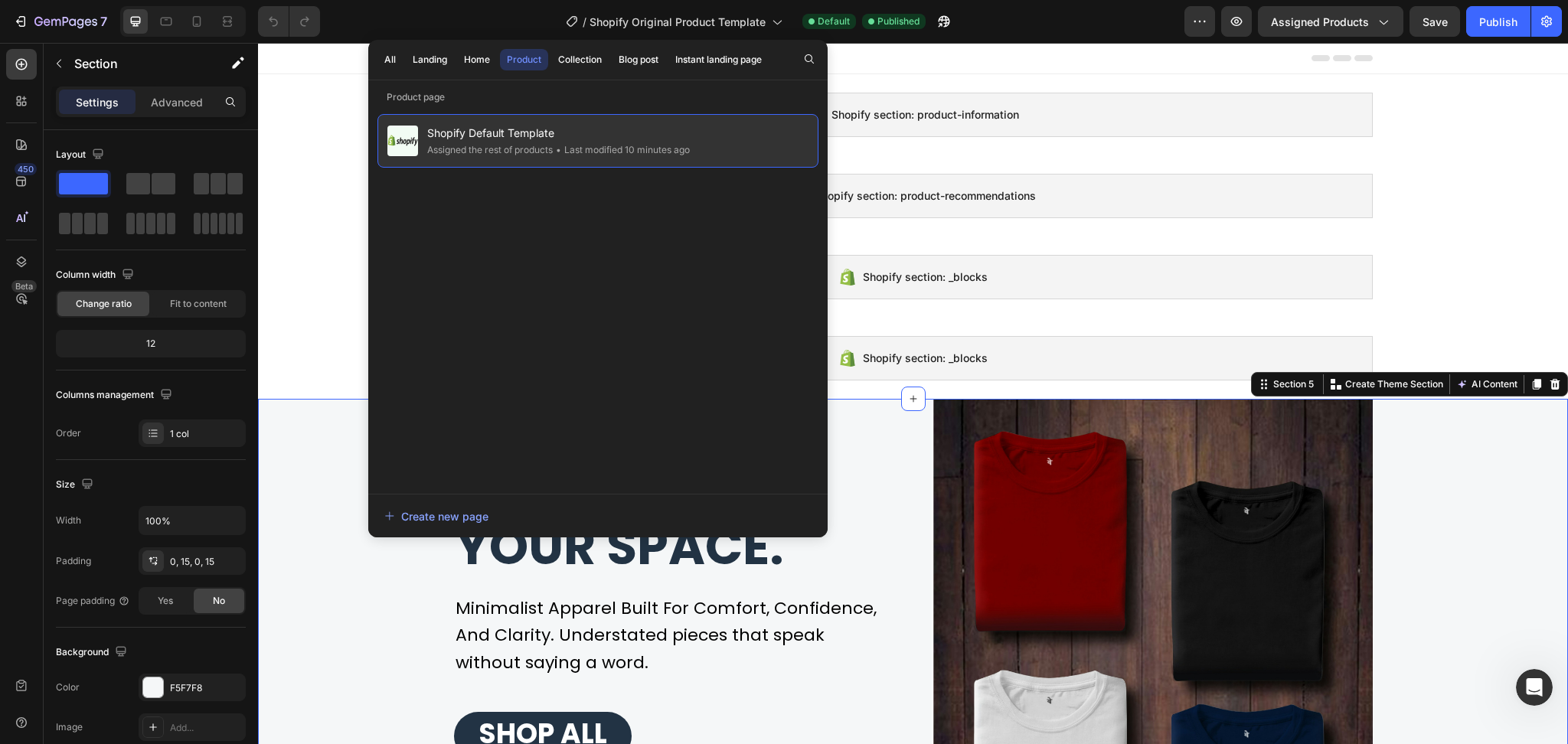
click at [484, 137] on span "Shopify Default Template" at bounding box center [558, 133] width 263 height 19
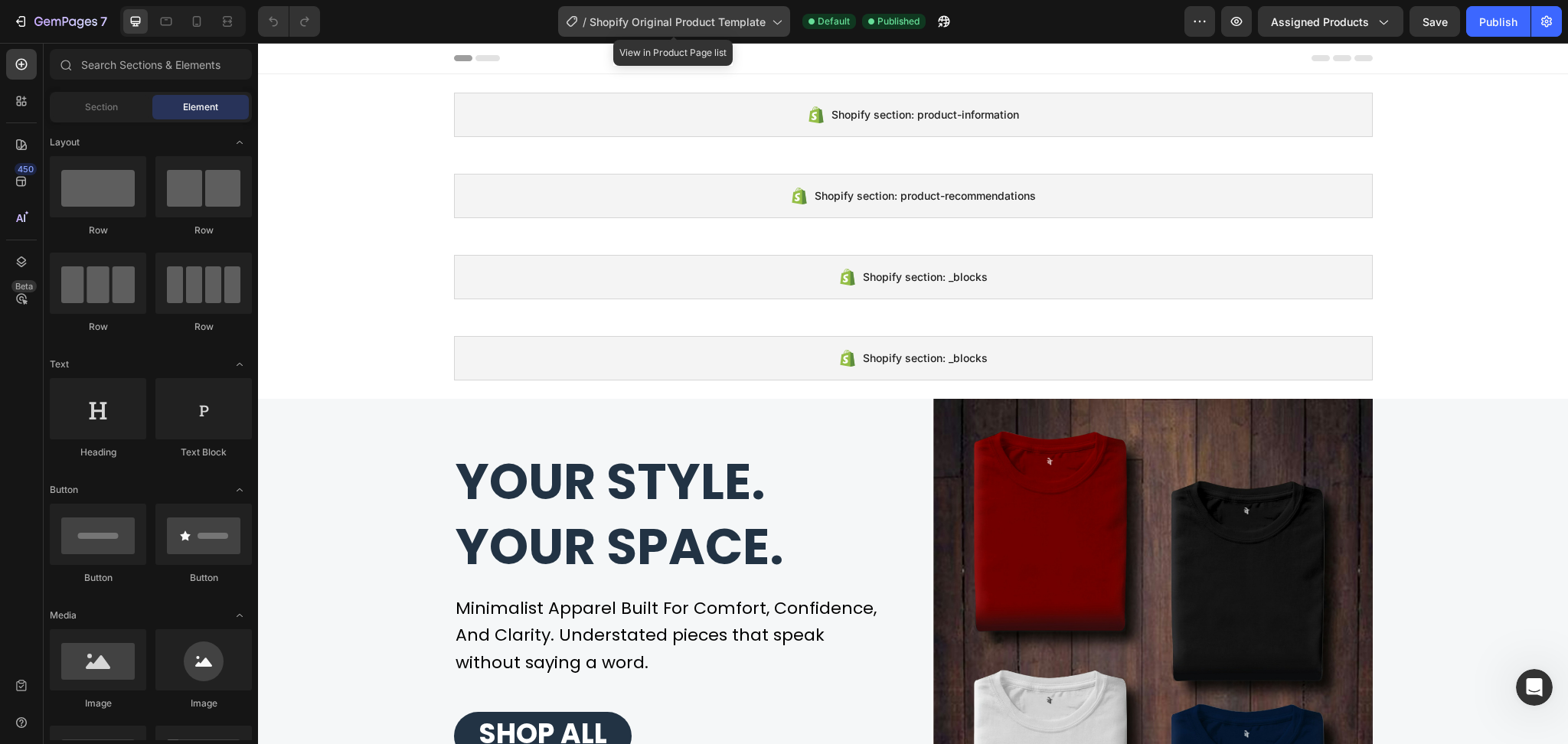
click at [566, 22] on icon at bounding box center [571, 21] width 15 height 15
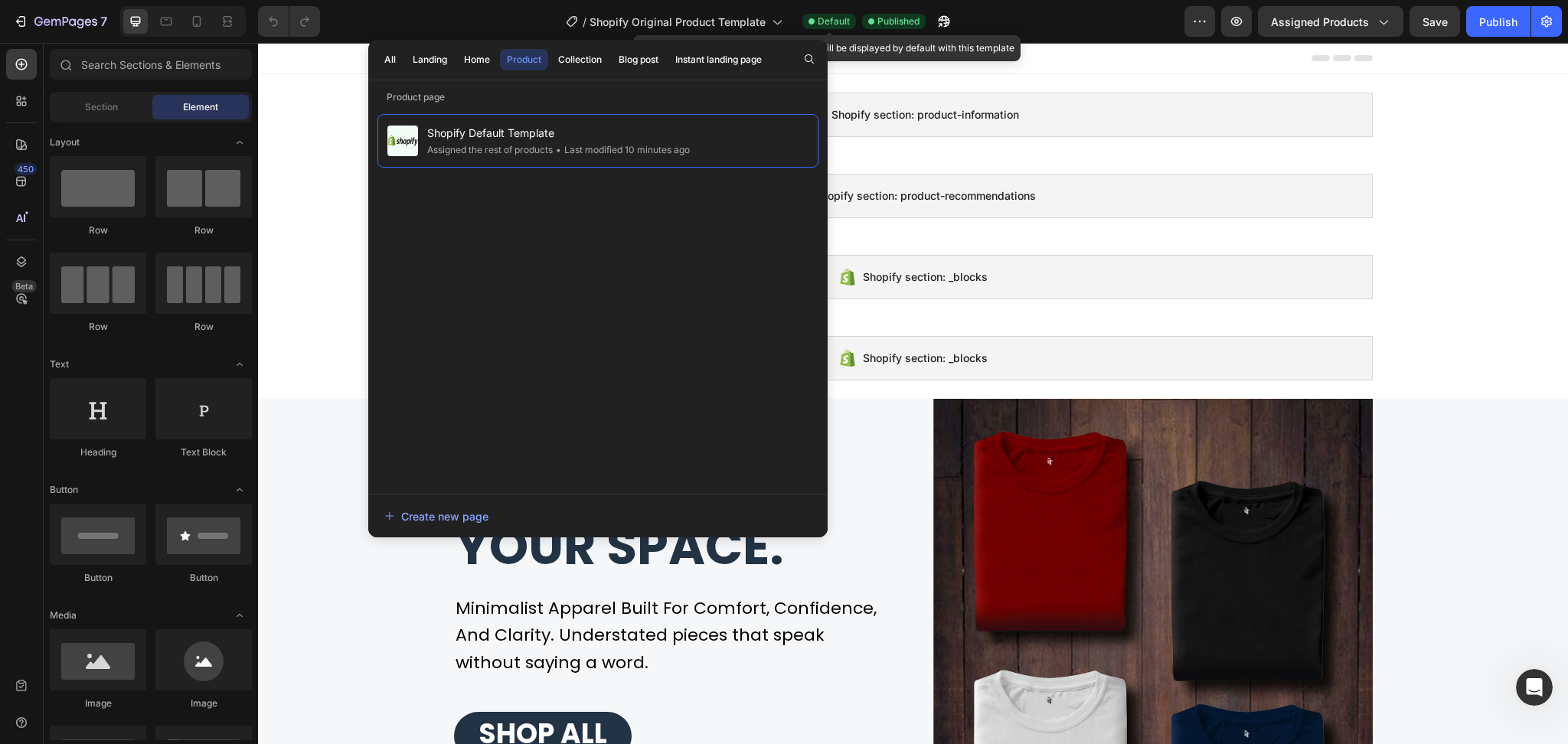
click at [829, 17] on span "Default" at bounding box center [833, 22] width 33 height 14
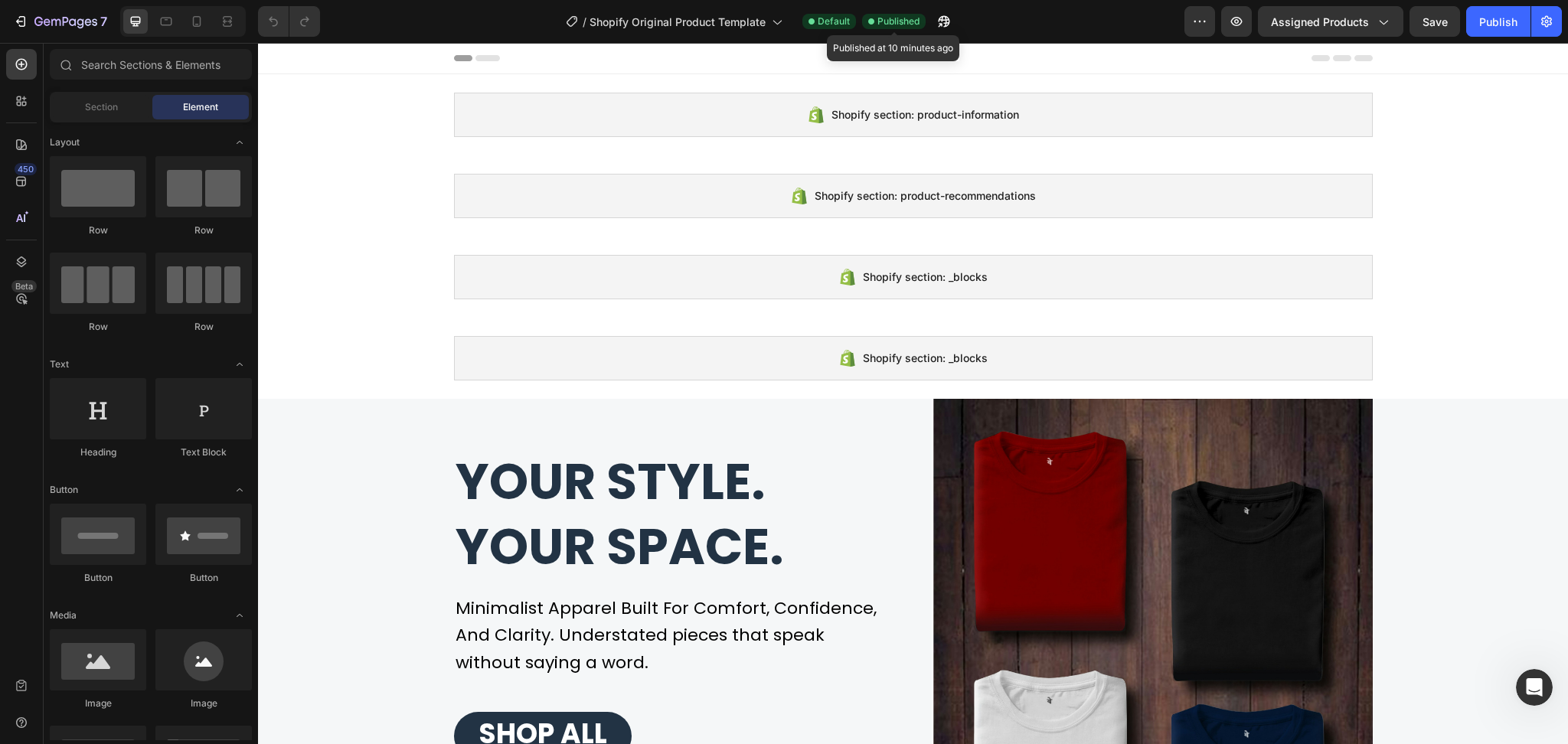
click at [876, 29] on div "Published" at bounding box center [893, 21] width 63 height 15
click at [934, 28] on button "button" at bounding box center [944, 21] width 31 height 31
click at [1196, 24] on icon "button" at bounding box center [1198, 21] width 15 height 15
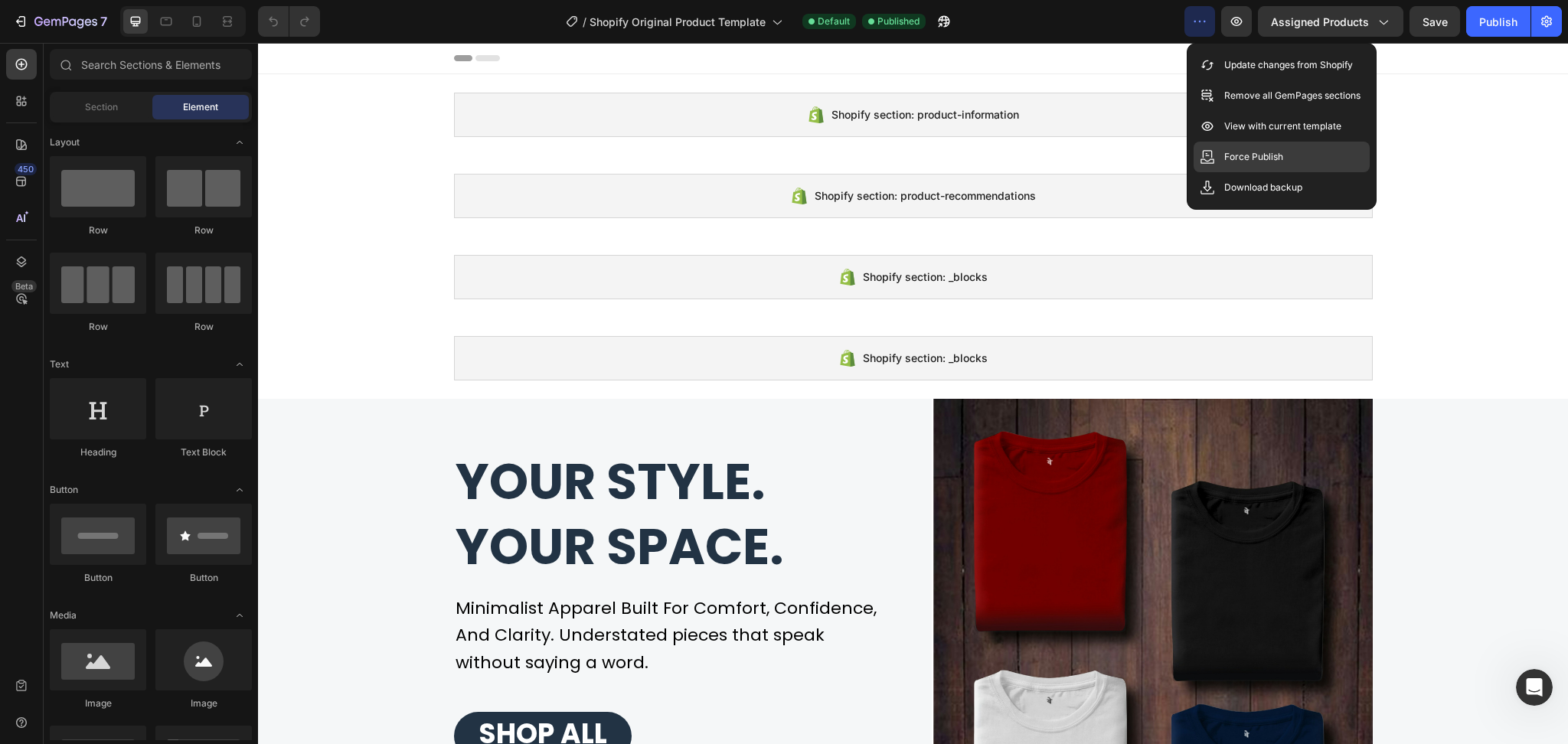
click at [1242, 162] on p "Force Publish" at bounding box center [1254, 156] width 59 height 15
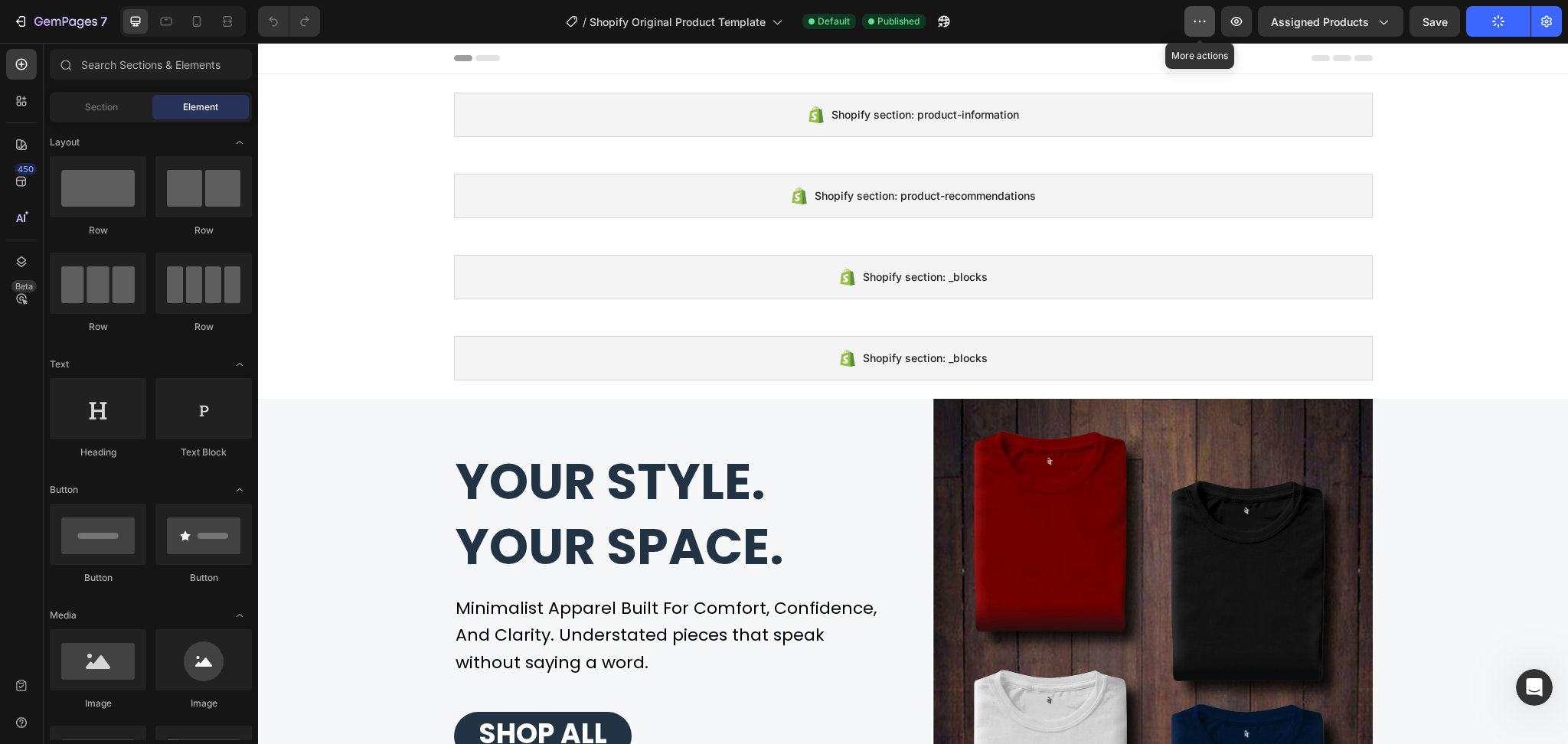
click at [1210, 20] on button "button" at bounding box center [1199, 21] width 31 height 31
click at [1373, 22] on div "Assigned Products" at bounding box center [1330, 22] width 120 height 16
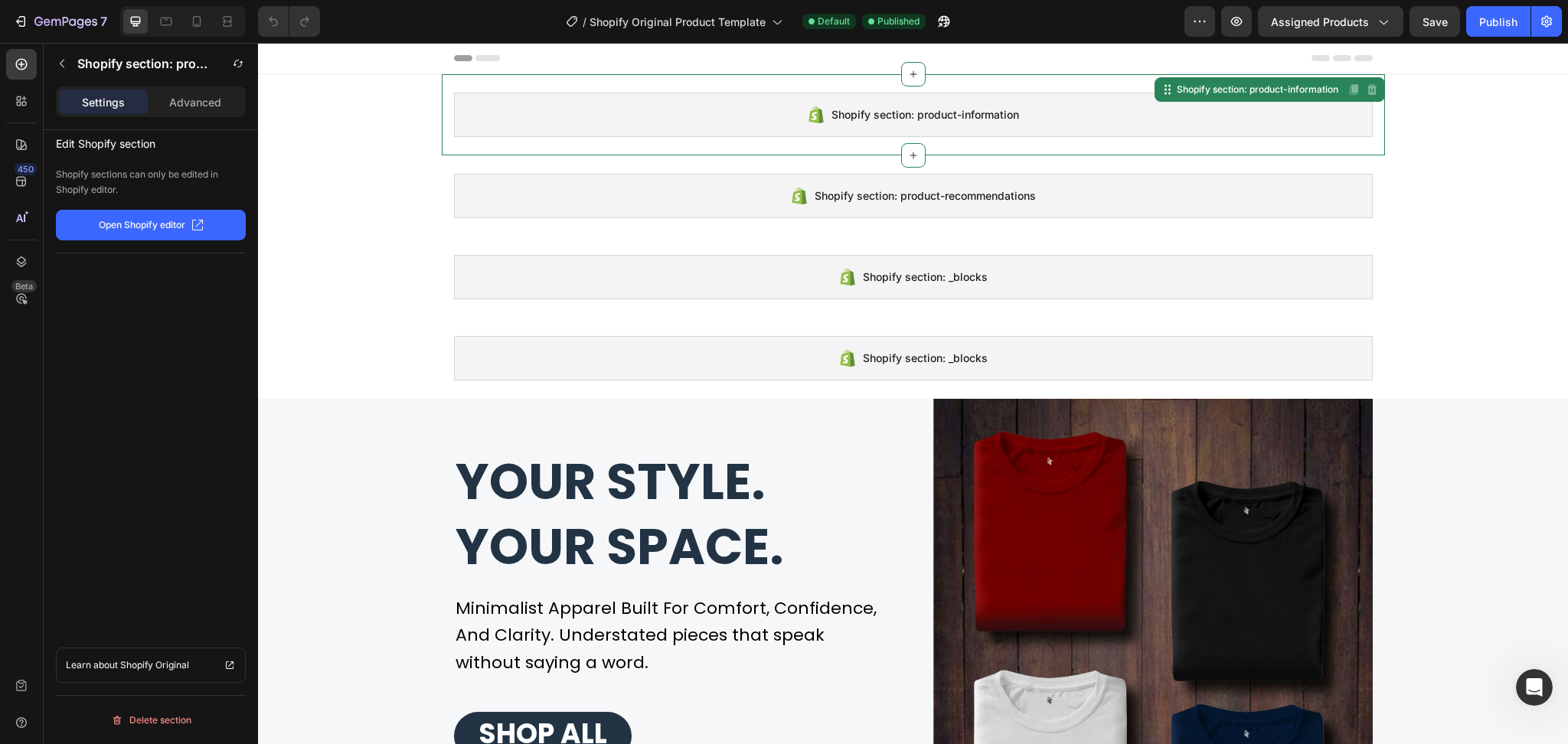
click at [1171, 134] on div "Shopify section: product-information" at bounding box center [913, 115] width 919 height 44
click at [124, 723] on div "Delete section" at bounding box center [150, 720] width 80 height 19
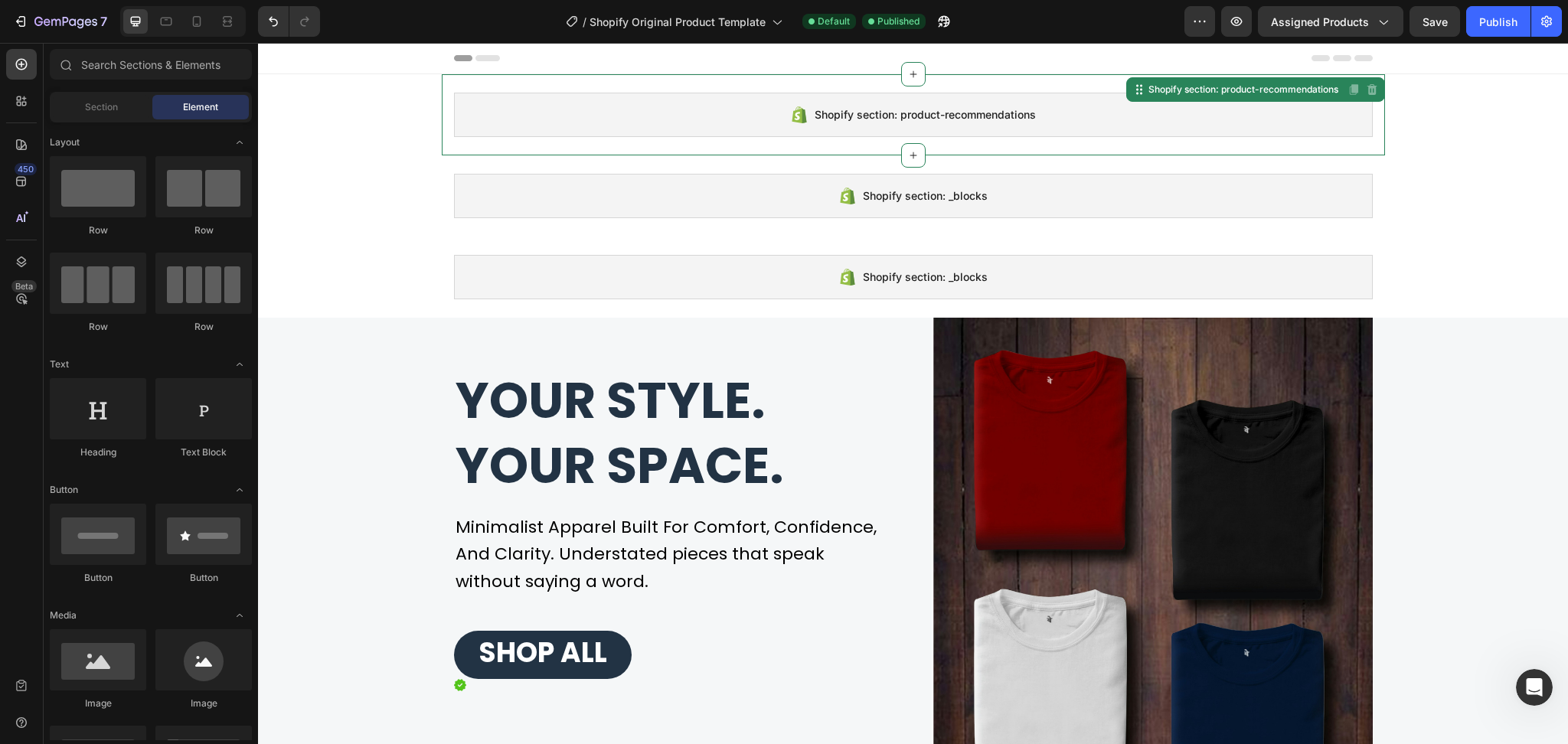
click at [536, 127] on div "Shopify section: product-recommendations" at bounding box center [913, 115] width 919 height 44
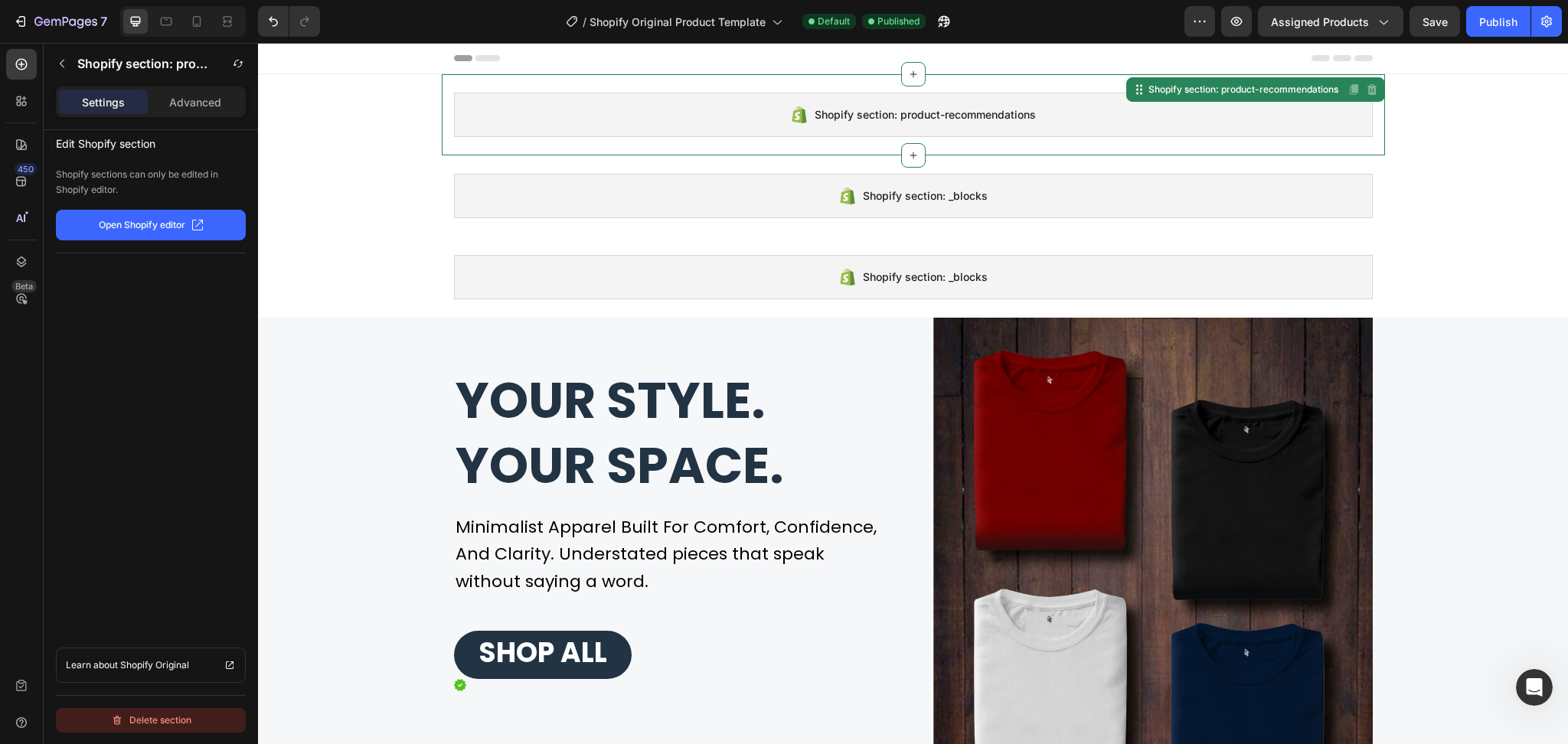
click at [124, 715] on div "Delete section" at bounding box center [150, 720] width 80 height 19
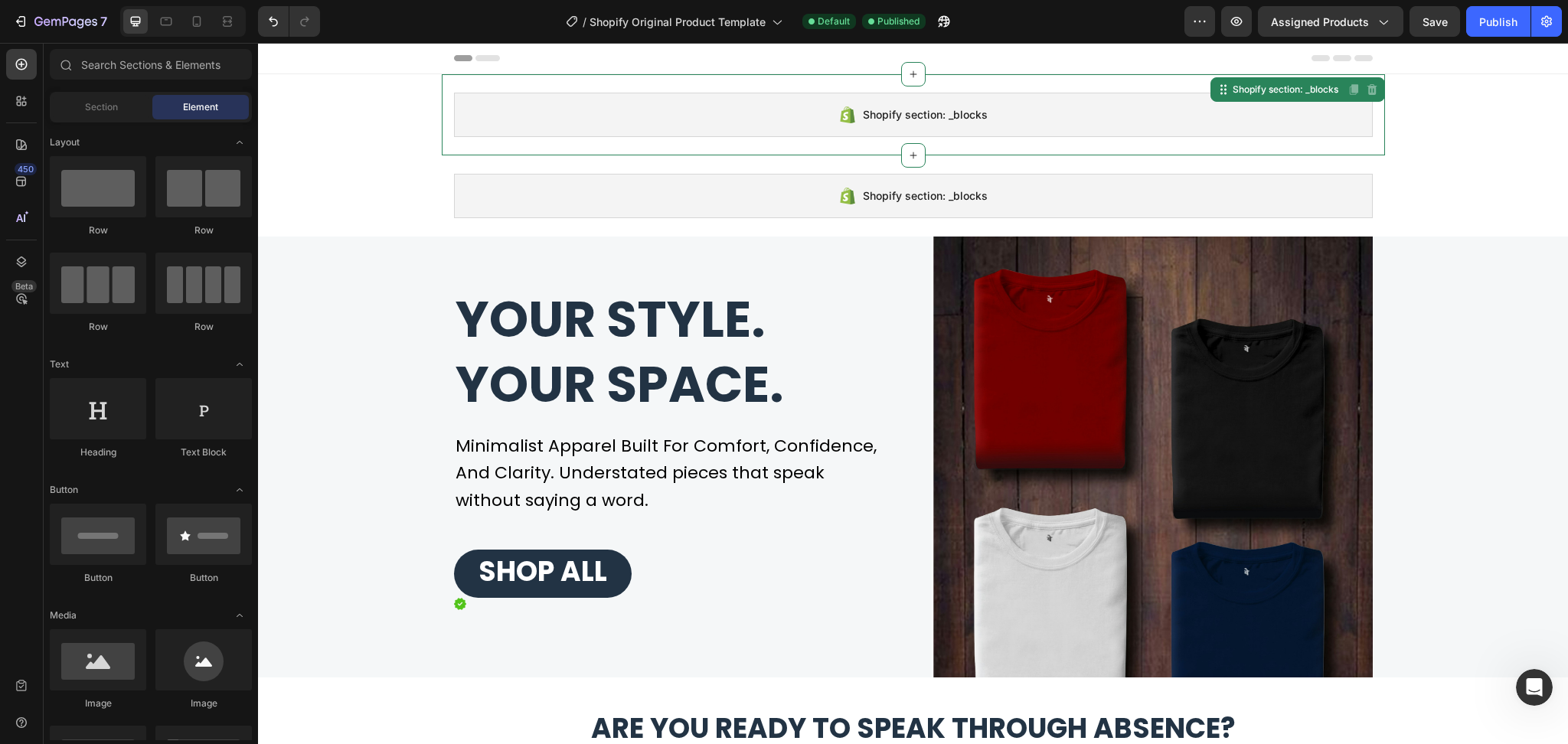
click at [625, 120] on div "Shopify section: _blocks" at bounding box center [913, 115] width 919 height 44
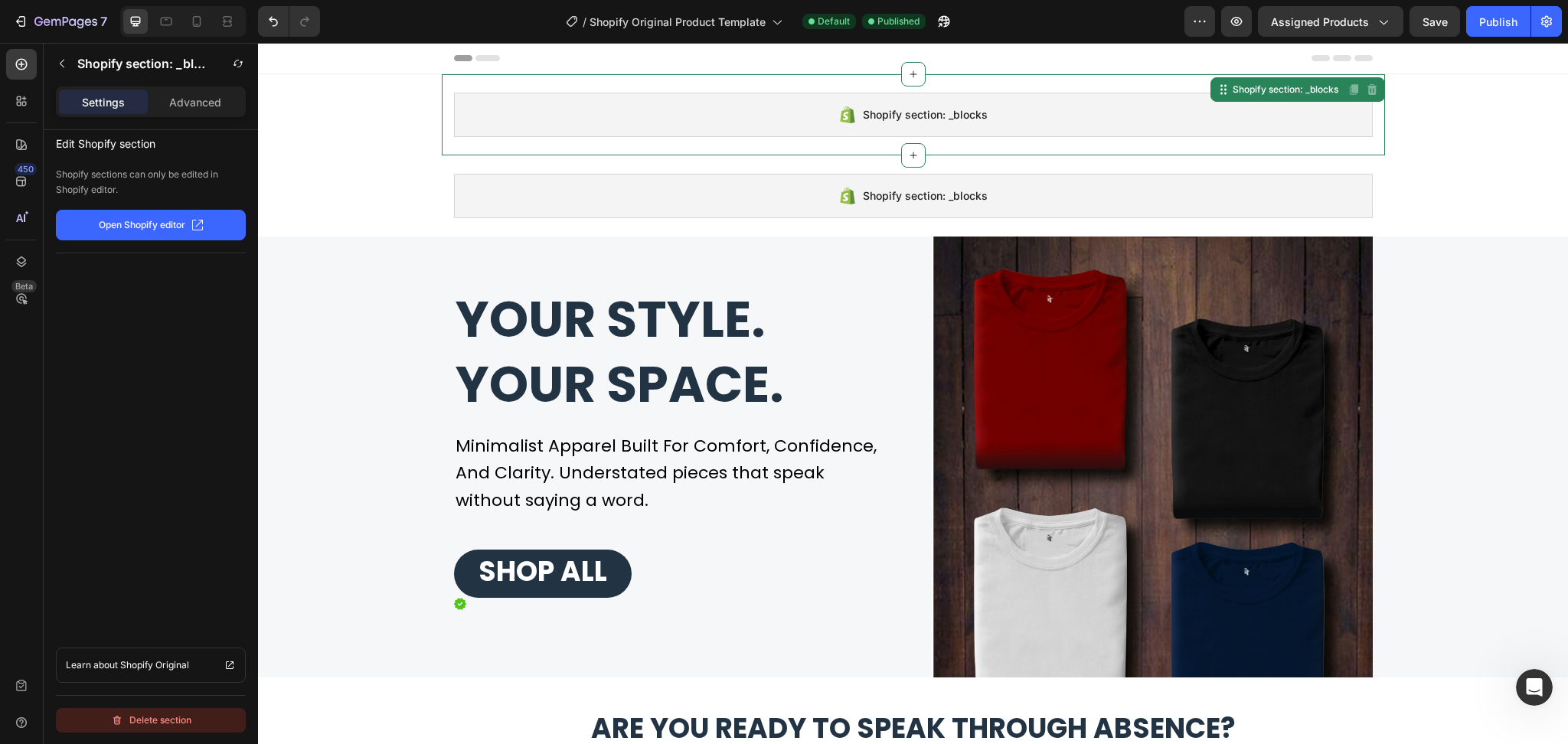
click at [172, 713] on div "Delete section" at bounding box center [150, 720] width 80 height 19
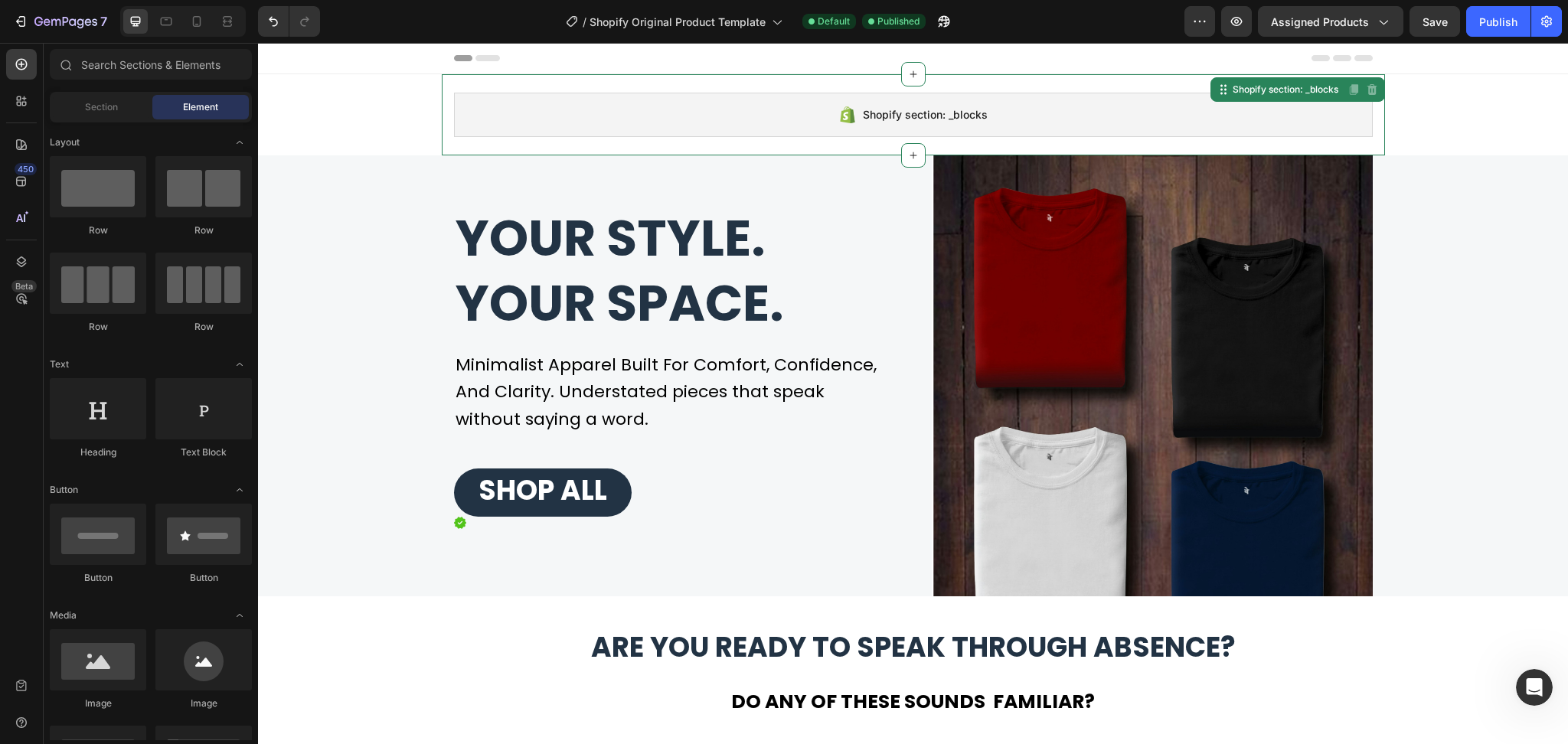
click at [645, 108] on div "Shopify section: _blocks" at bounding box center [913, 115] width 919 height 44
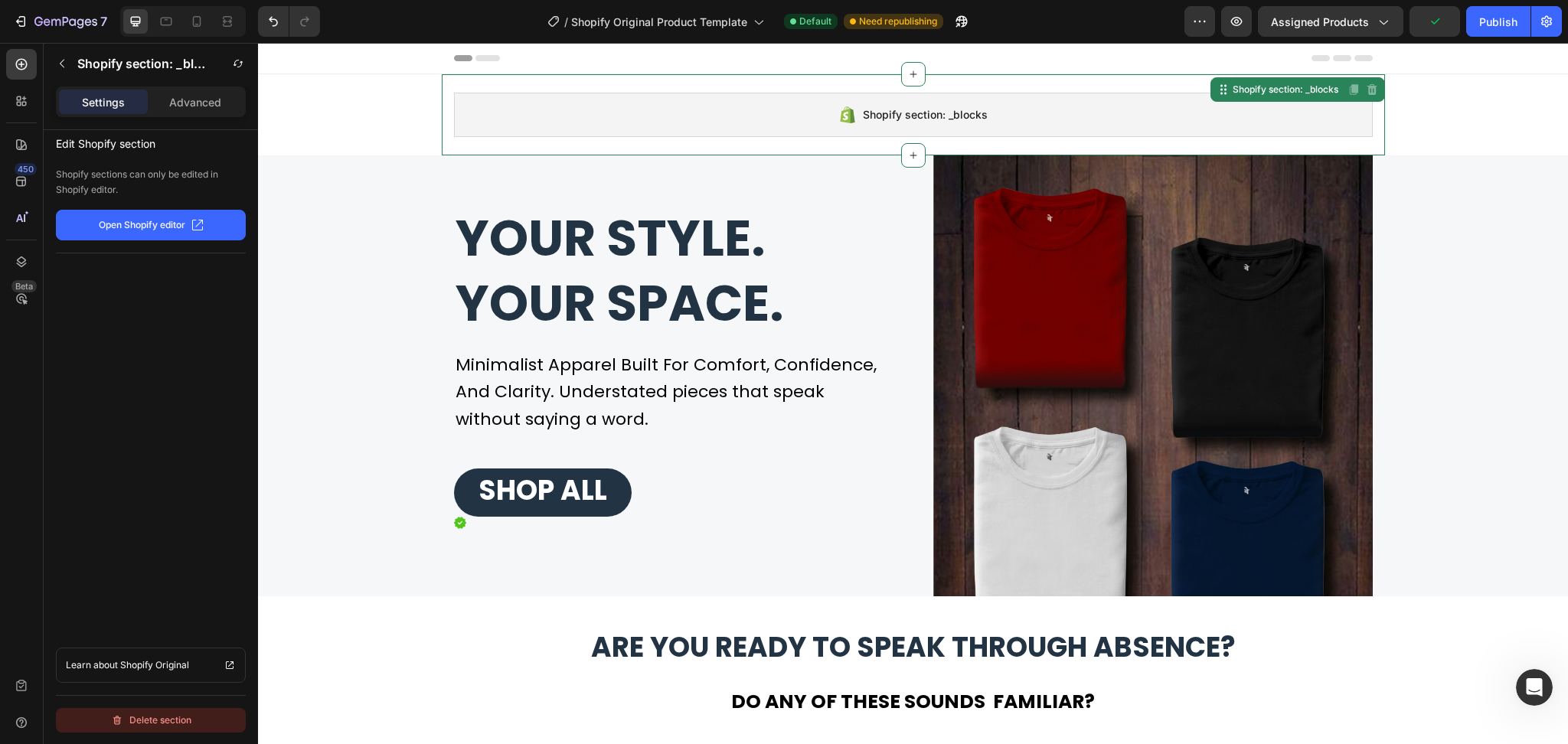
click at [144, 720] on div "Delete section" at bounding box center [150, 720] width 80 height 19
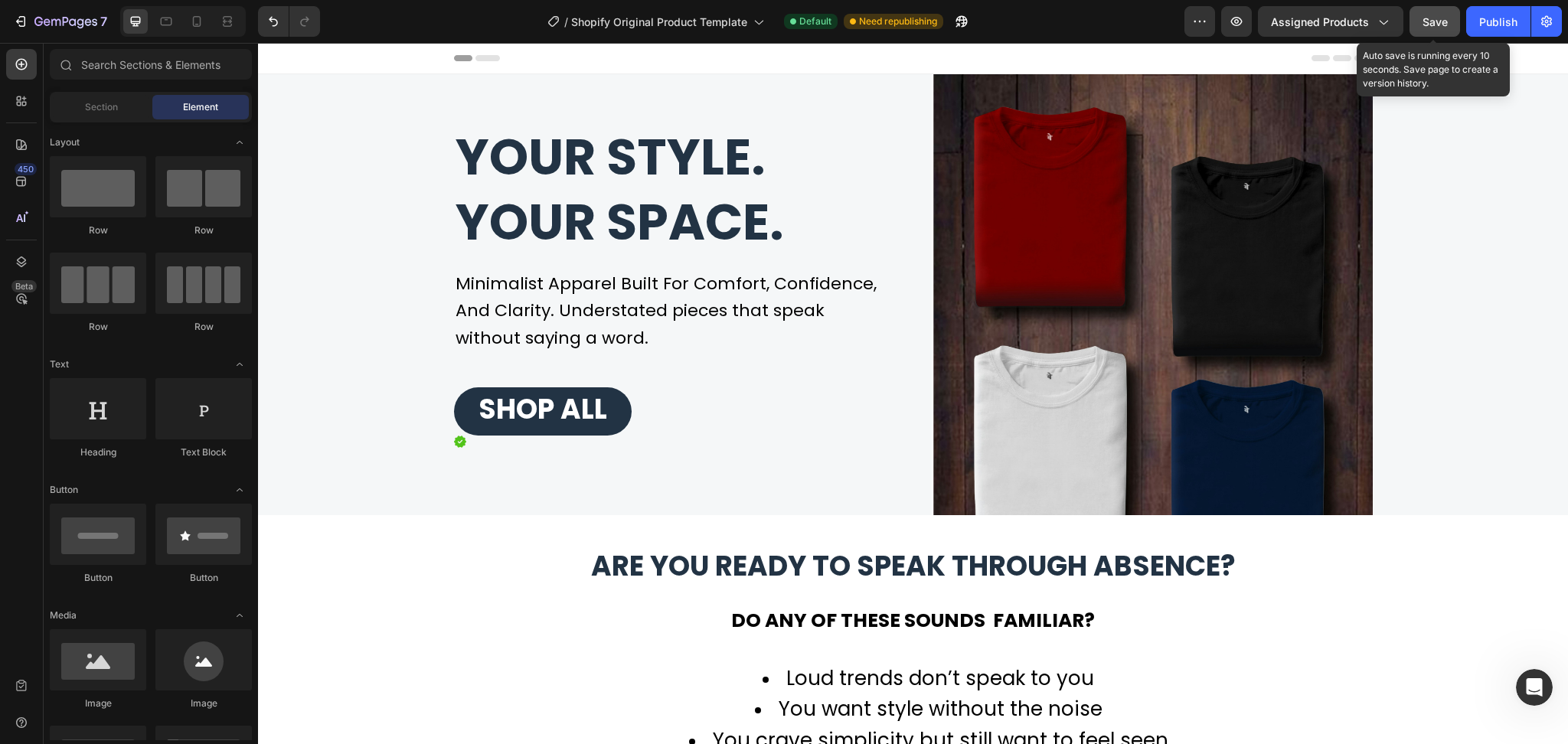
click at [1429, 22] on span "Save" at bounding box center [1435, 21] width 26 height 13
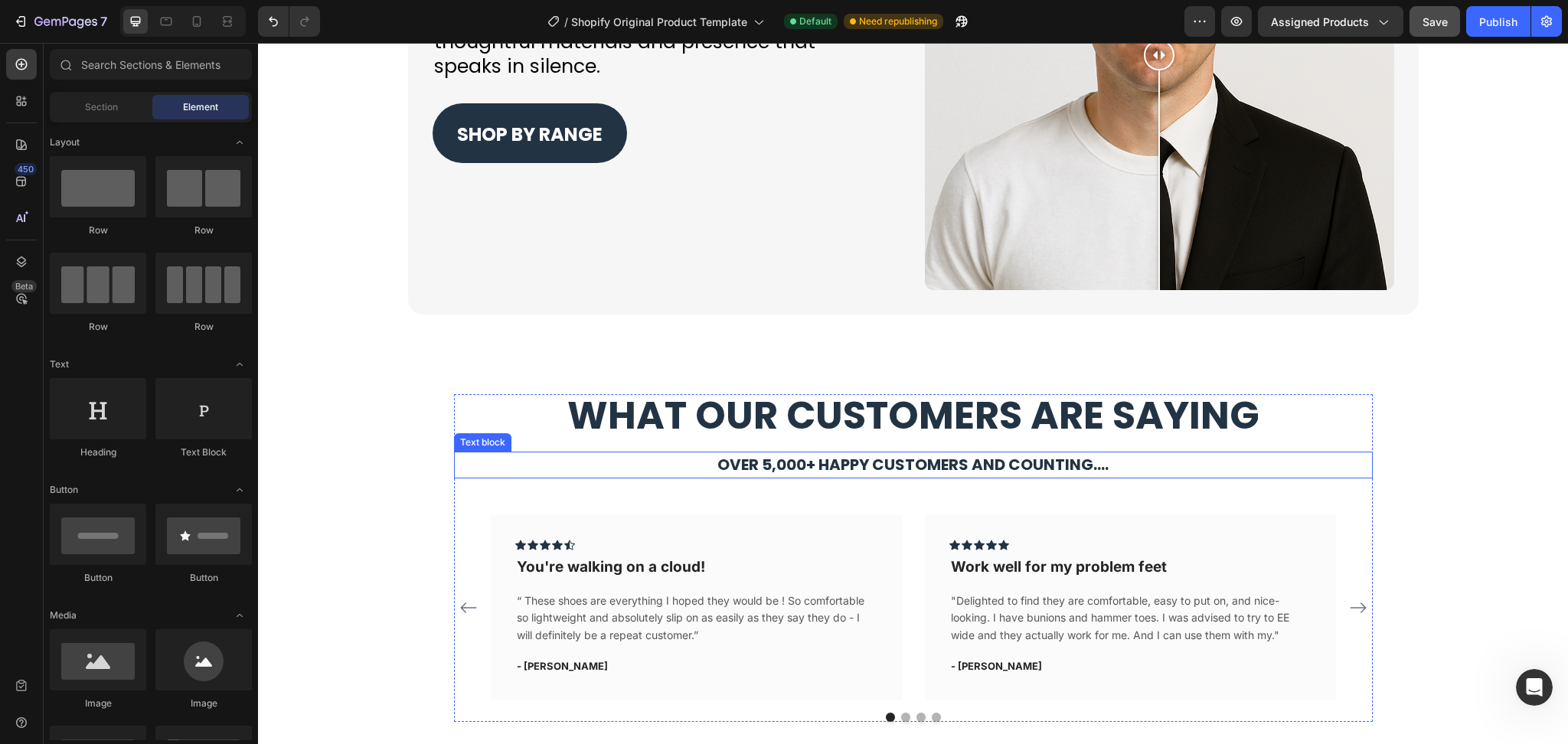
scroll to position [4083, 0]
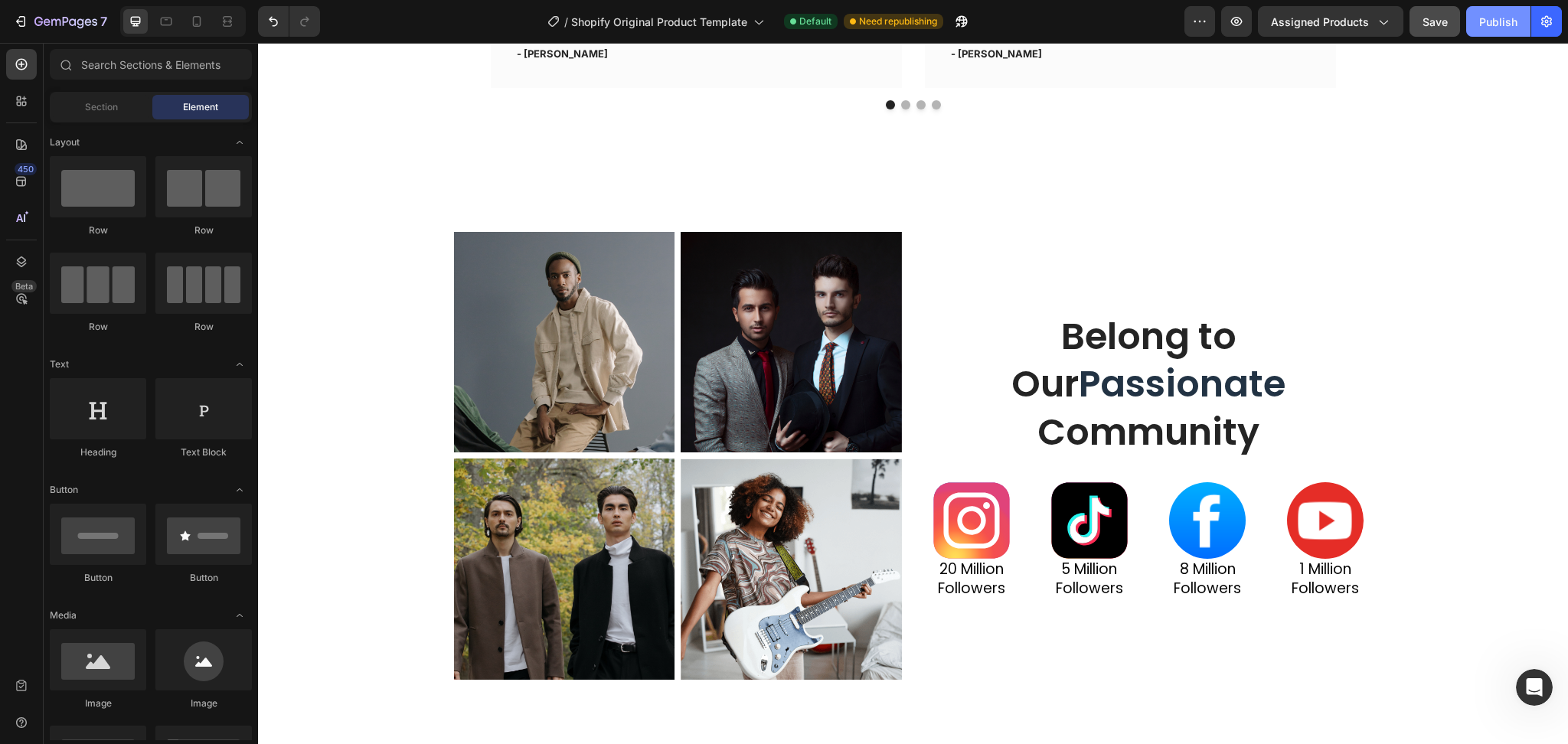
click at [1511, 22] on div "Publish" at bounding box center [1498, 22] width 39 height 16
click at [1239, 19] on icon "button" at bounding box center [1235, 21] width 15 height 15
click at [54, 19] on icon "button" at bounding box center [55, 22] width 9 height 7
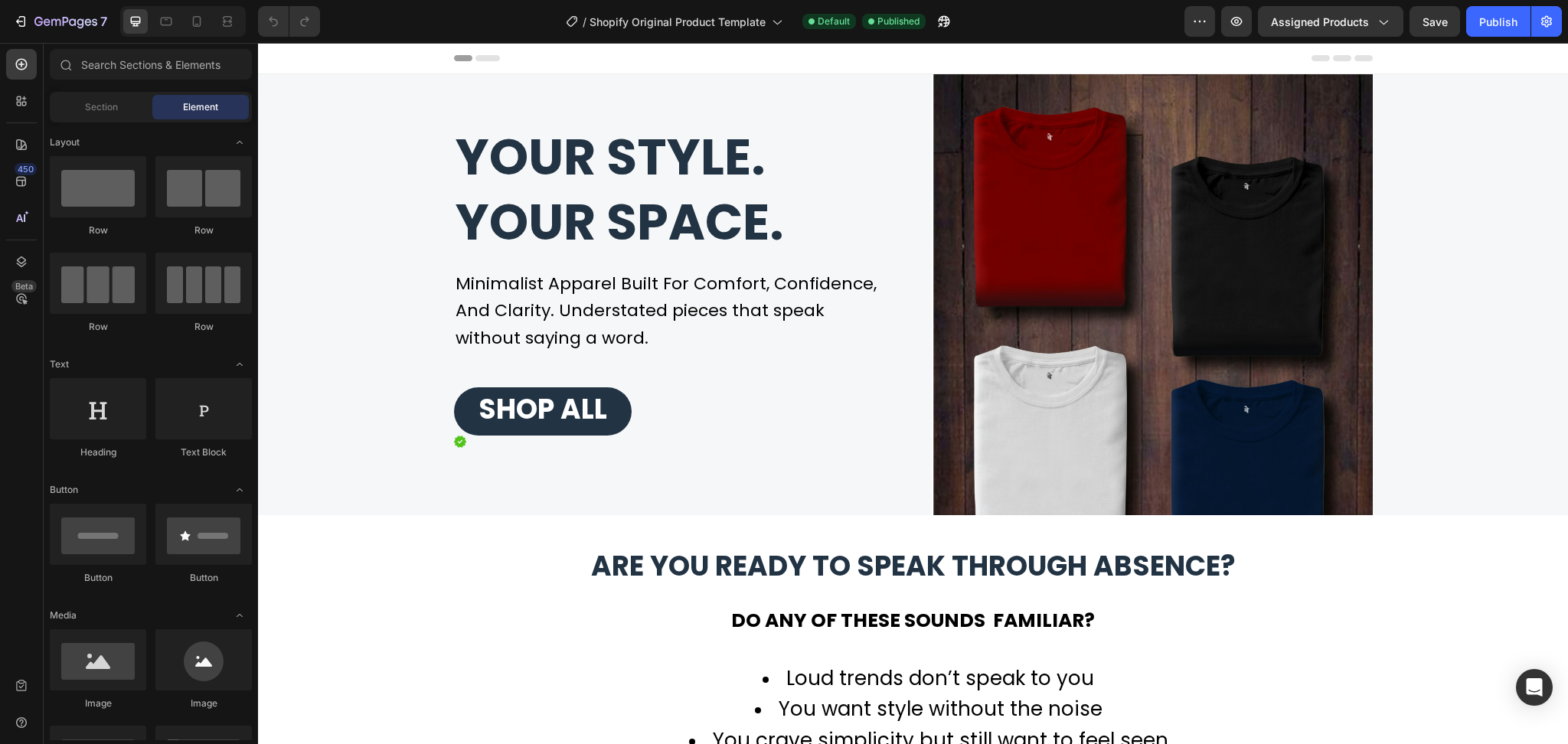
click at [1333, 56] on icon at bounding box center [1342, 58] width 19 height 6
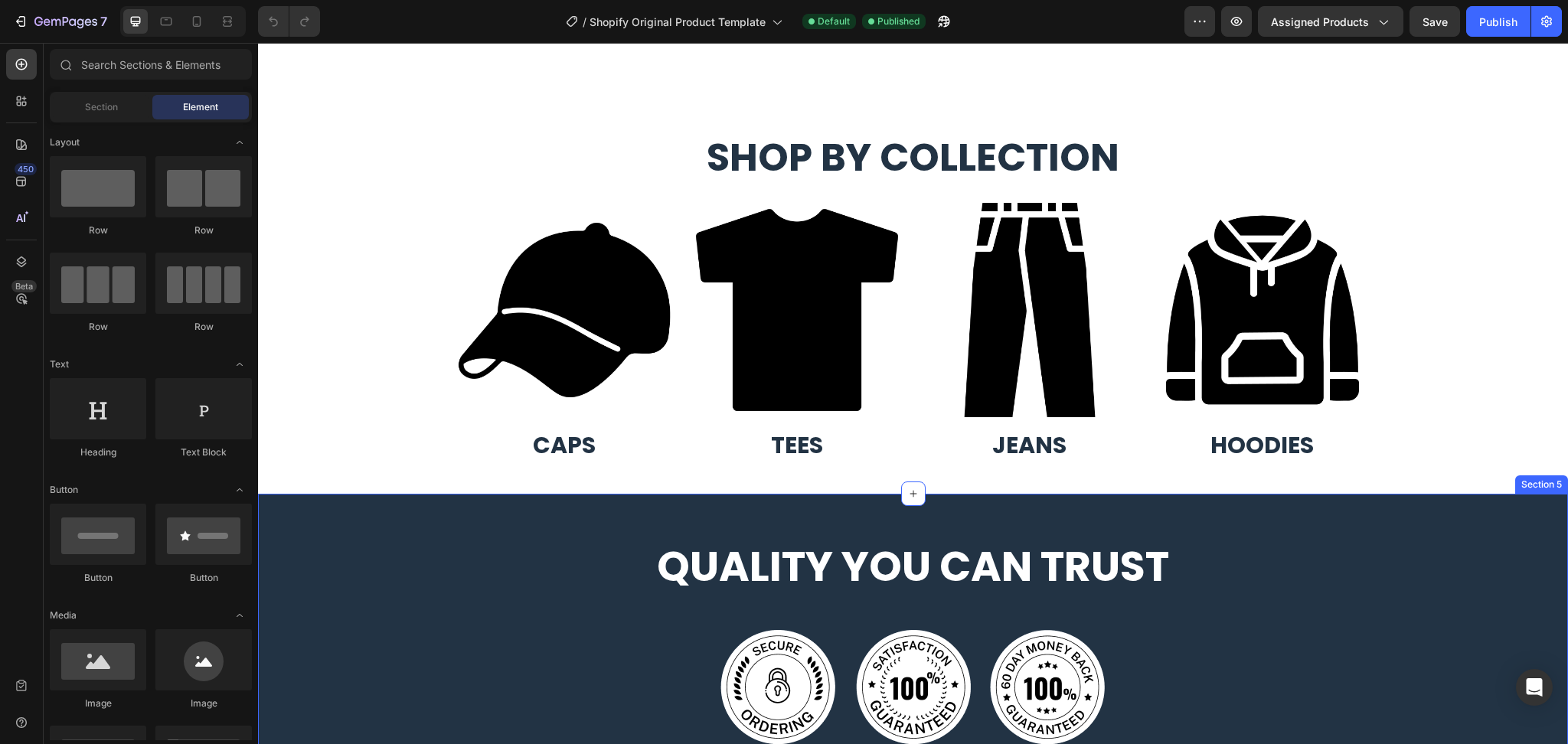
scroll to position [1735, 0]
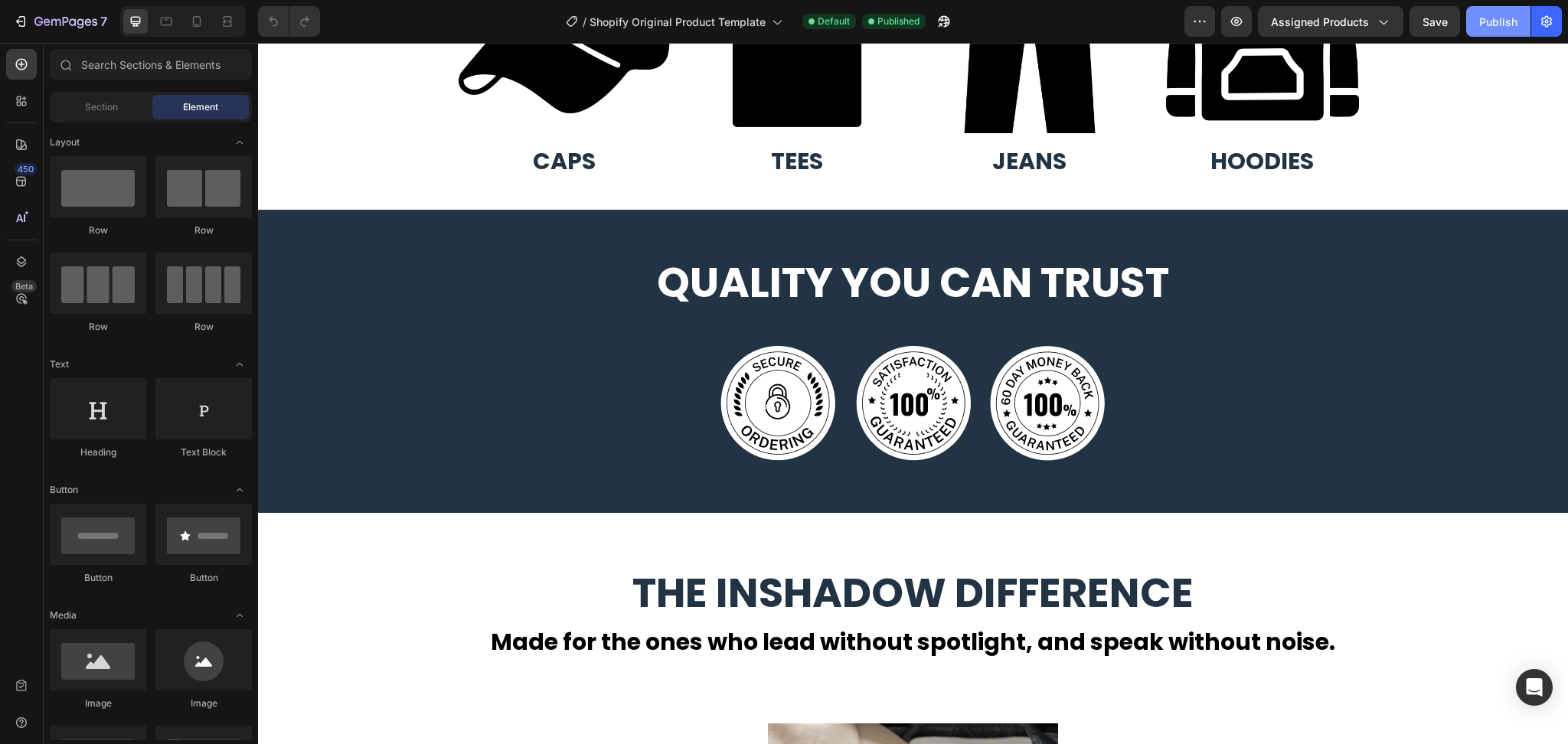
click at [1490, 19] on div "Publish" at bounding box center [1498, 22] width 39 height 16
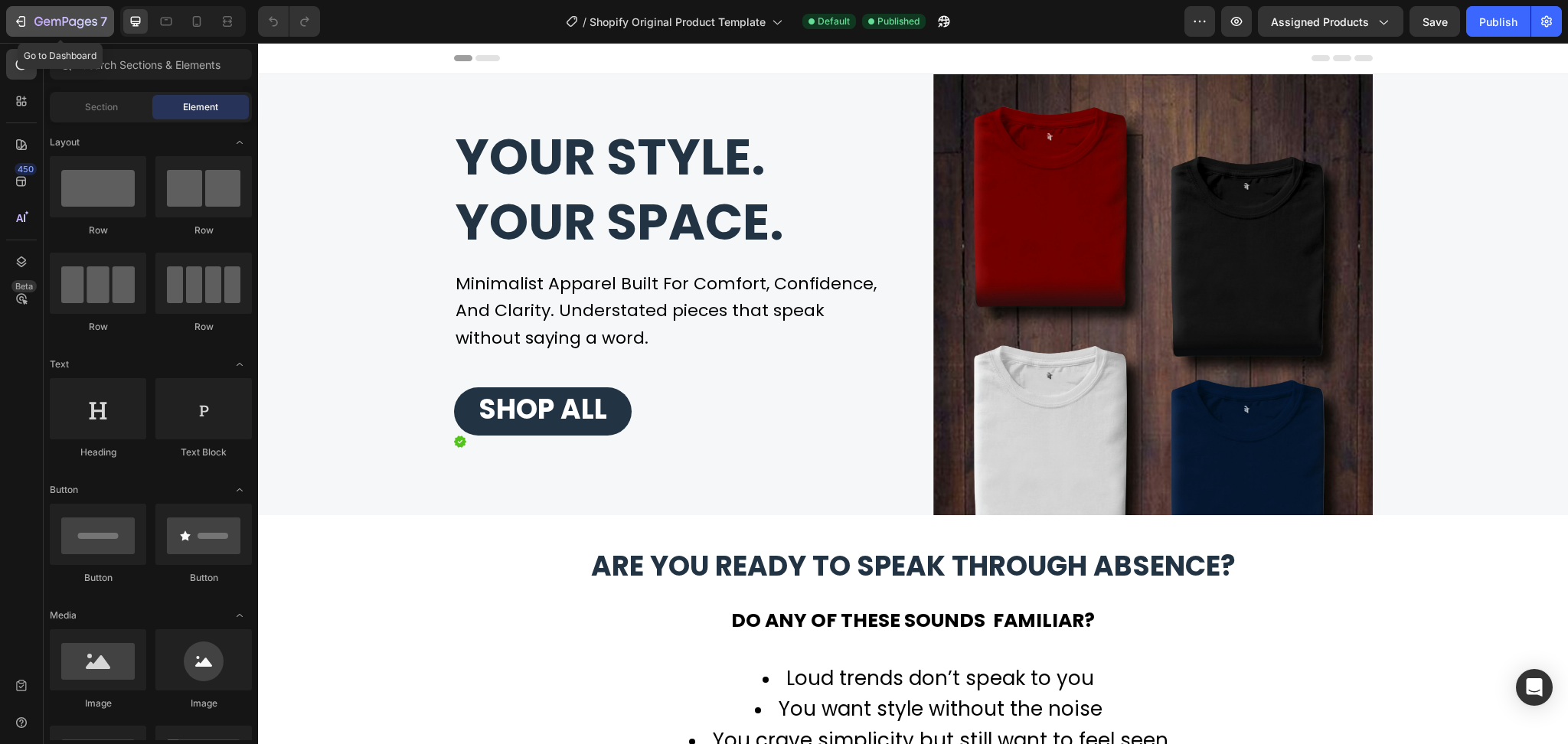
click at [29, 28] on div "7" at bounding box center [59, 21] width 94 height 19
